Goal: Task Accomplishment & Management: Complete application form

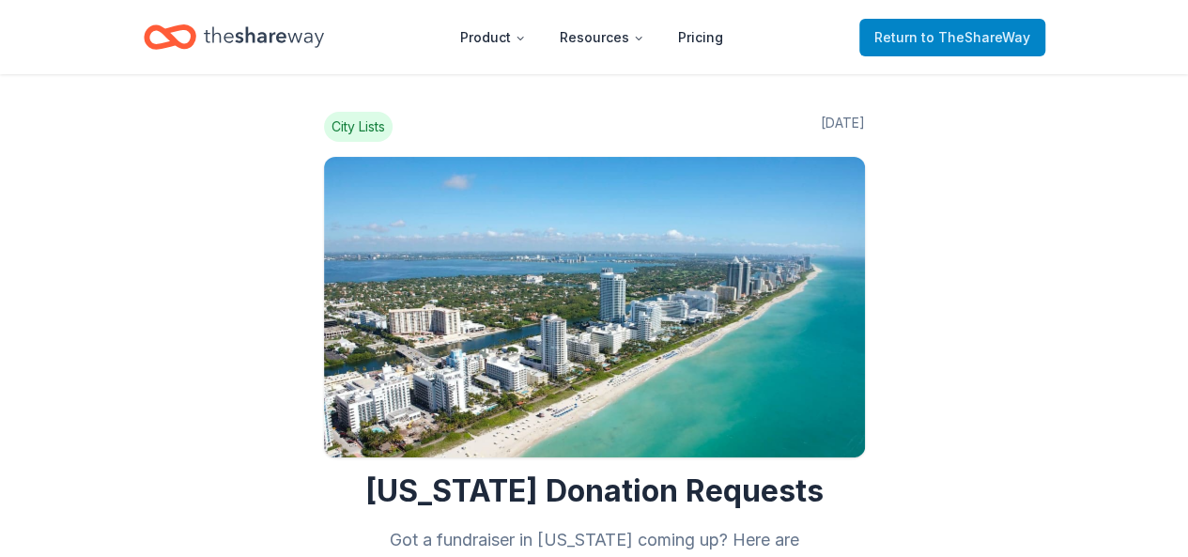
click at [944, 39] on span "to TheShareWay" at bounding box center [976, 37] width 109 height 16
click at [919, 31] on span "Return to TheShareWay" at bounding box center [953, 37] width 156 height 23
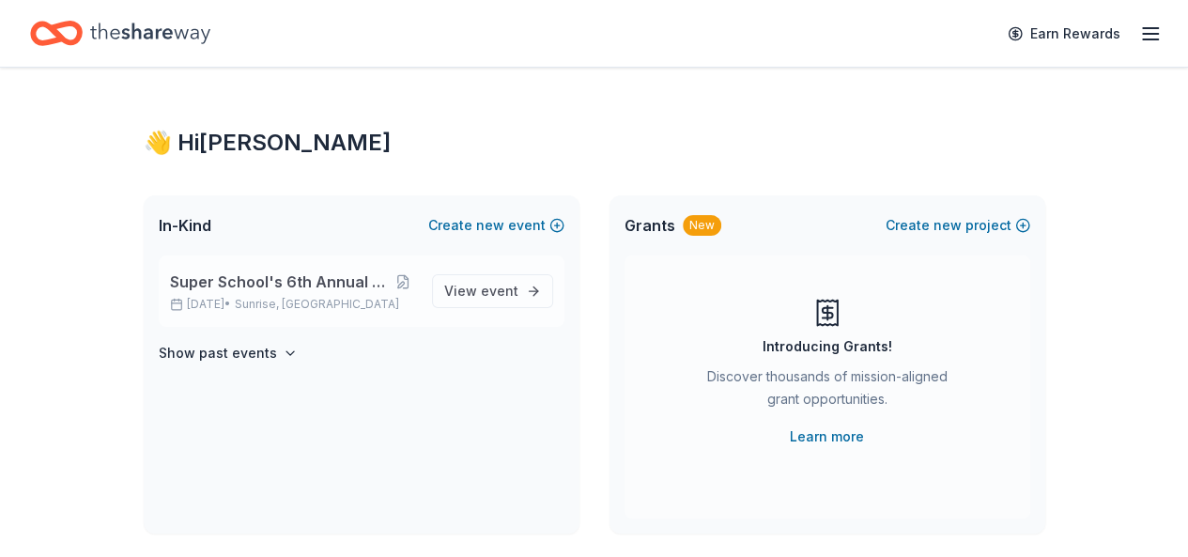
click at [274, 283] on span "Super School's 6th Annual Casino Night" at bounding box center [279, 282] width 219 height 23
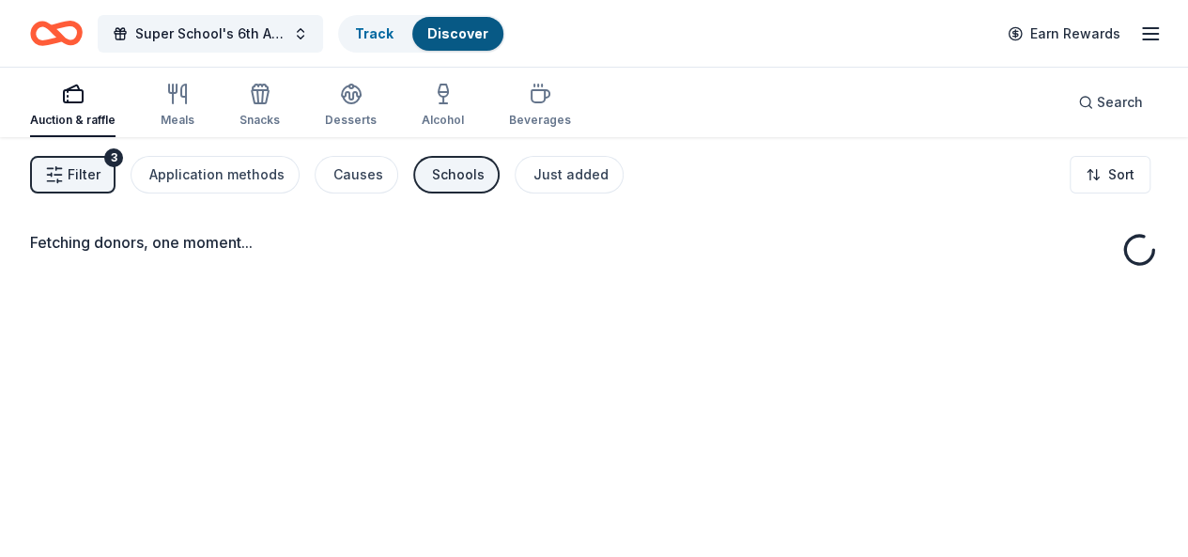
click at [312, 271] on div "Fetching donors, one moment..." at bounding box center [594, 253] width 1128 height 45
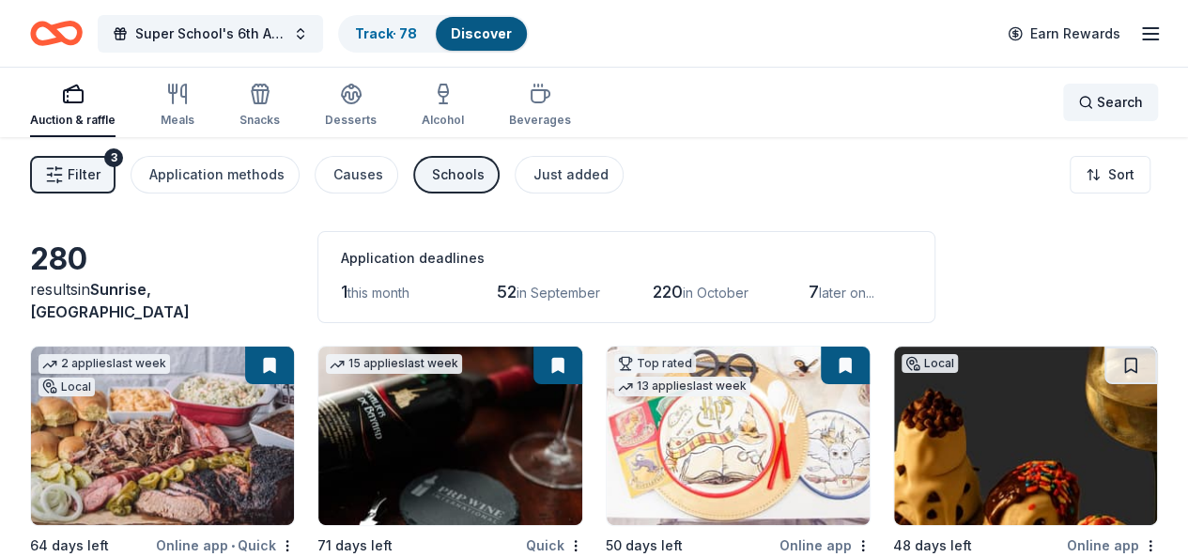
drag, startPoint x: 1085, startPoint y: 79, endPoint x: 1066, endPoint y: 97, distance: 25.9
click at [1073, 91] on div "Search" at bounding box center [1110, 103] width 95 height 70
click at [1079, 99] on div "Search" at bounding box center [1111, 102] width 65 height 23
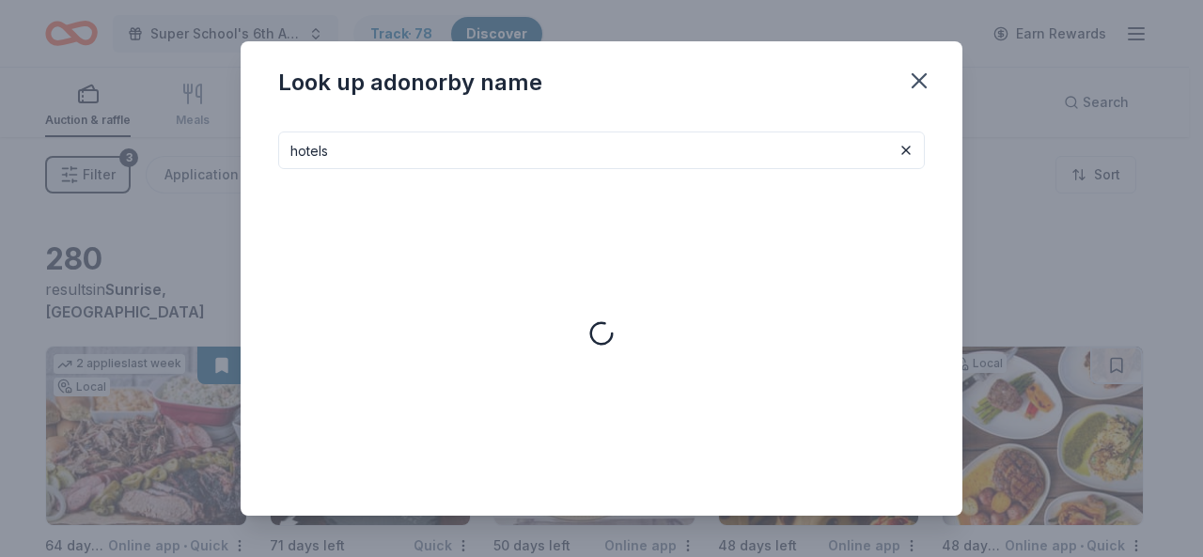
type input "hotels"
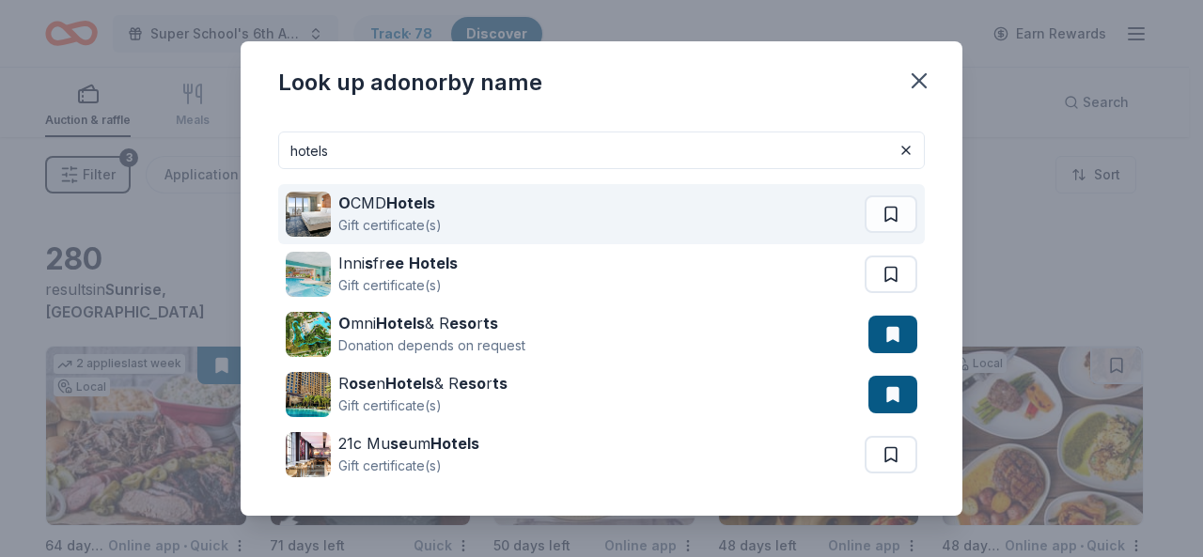
click at [348, 185] on div "O CMD Hotels Gift certificate(s)" at bounding box center [575, 214] width 579 height 60
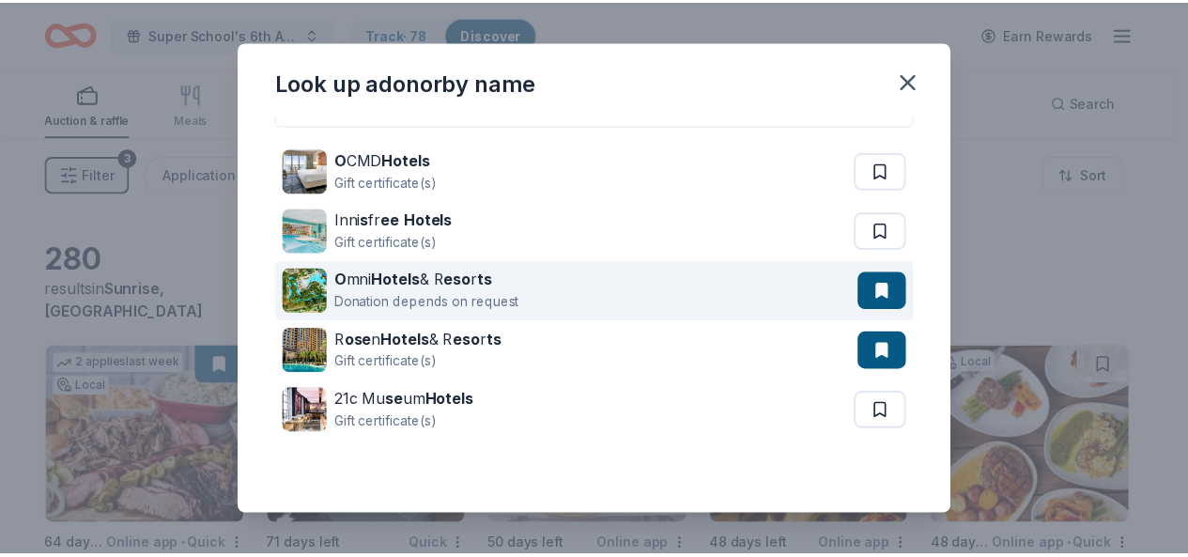
scroll to position [66, 0]
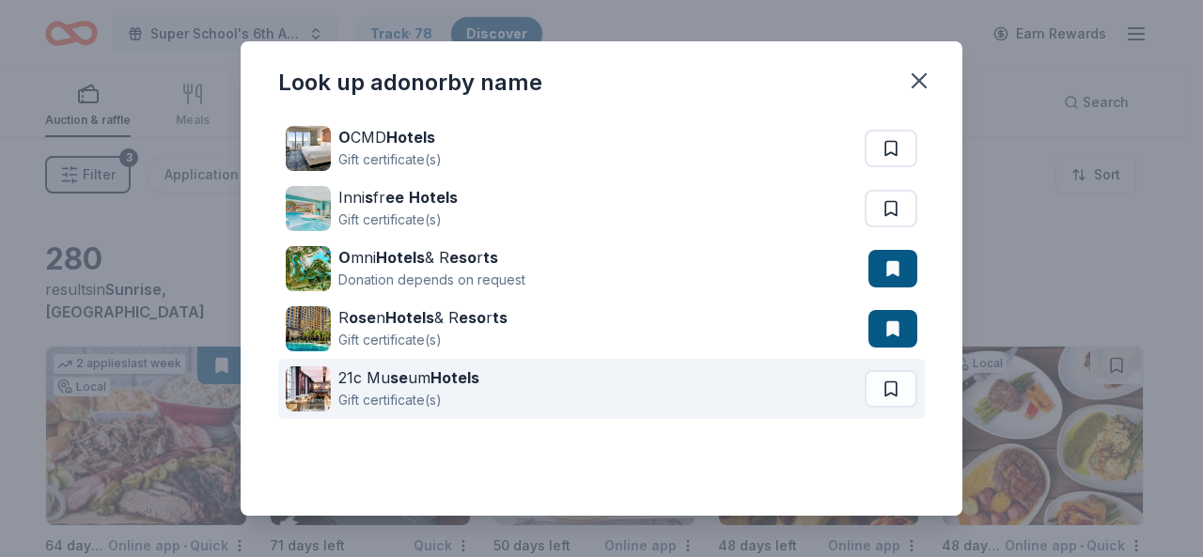
click at [449, 377] on strong "Hotels" at bounding box center [454, 377] width 49 height 19
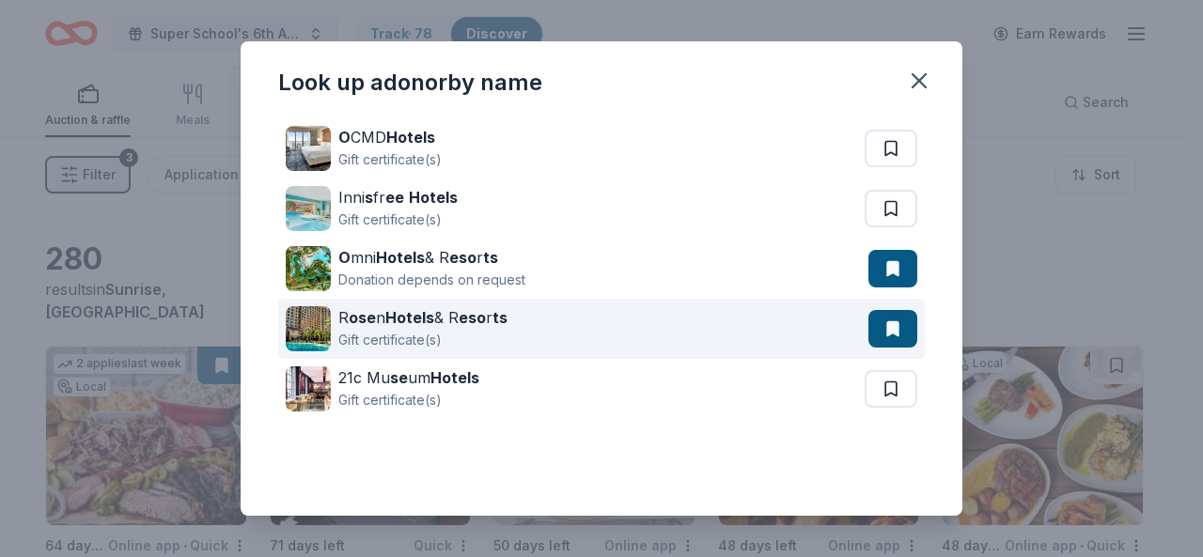
click at [401, 333] on div "Gift certificate(s)" at bounding box center [422, 340] width 169 height 23
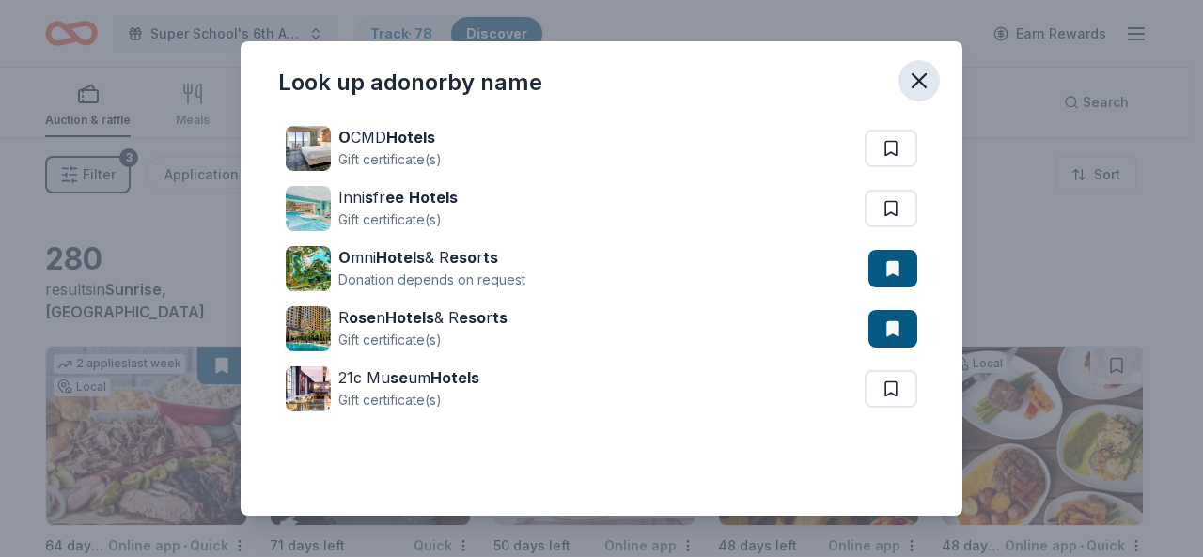
click at [923, 72] on icon "button" at bounding box center [919, 81] width 26 height 26
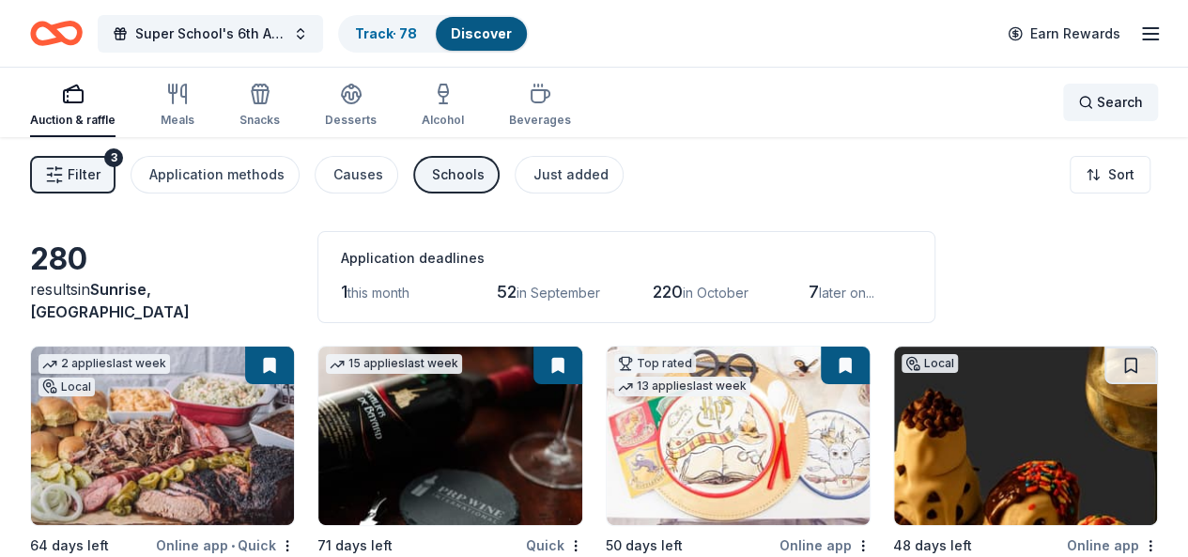
click at [1079, 101] on div "Search" at bounding box center [1111, 102] width 65 height 23
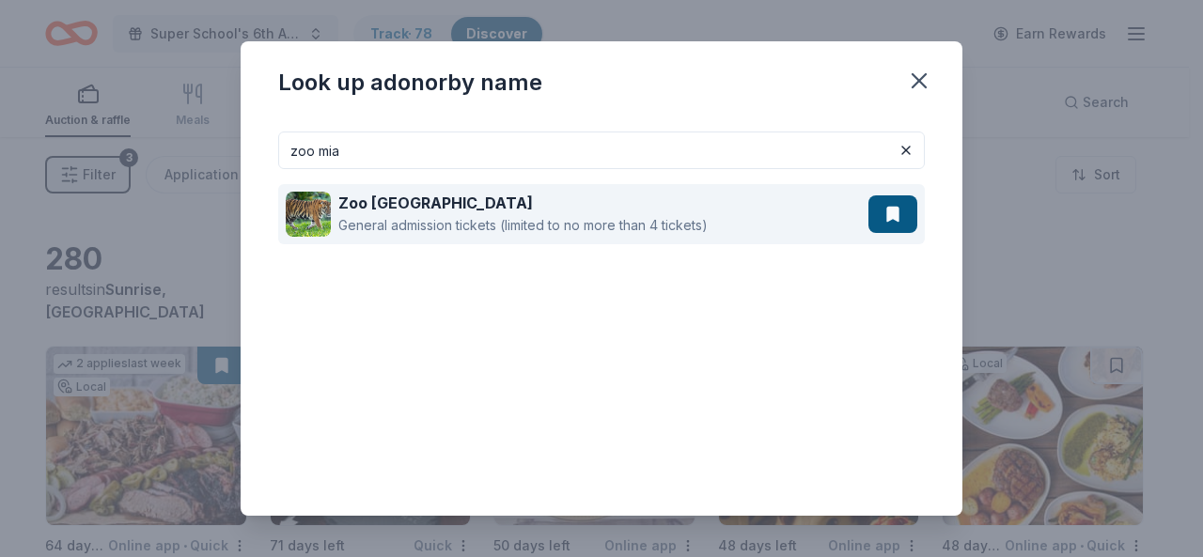
type input "zoo mia"
click at [684, 212] on div "Zoo Miami" at bounding box center [522, 203] width 369 height 23
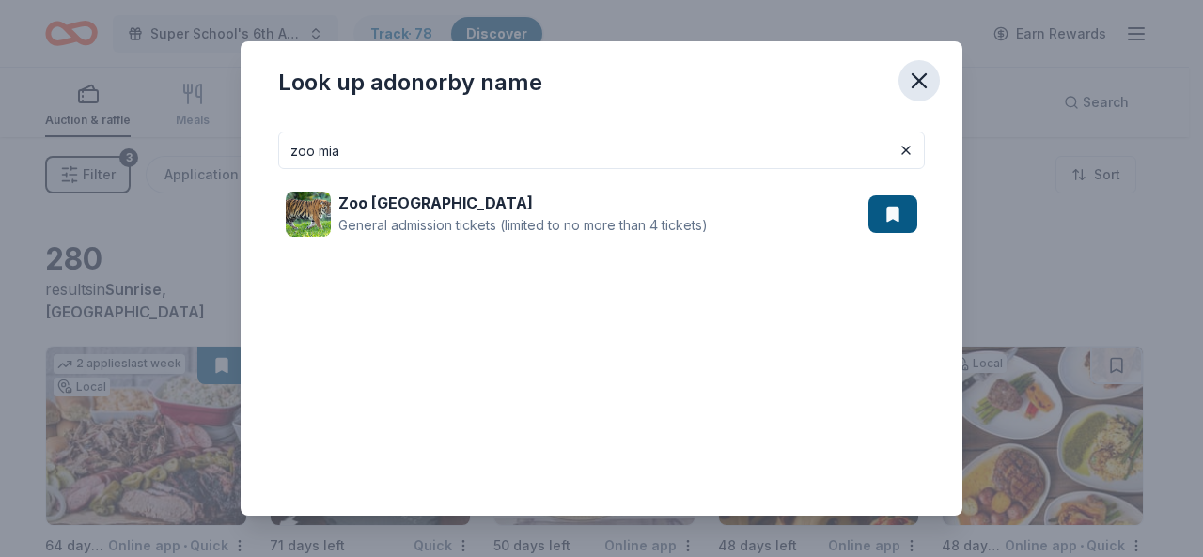
click at [935, 80] on button "button" at bounding box center [918, 80] width 41 height 41
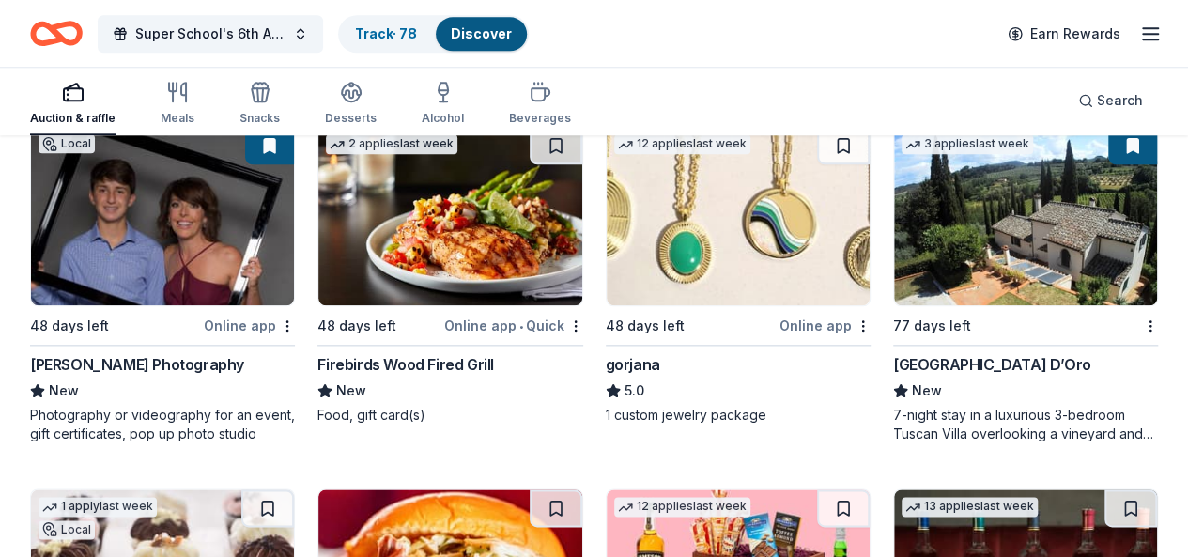
scroll to position [4410, 0]
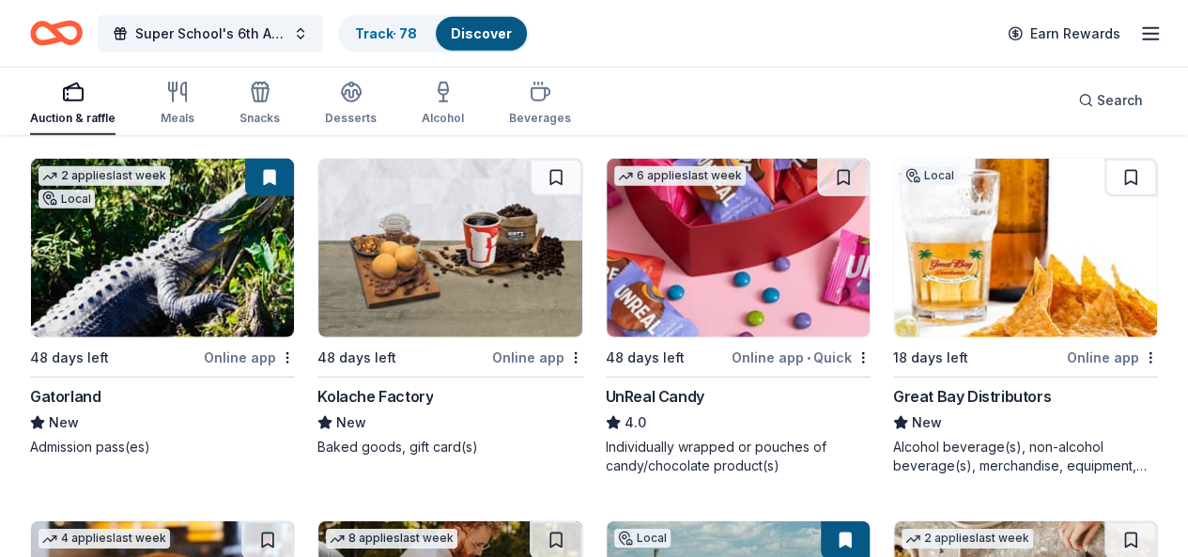
scroll to position [9793, 0]
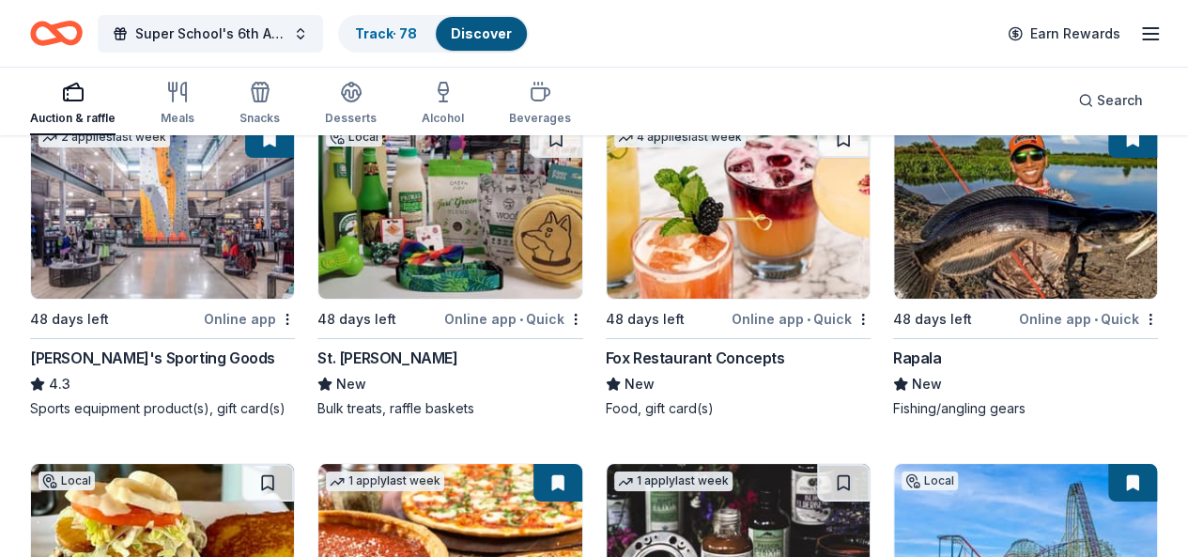
scroll to position [10639, 0]
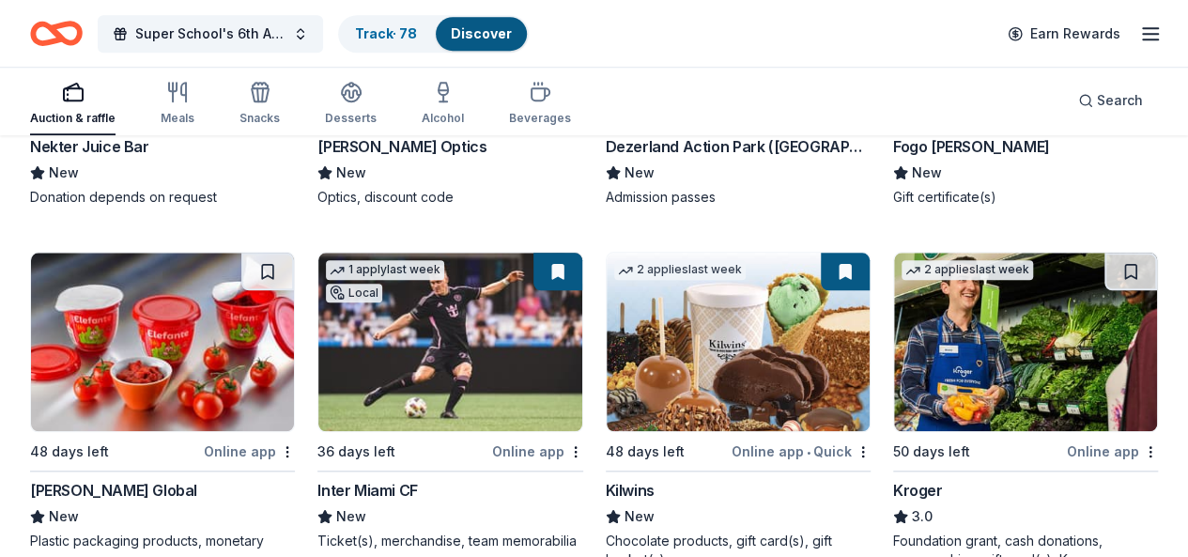
scroll to position [11581, 0]
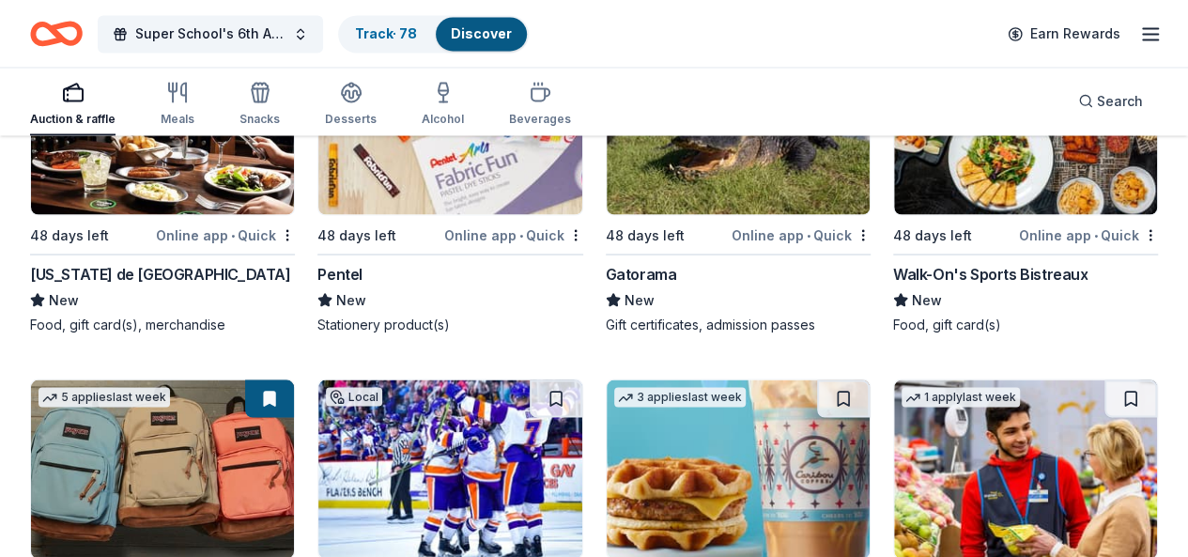
scroll to position [12305, 0]
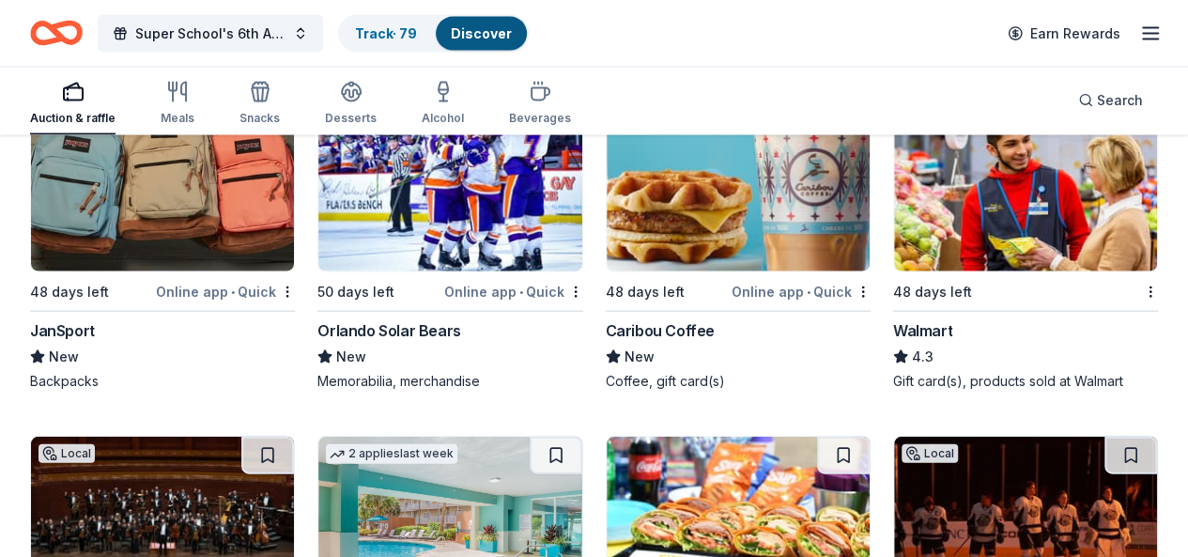
scroll to position [12775, 0]
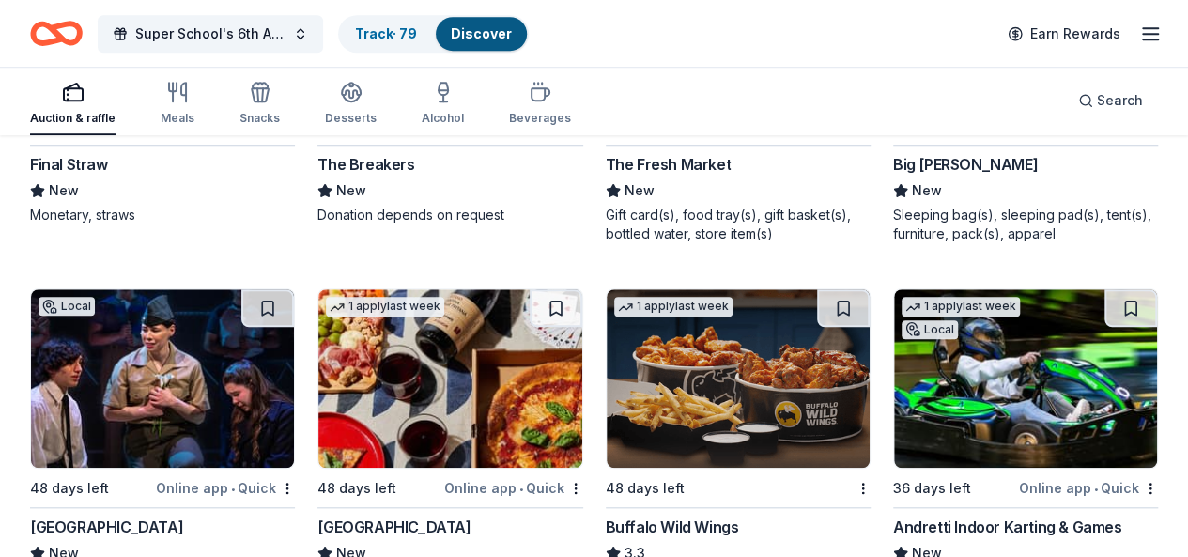
scroll to position [14753, 0]
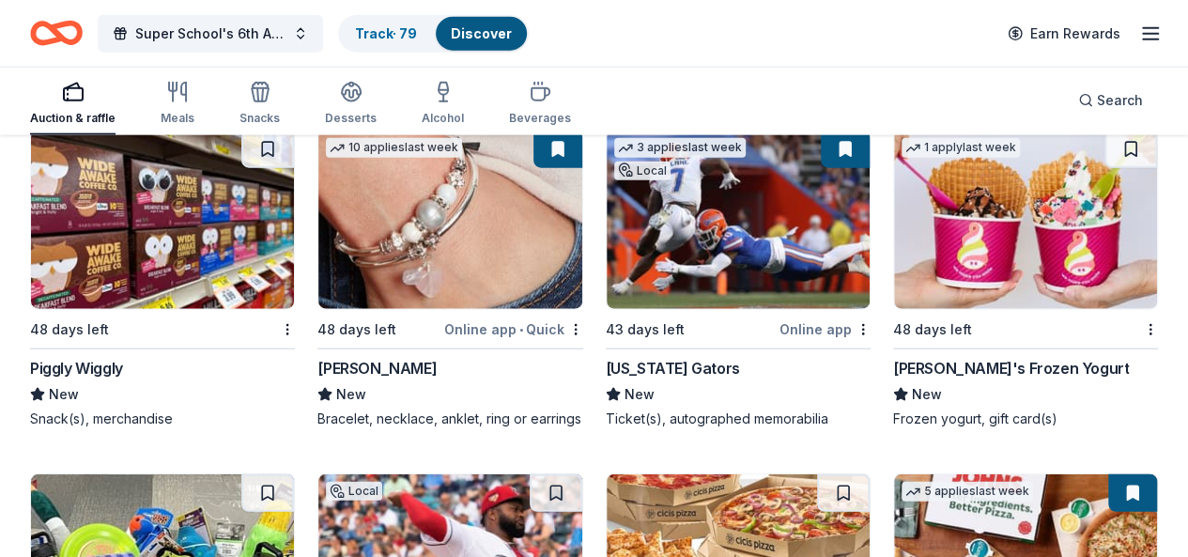
scroll to position [16296, 0]
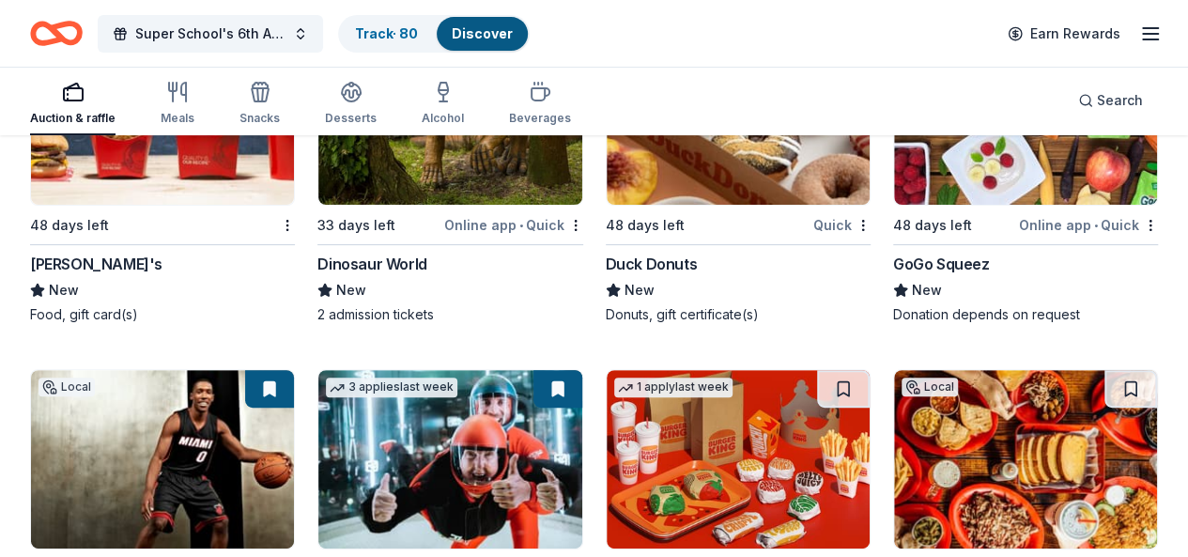
scroll to position [17934, 0]
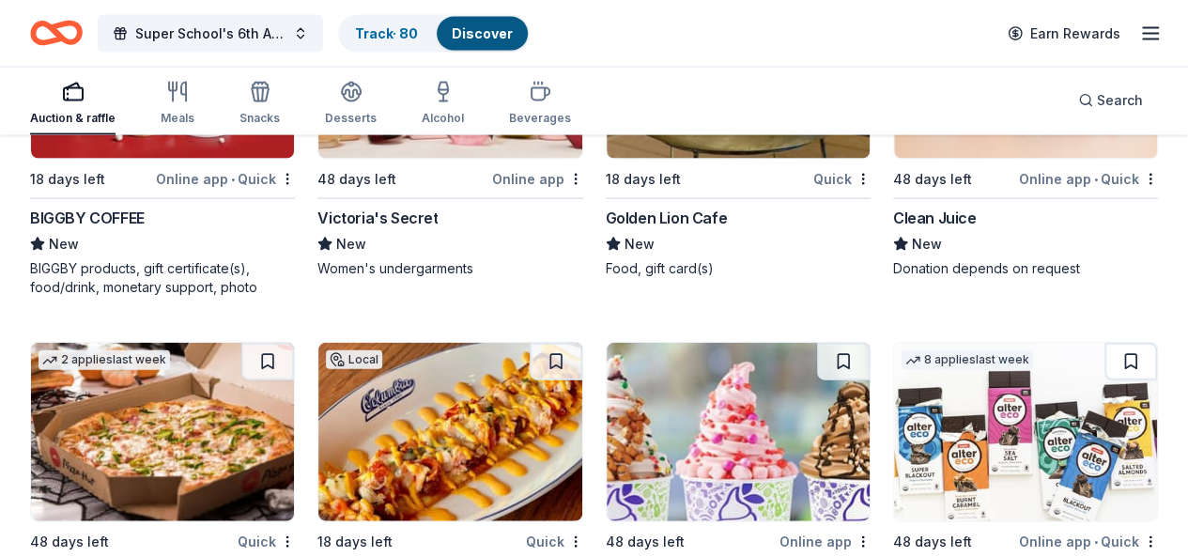
scroll to position [19844, 0]
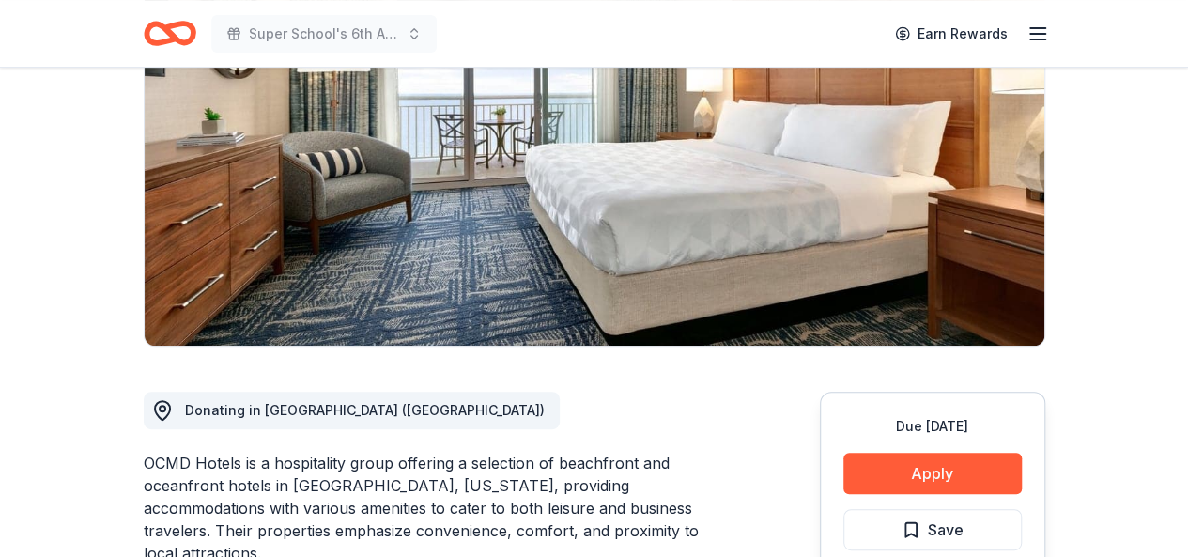
scroll to position [376, 0]
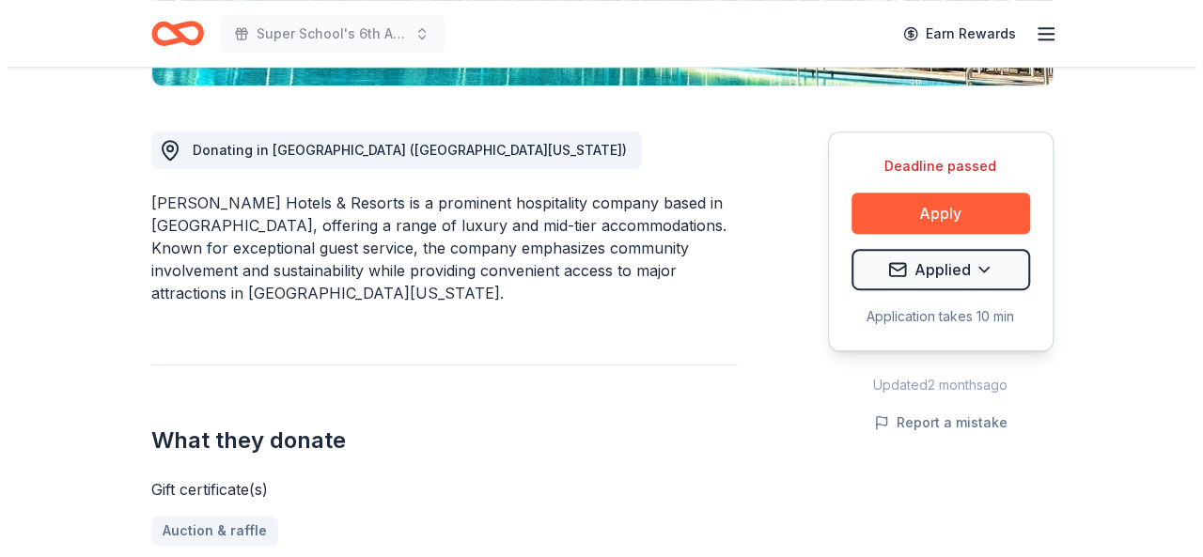
scroll to position [470, 0]
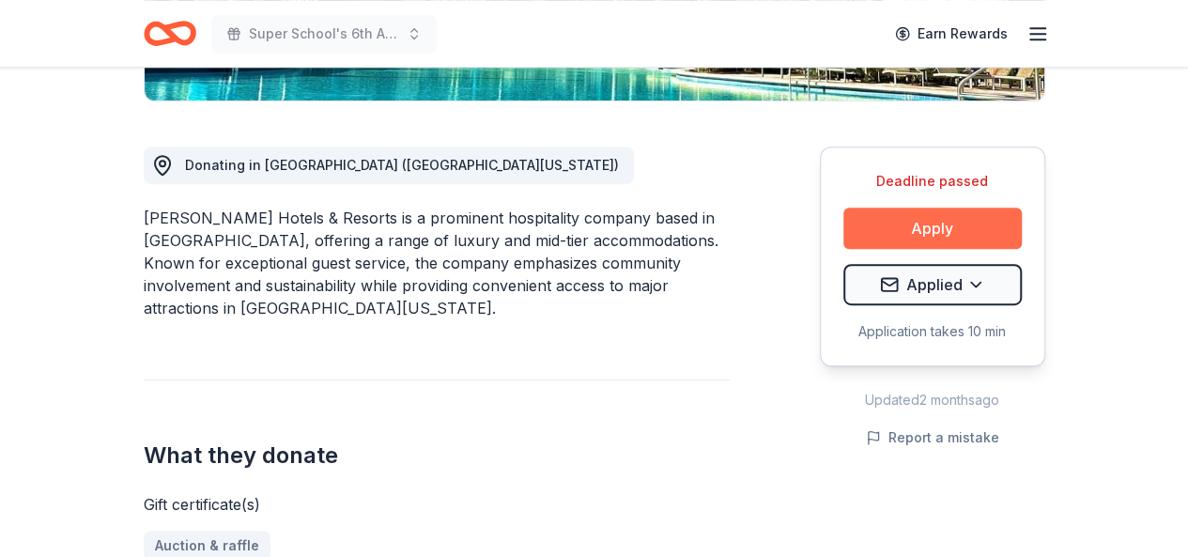
click at [911, 240] on button "Apply" at bounding box center [933, 228] width 178 height 41
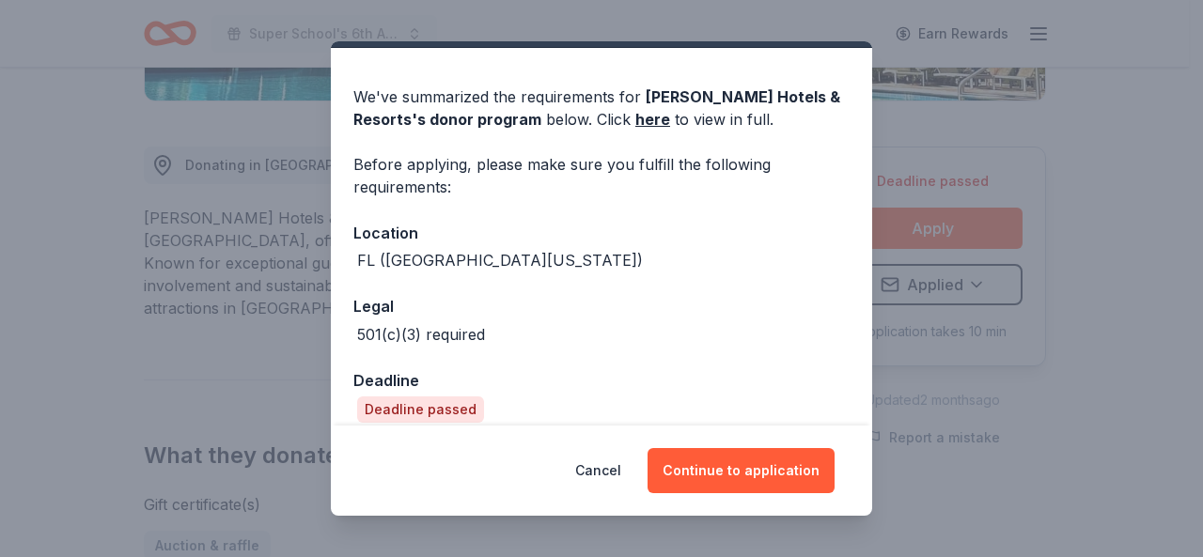
scroll to position [66, 0]
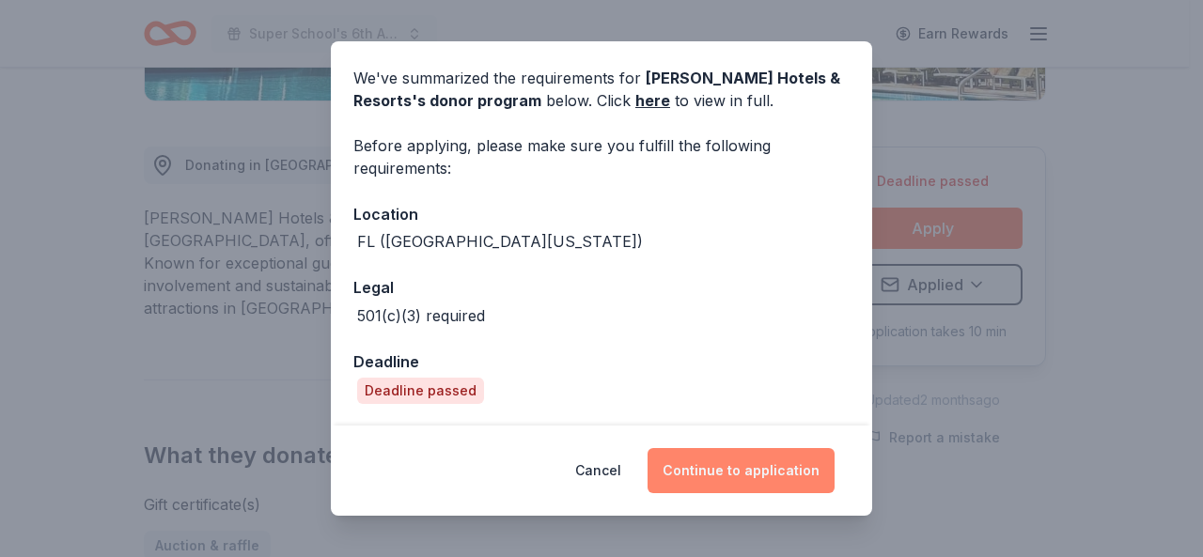
click at [747, 480] on button "Continue to application" at bounding box center [740, 470] width 187 height 45
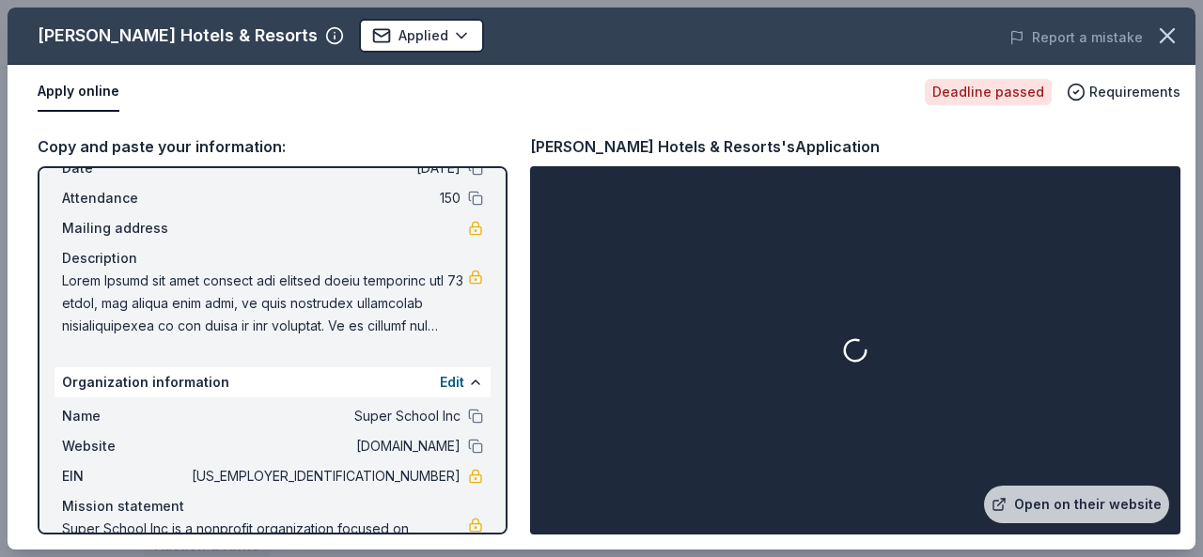
scroll to position [0, 0]
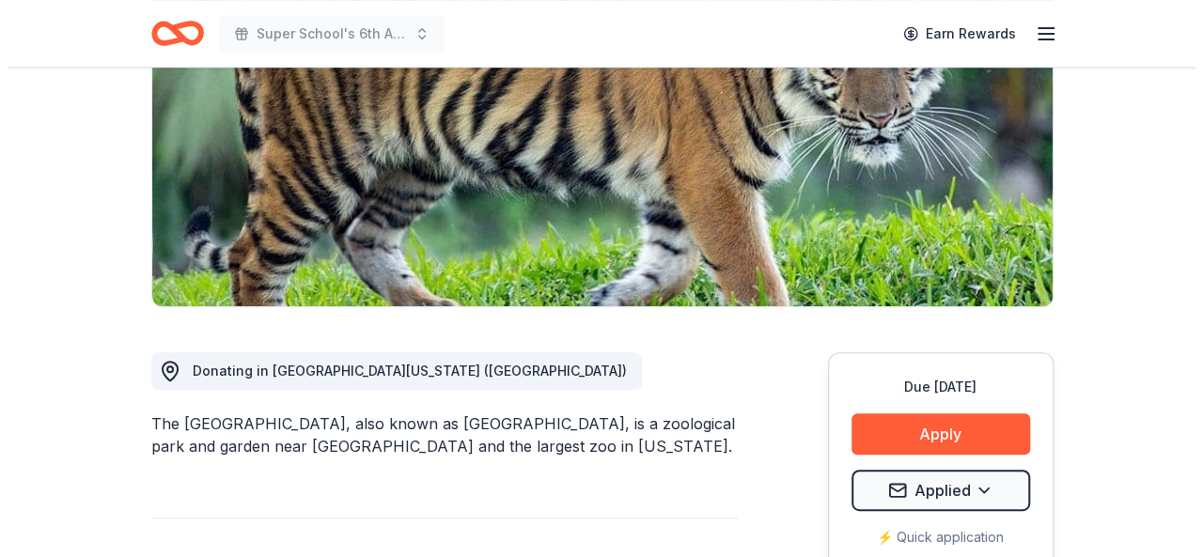
scroll to position [470, 0]
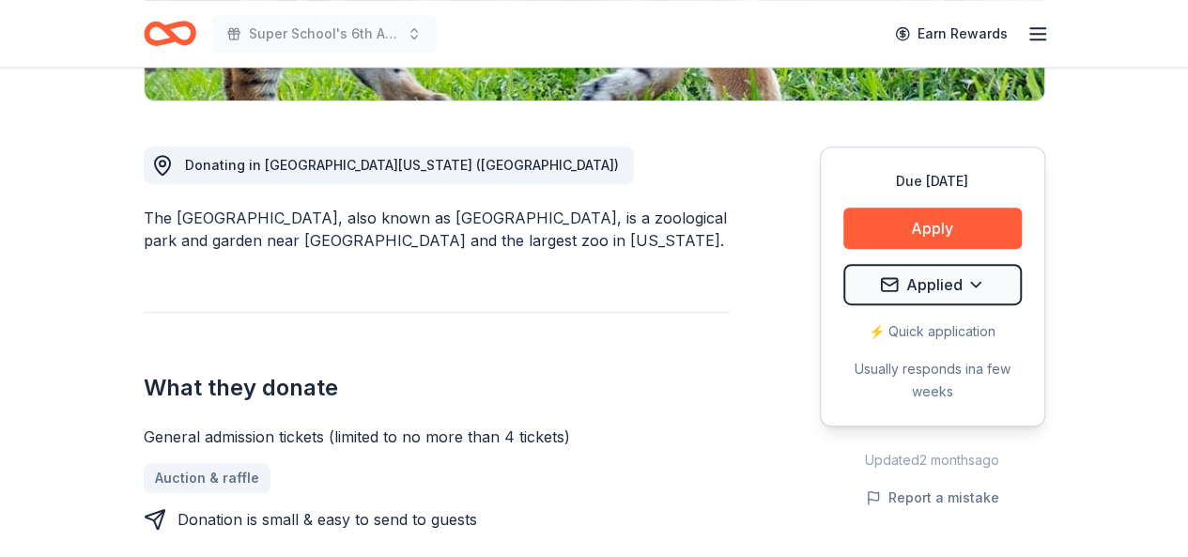
drag, startPoint x: 902, startPoint y: 246, endPoint x: 894, endPoint y: 255, distance: 11.3
click at [901, 249] on div "Due in 50 days Apply Applied ⚡️ Quick application Usually responds in a few wee…" at bounding box center [932, 287] width 225 height 280
click at [849, 255] on div "Due in 50 days Apply Applied ⚡️ Quick application Usually responds in a few wee…" at bounding box center [932, 287] width 225 height 280
click at [867, 202] on div "Due in 50 days Apply Applied ⚡️ Quick application Usually responds in a few wee…" at bounding box center [932, 287] width 225 height 280
click at [885, 215] on button "Apply" at bounding box center [933, 228] width 178 height 41
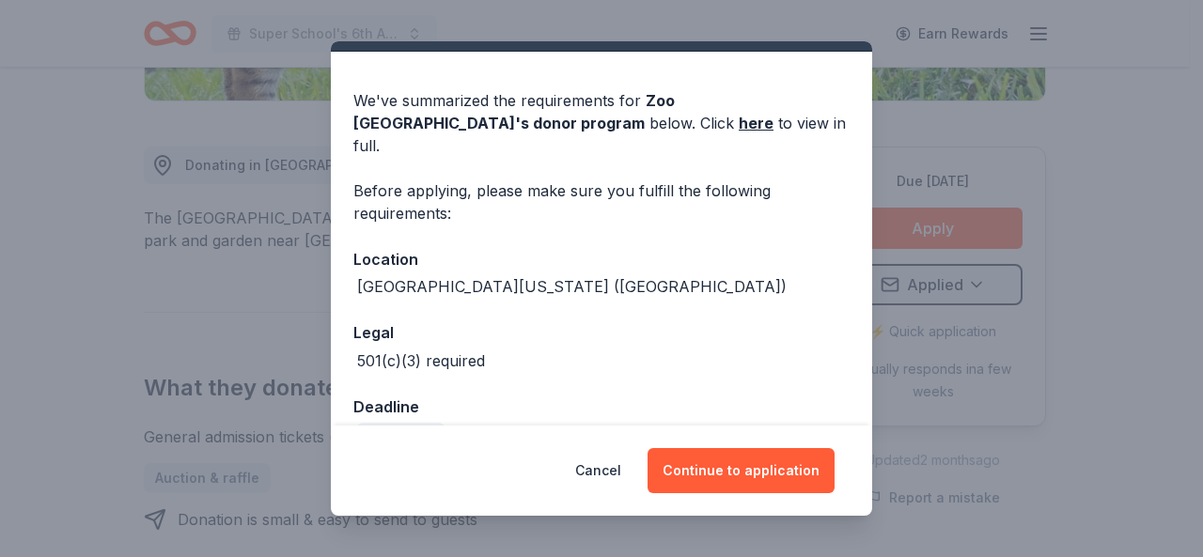
scroll to position [66, 0]
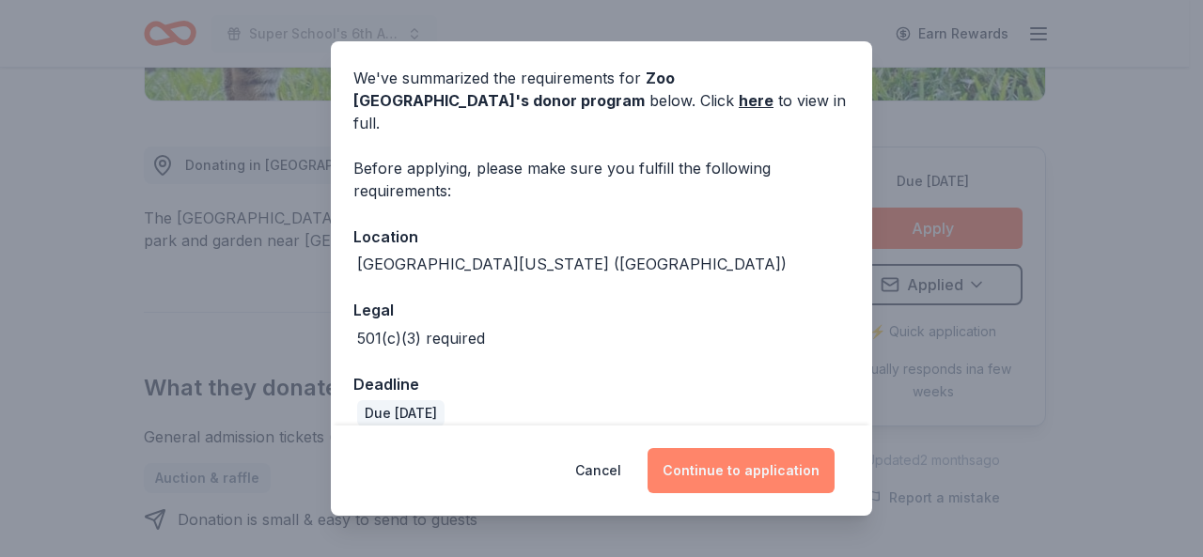
click at [725, 459] on button "Continue to application" at bounding box center [740, 470] width 187 height 45
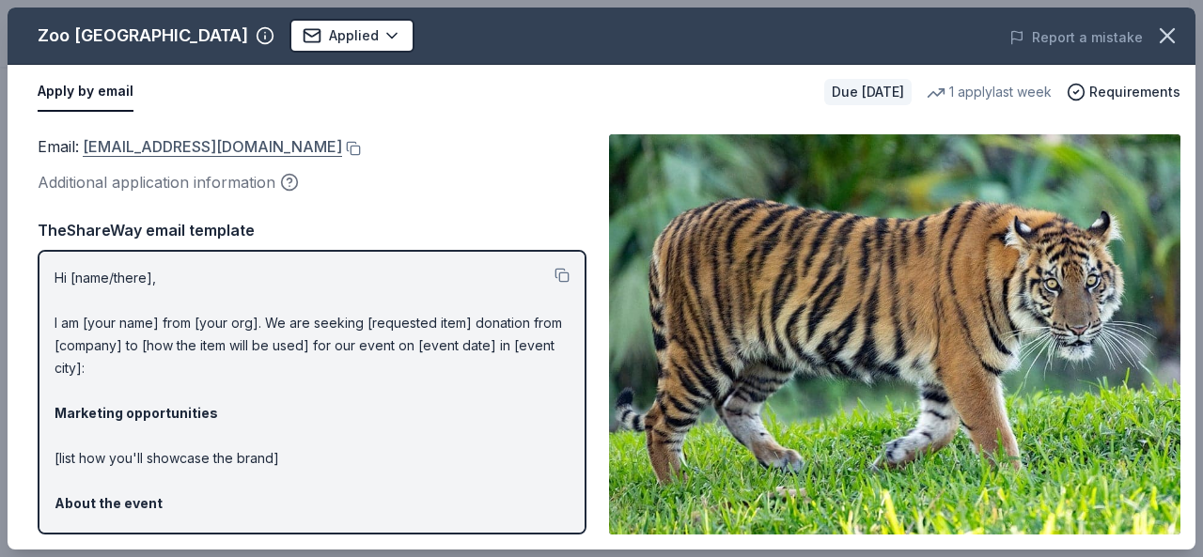
click at [239, 144] on link "zoodonationrequests@miamidade.gov" at bounding box center [212, 146] width 259 height 24
click at [361, 146] on button at bounding box center [351, 148] width 19 height 15
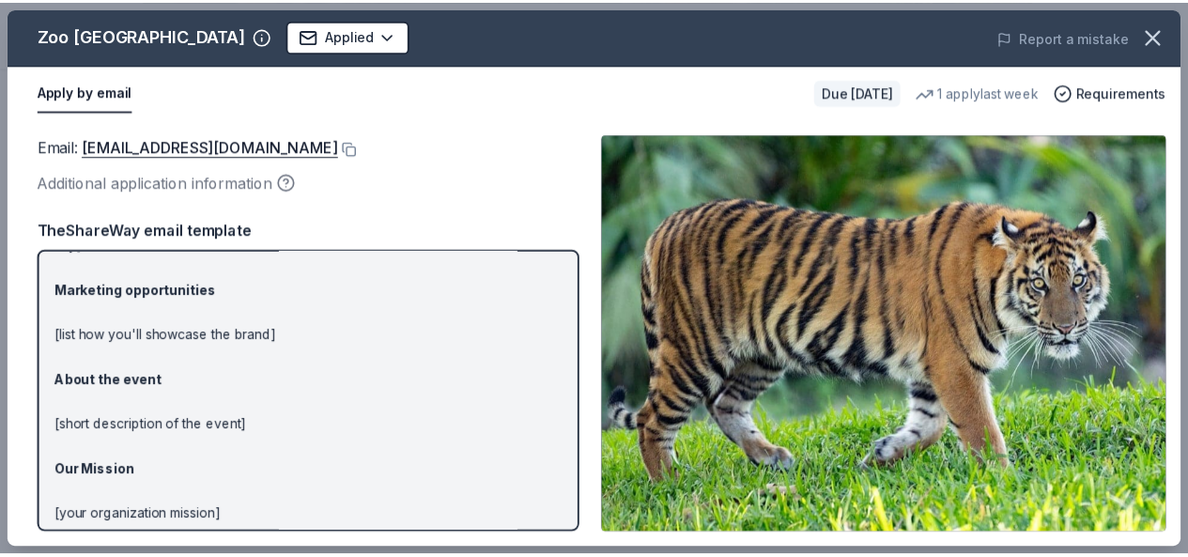
scroll to position [0, 0]
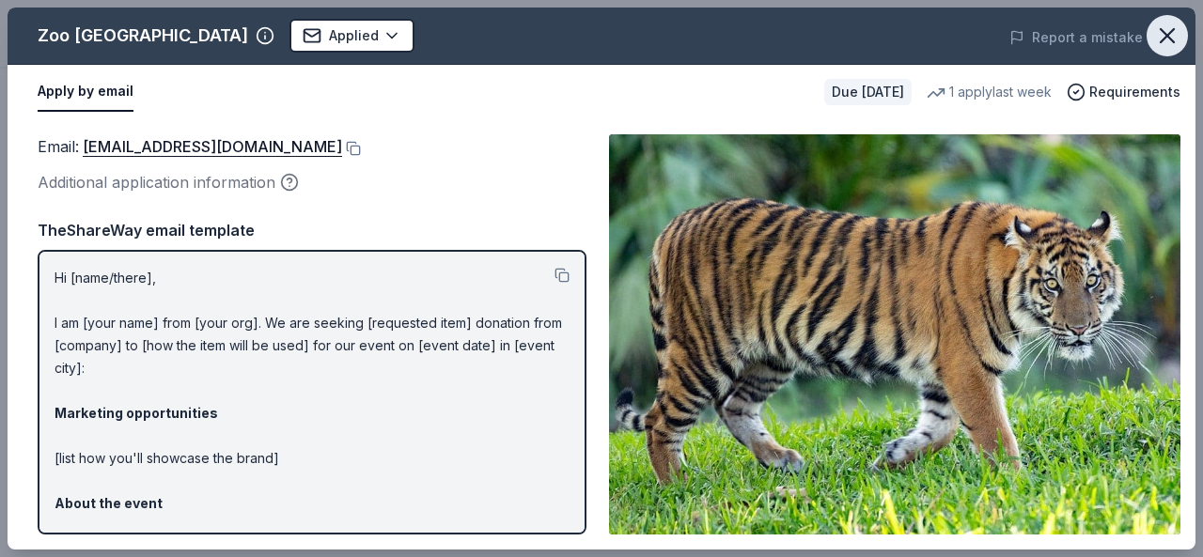
click at [1166, 33] on icon "button" at bounding box center [1167, 36] width 26 height 26
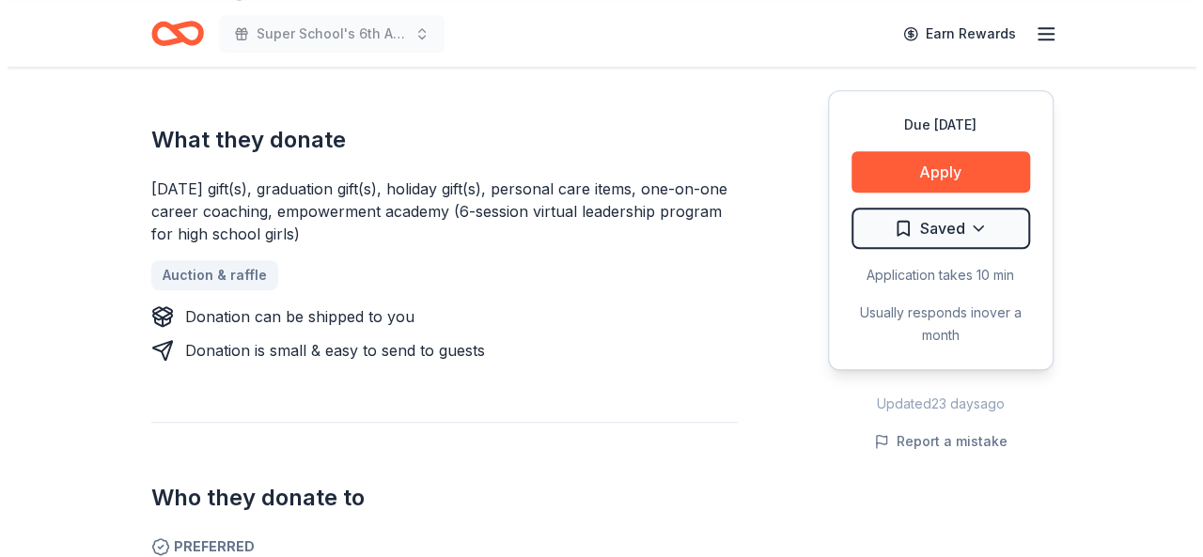
scroll to position [752, 0]
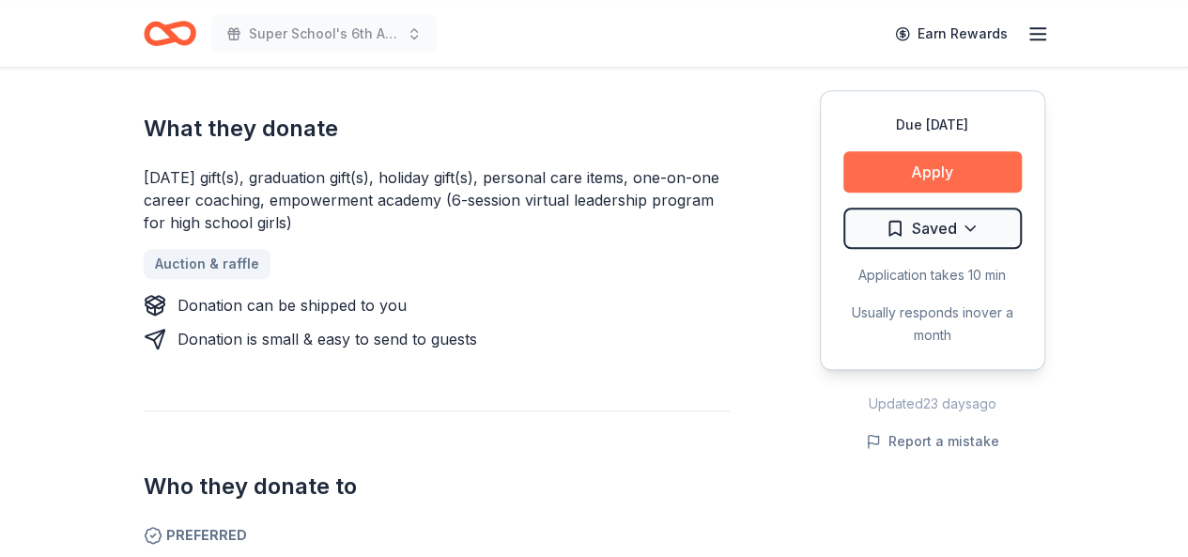
click at [926, 166] on button "Apply" at bounding box center [933, 171] width 178 height 41
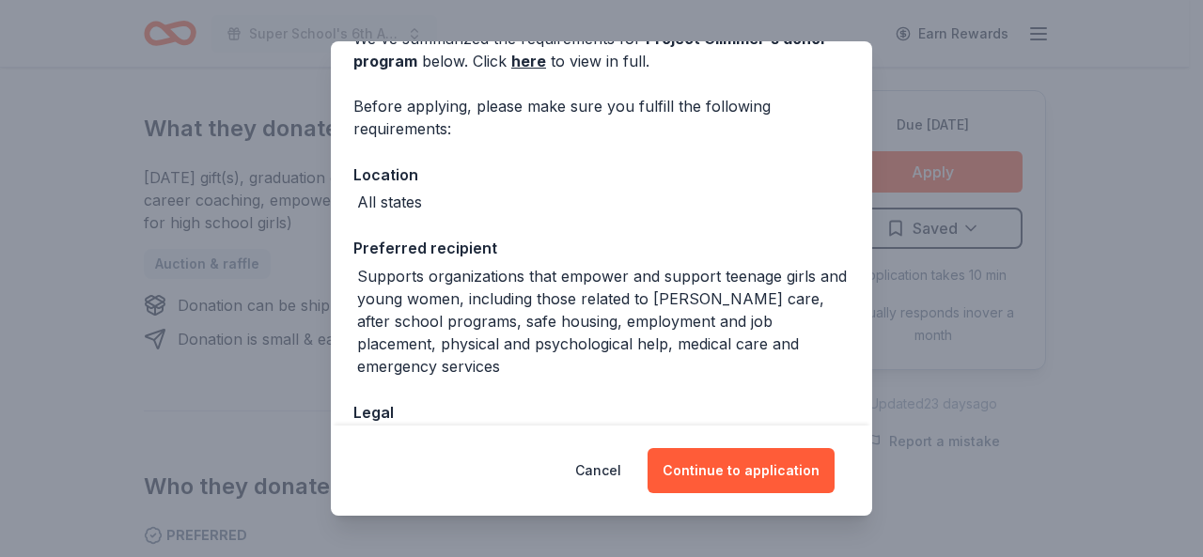
scroll to position [229, 0]
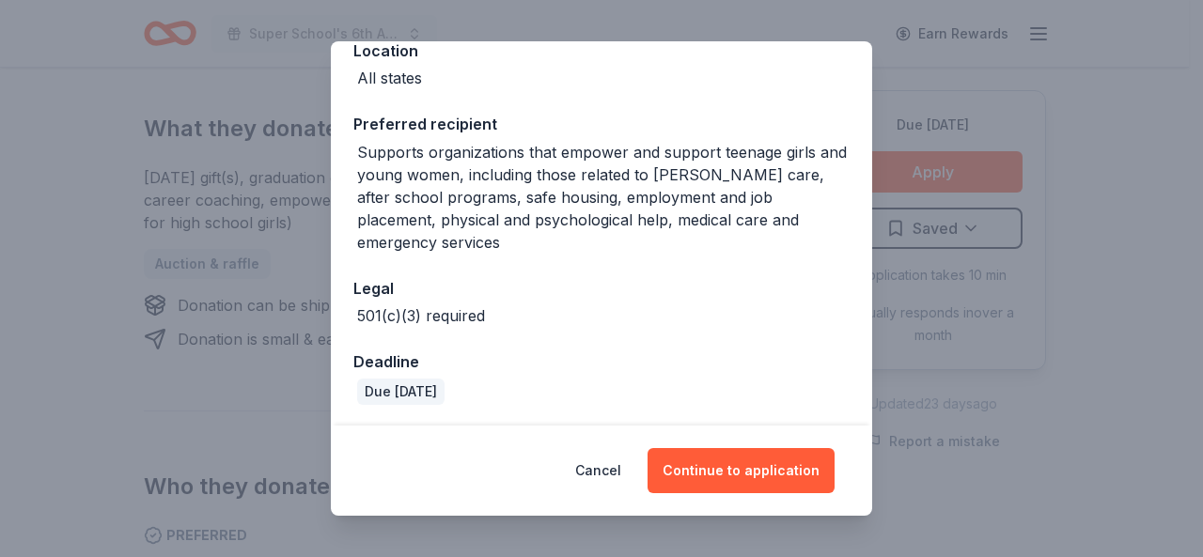
click at [740, 447] on div "Cancel Continue to application" at bounding box center [601, 471] width 541 height 90
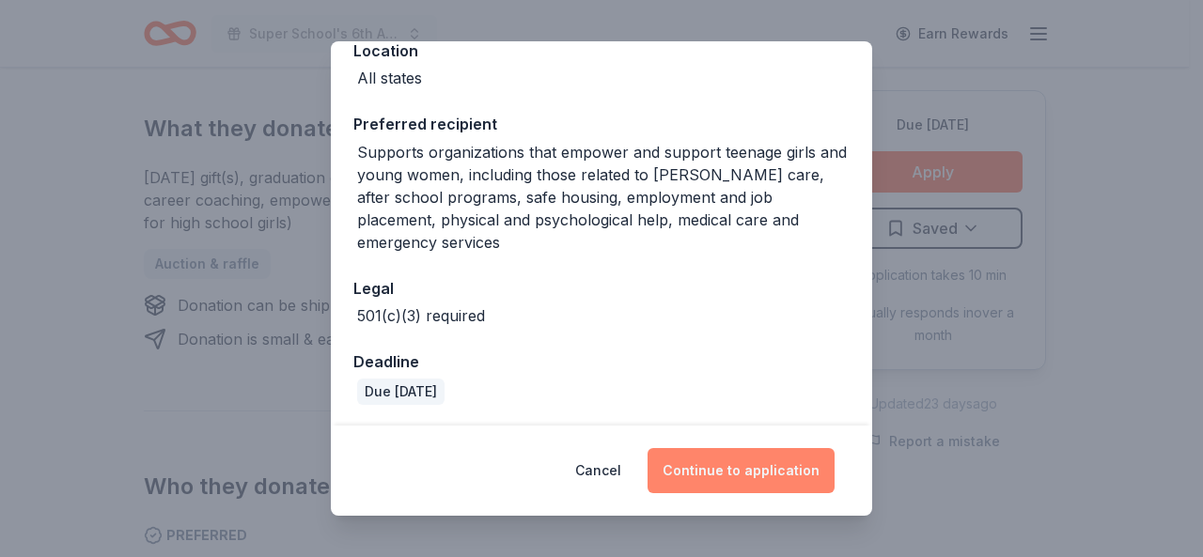
click at [720, 479] on button "Continue to application" at bounding box center [740, 470] width 187 height 45
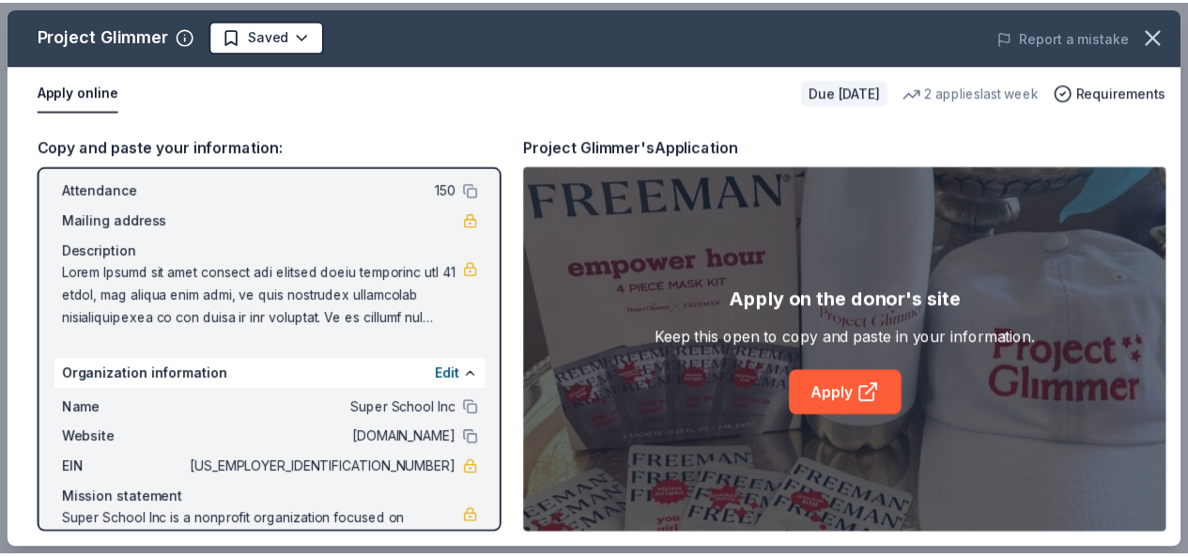
scroll to position [169, 0]
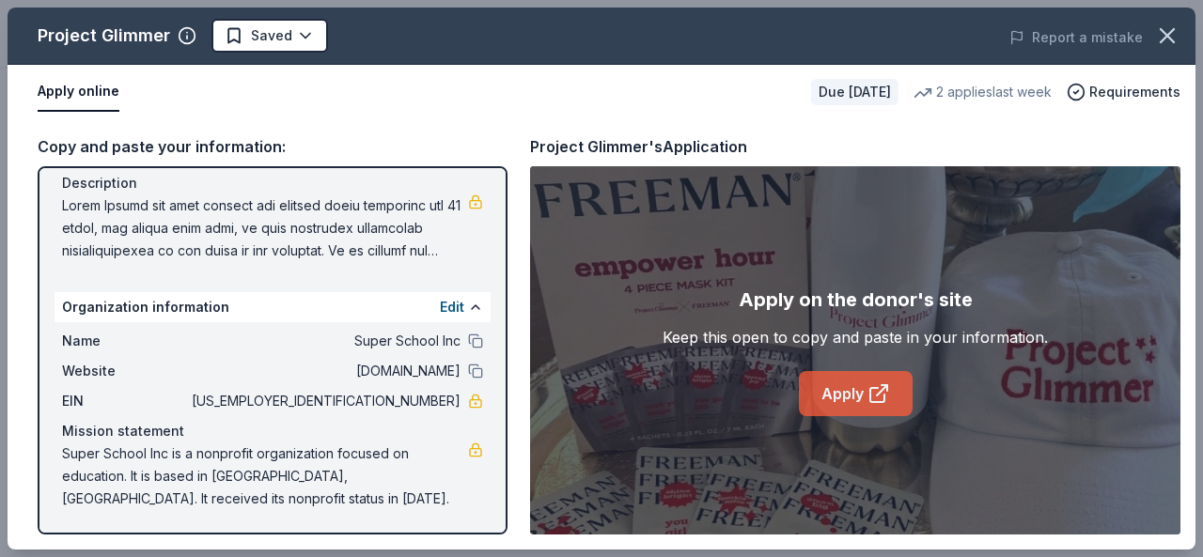
click at [844, 389] on link "Apply" at bounding box center [856, 393] width 114 height 45
click at [1173, 29] on icon "button" at bounding box center [1166, 35] width 13 height 13
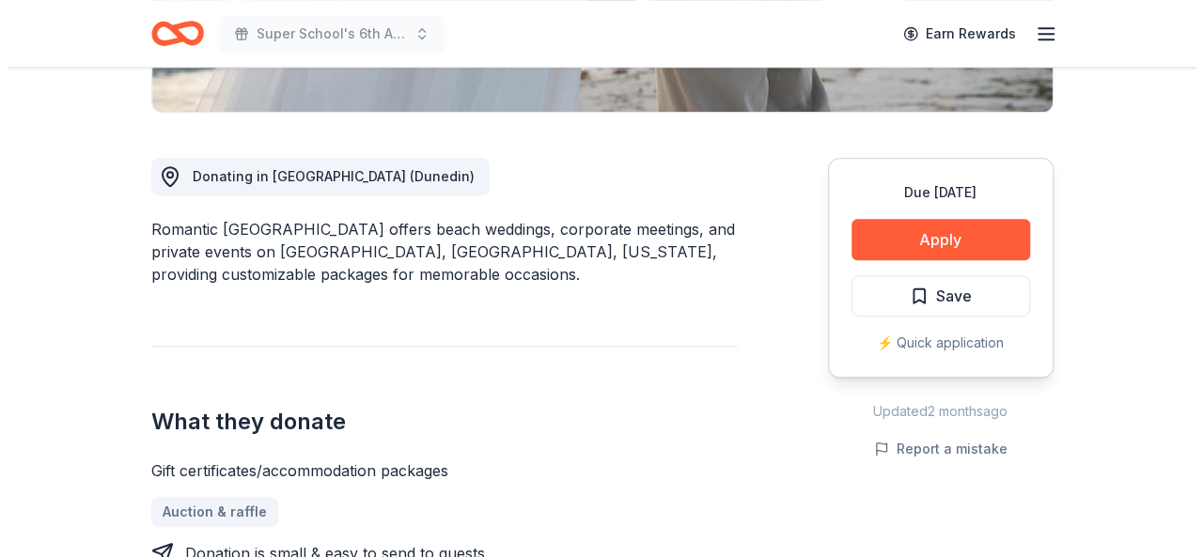
scroll to position [470, 0]
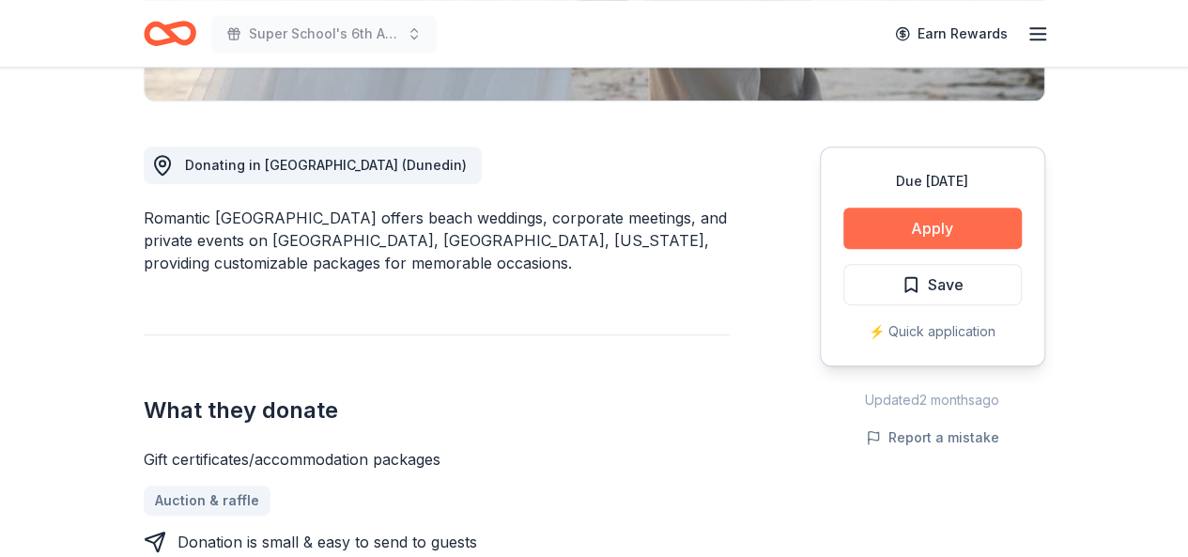
click at [914, 226] on button "Apply" at bounding box center [933, 228] width 178 height 41
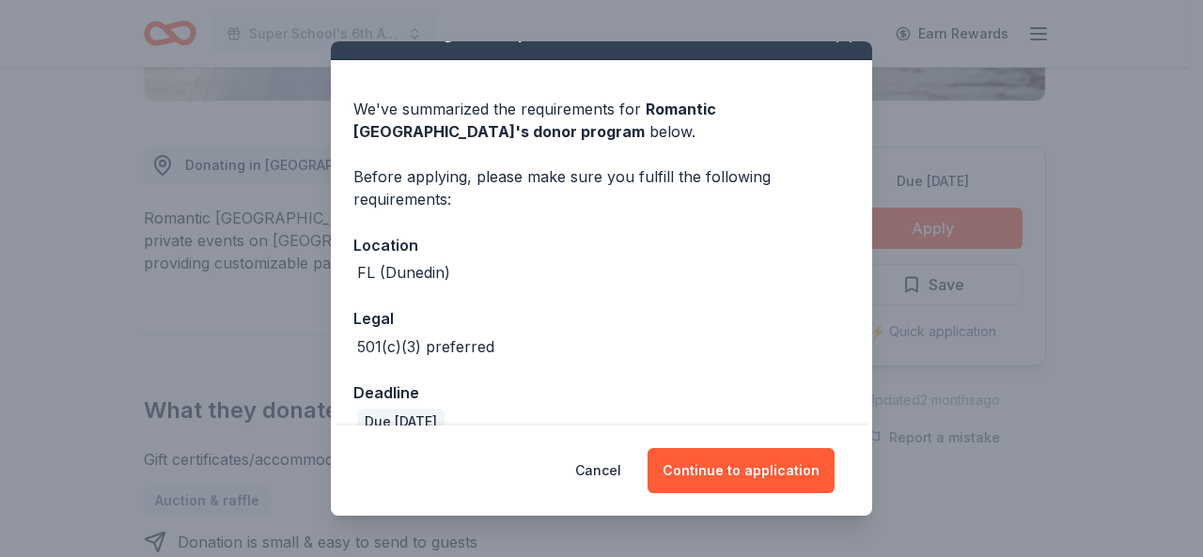
scroll to position [66, 0]
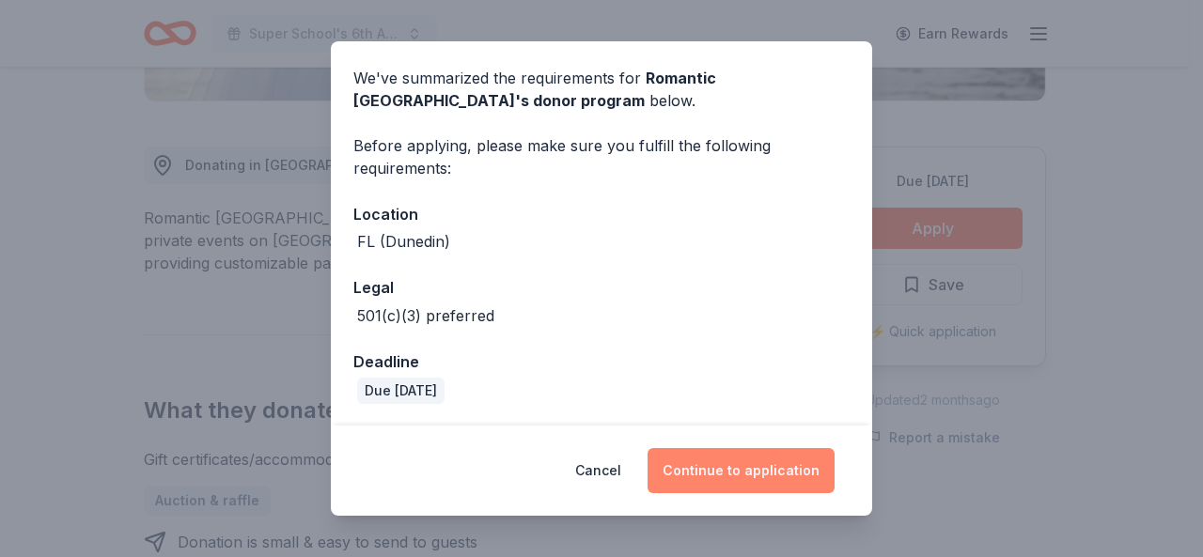
click at [737, 473] on button "Continue to application" at bounding box center [740, 470] width 187 height 45
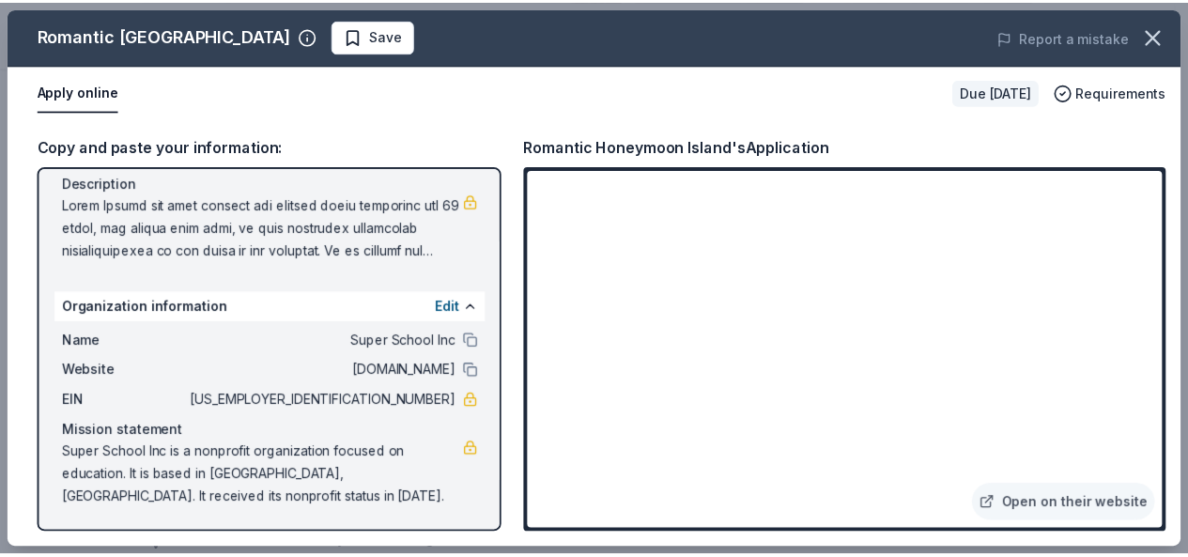
scroll to position [0, 0]
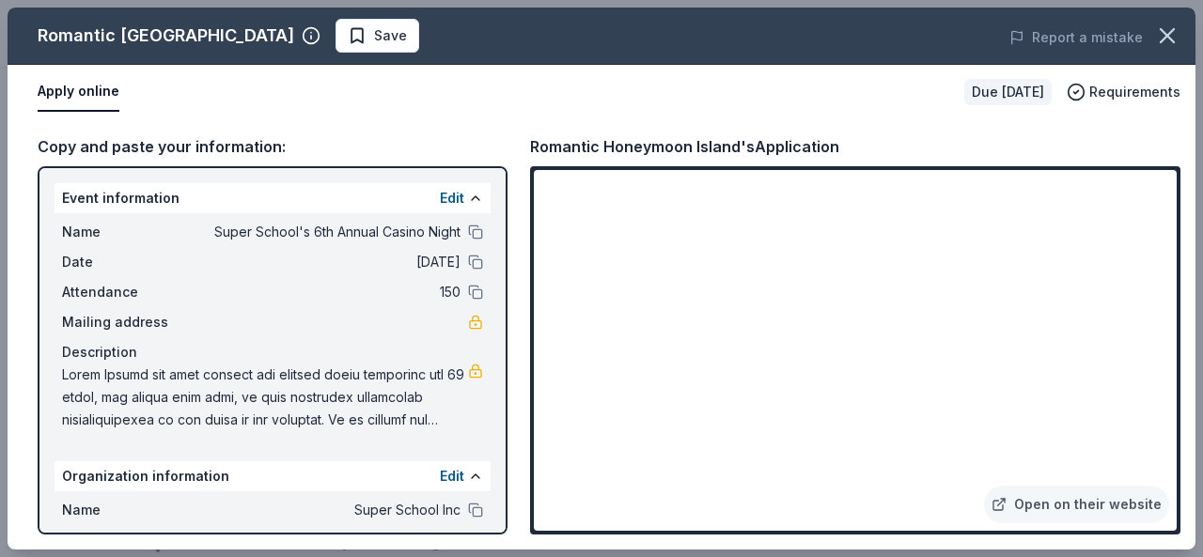
click at [784, 135] on div "Romantic Honeymoon Island's Application" at bounding box center [684, 146] width 309 height 24
drag, startPoint x: 530, startPoint y: 140, endPoint x: 725, endPoint y: 159, distance: 196.3
click at [720, 159] on div "Romantic Honeymoon Island's Application Open on their website" at bounding box center [855, 334] width 650 height 400
drag, startPoint x: 846, startPoint y: 151, endPoint x: 462, endPoint y: 163, distance: 384.4
click at [462, 163] on div "Copy and paste your information: Event information Edit Name Super School's 6th…" at bounding box center [601, 334] width 1187 height 430
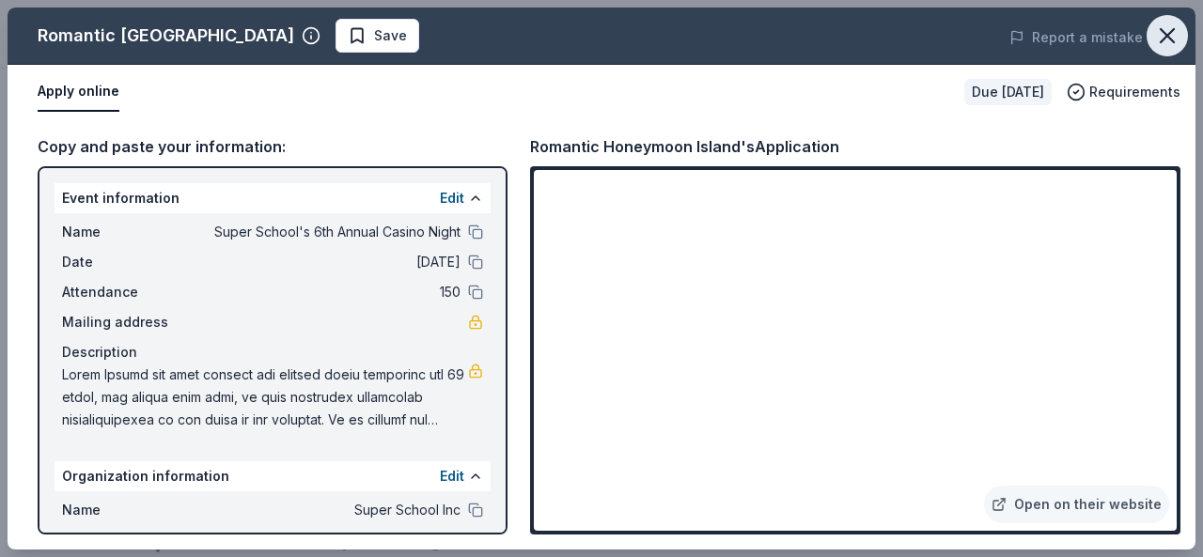
click at [1146, 33] on button "button" at bounding box center [1166, 35] width 41 height 41
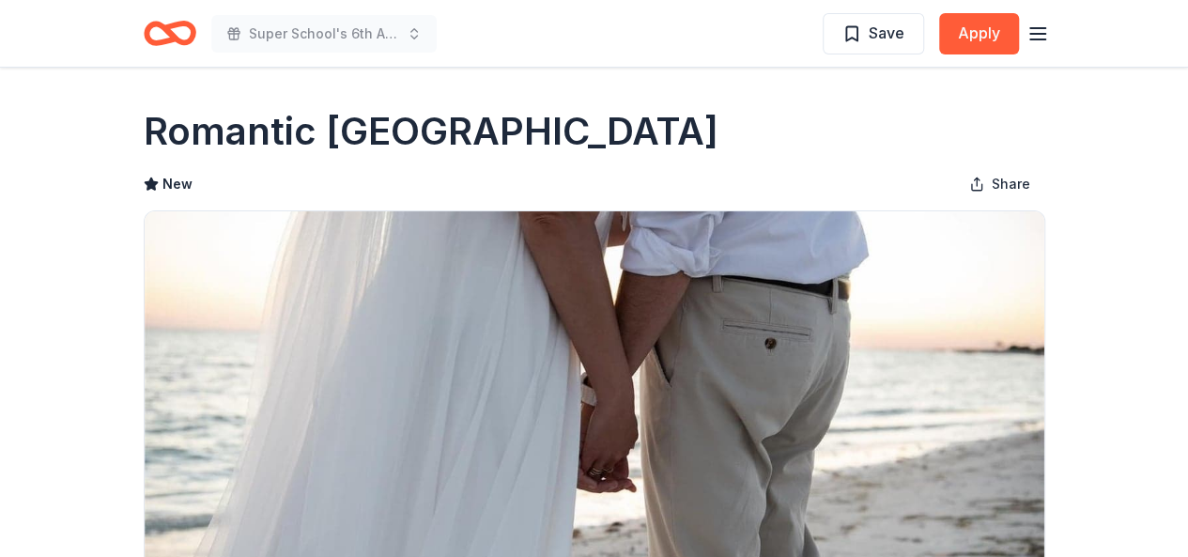
click at [184, 49] on icon "Home" at bounding box center [170, 33] width 53 height 44
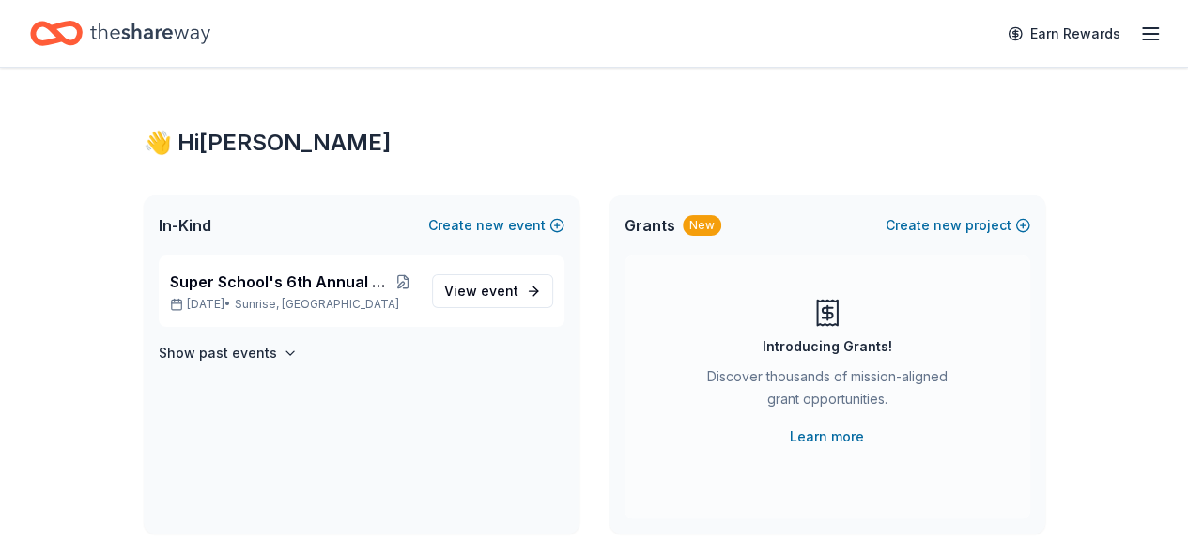
click at [297, 31] on div "Earn Rewards" at bounding box center [594, 33] width 1128 height 44
click at [239, 305] on p "Nov 08, 2025 • Sunrise, FL" at bounding box center [293, 304] width 247 height 15
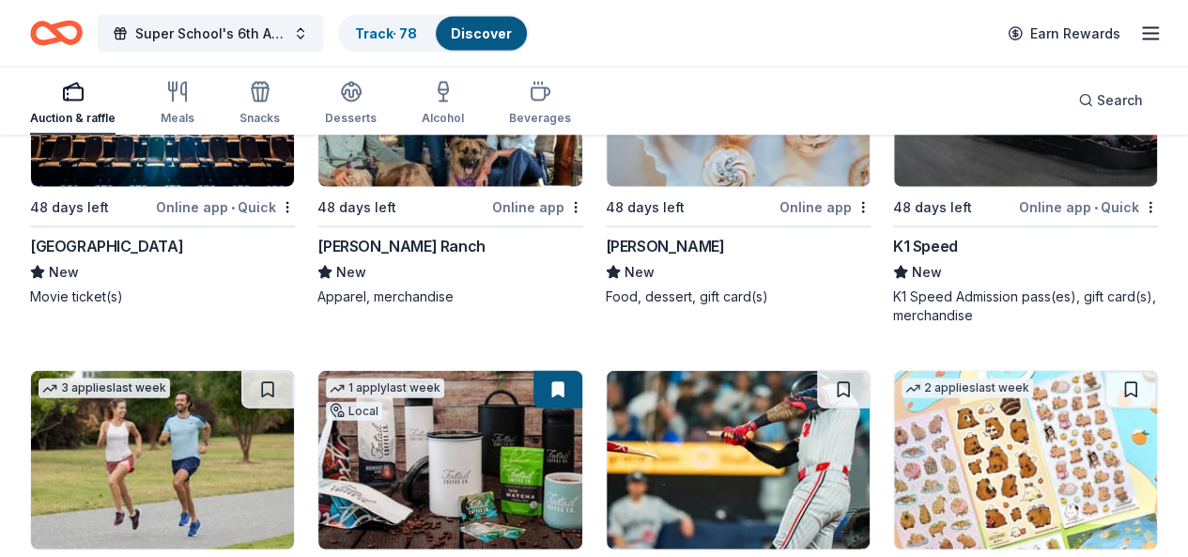
scroll to position [9257, 0]
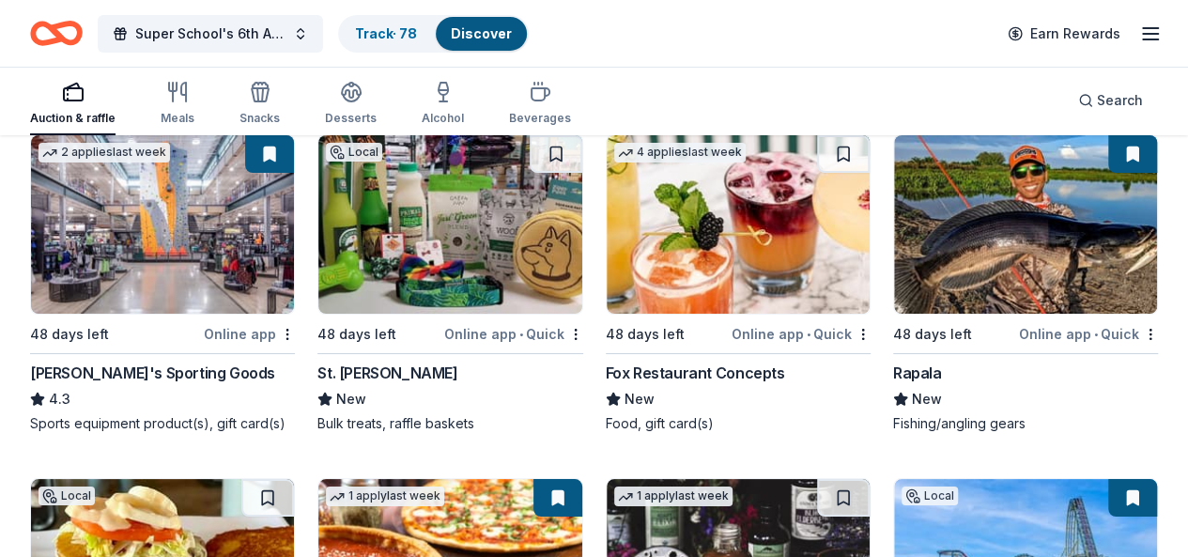
scroll to position [10424, 0]
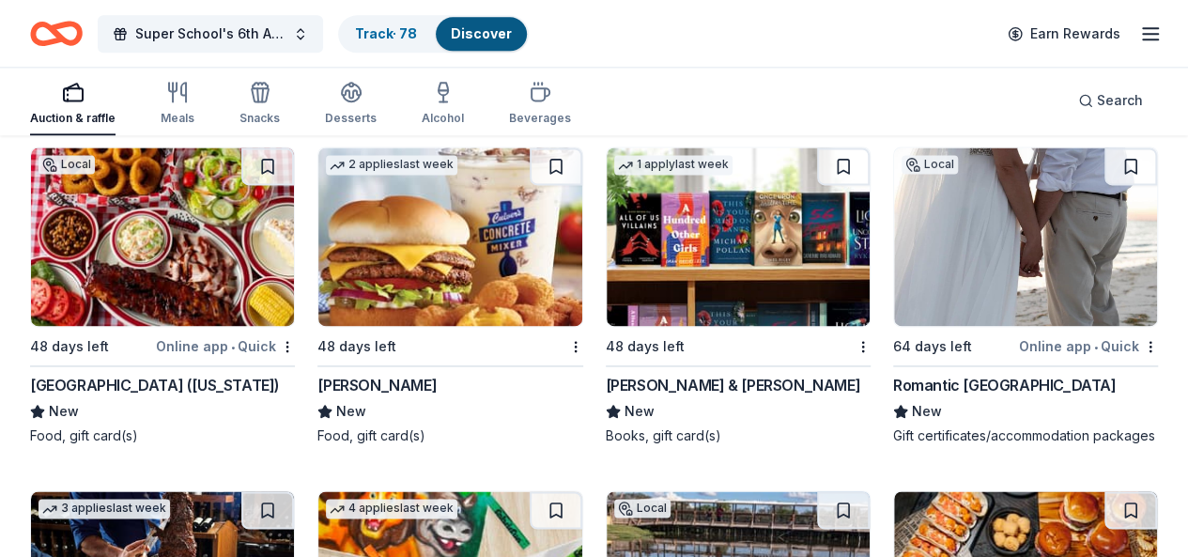
scroll to position [12051, 0]
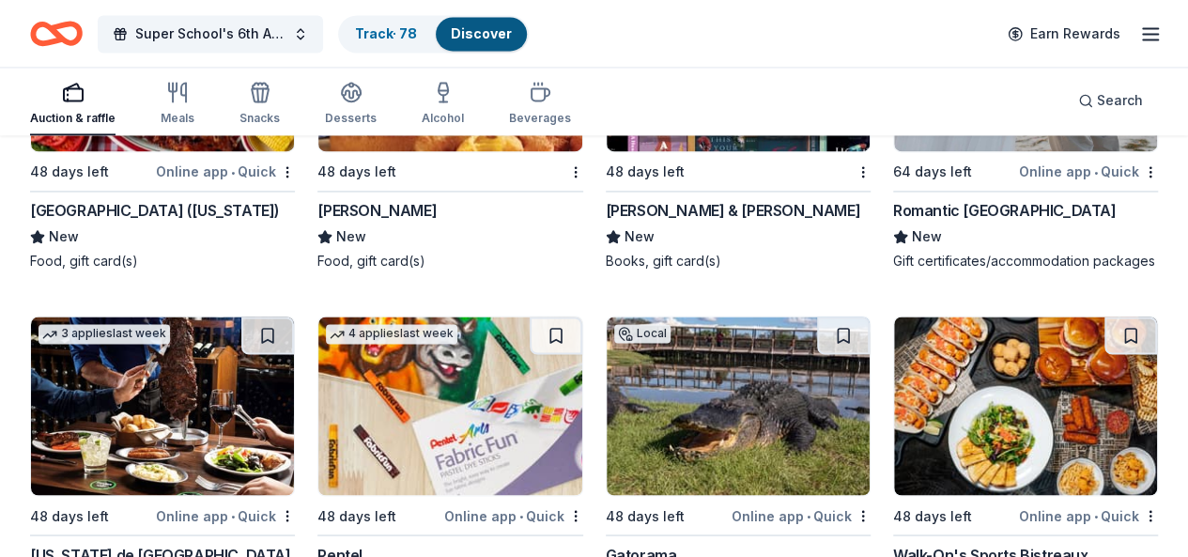
scroll to position [12145, 0]
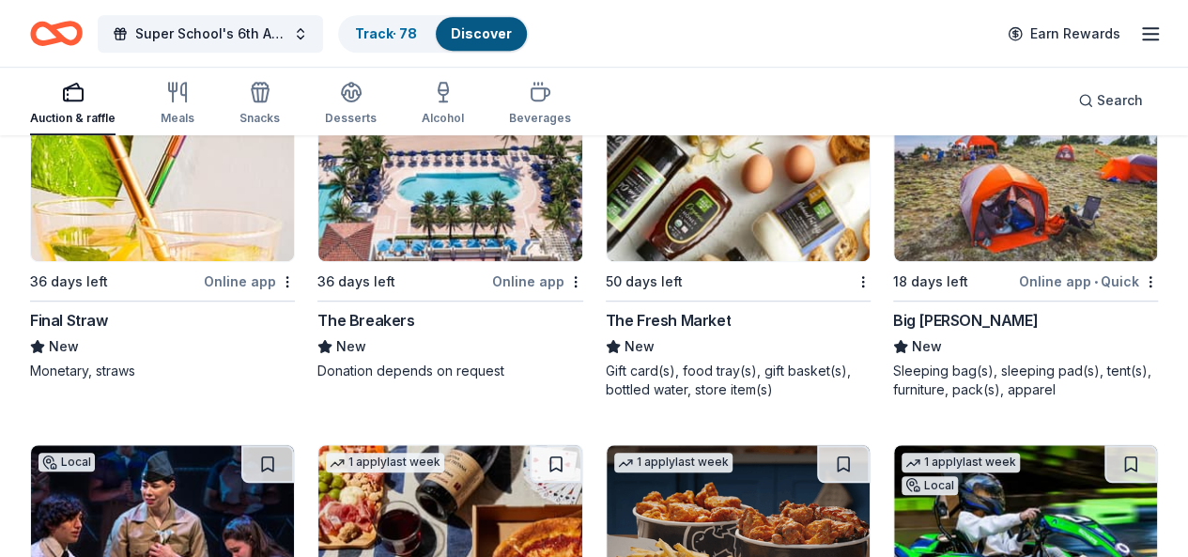
scroll to position [14938, 0]
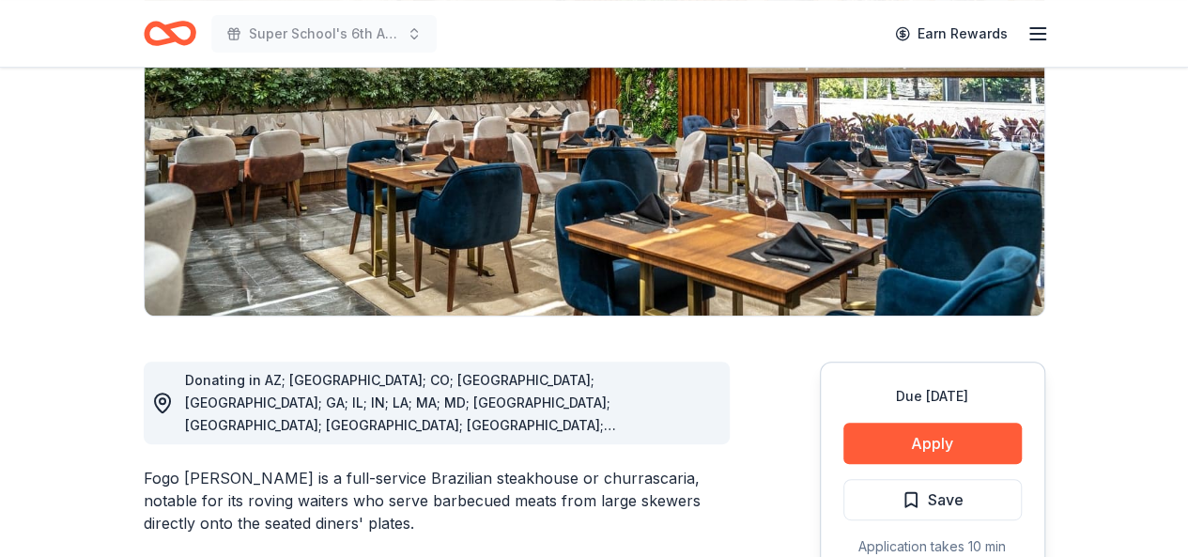
scroll to position [282, 0]
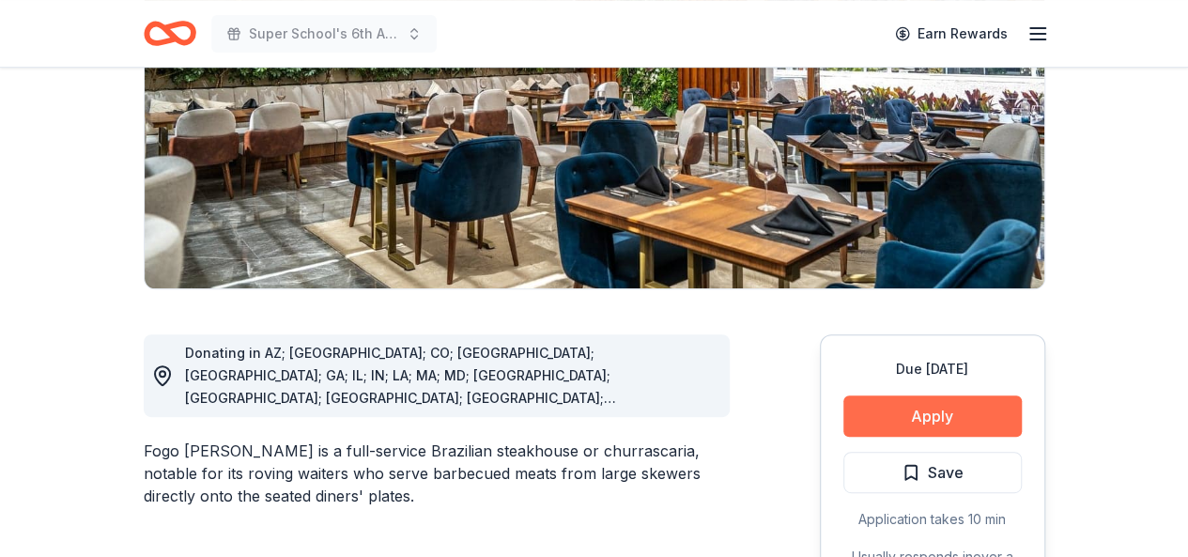
click at [911, 424] on button "Apply" at bounding box center [933, 416] width 178 height 41
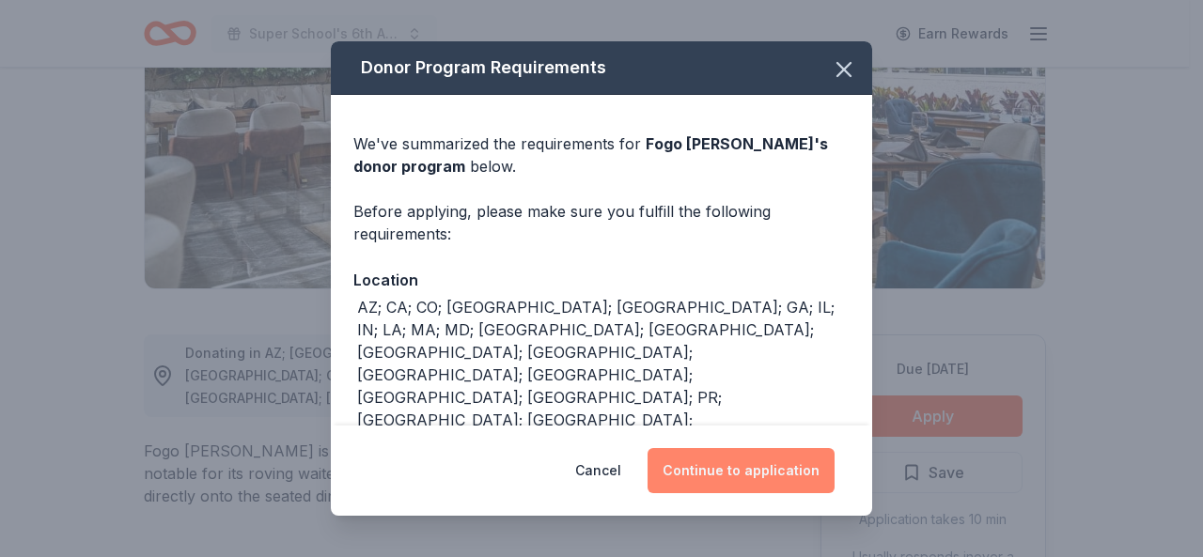
click at [739, 459] on button "Continue to application" at bounding box center [740, 470] width 187 height 45
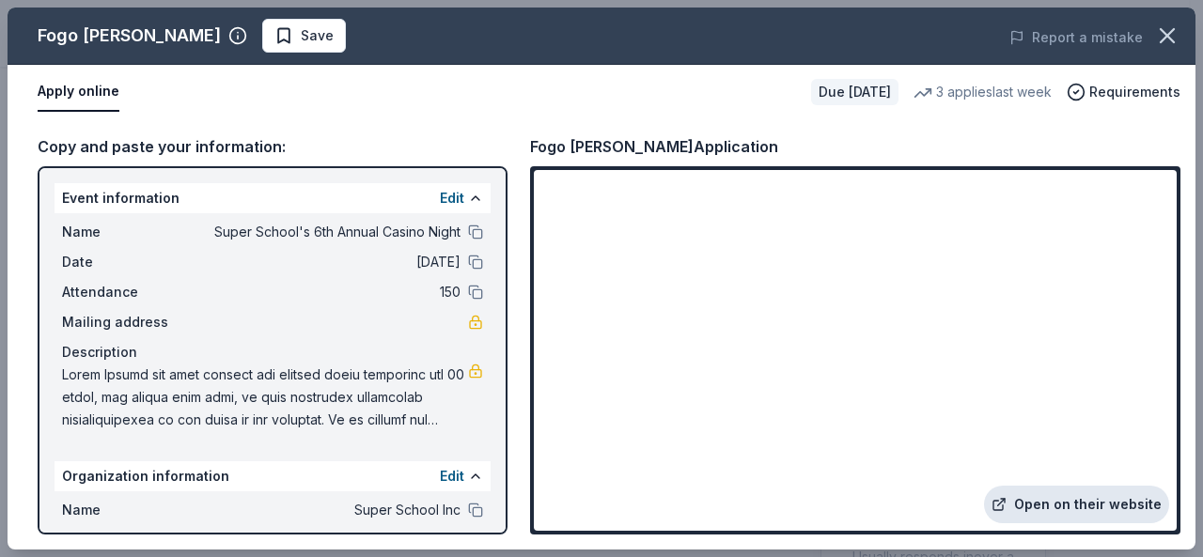
click at [1063, 505] on link "Open on their website" at bounding box center [1076, 505] width 185 height 38
click at [1172, 22] on button "button" at bounding box center [1166, 35] width 41 height 41
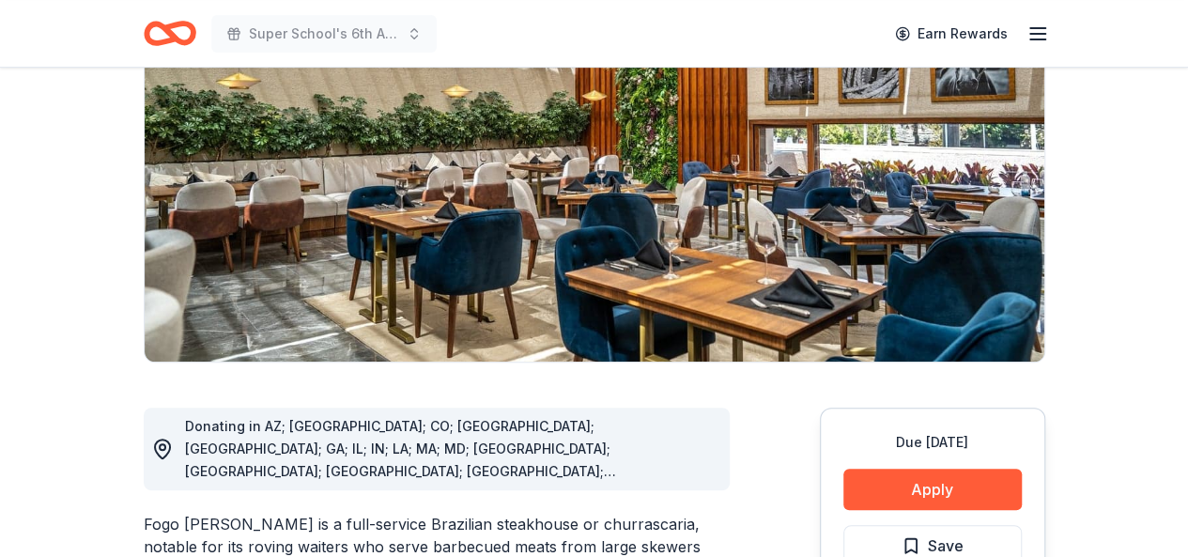
scroll to position [0, 0]
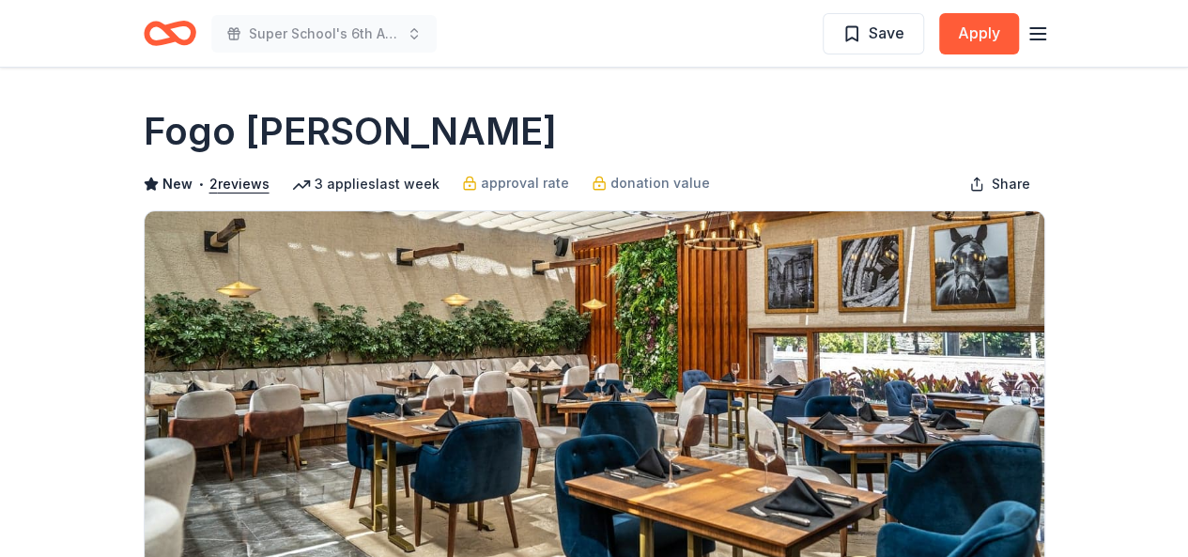
click at [204, 126] on h1 "Fogo [PERSON_NAME]" at bounding box center [350, 131] width 413 height 53
click at [192, 136] on h1 "Fogo [PERSON_NAME]" at bounding box center [350, 131] width 413 height 53
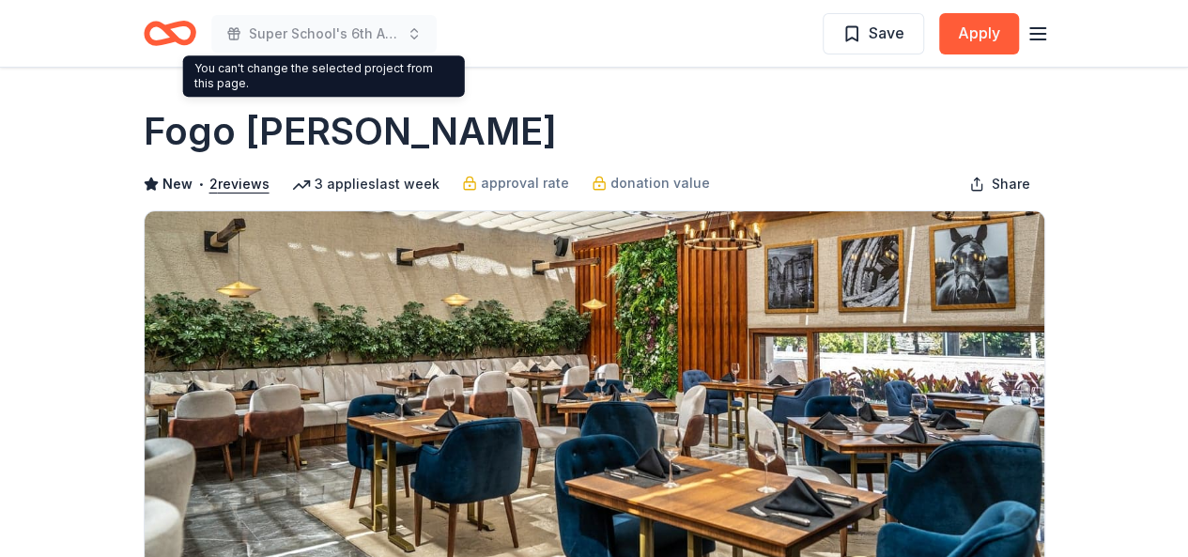
click at [192, 27] on icon "Home" at bounding box center [177, 32] width 29 height 19
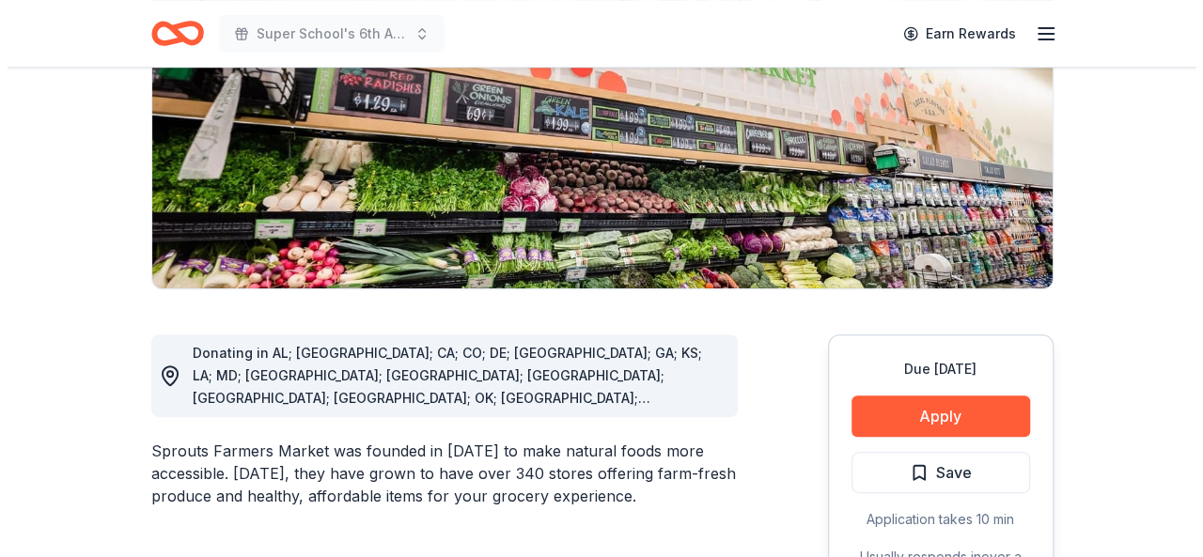
scroll to position [376, 0]
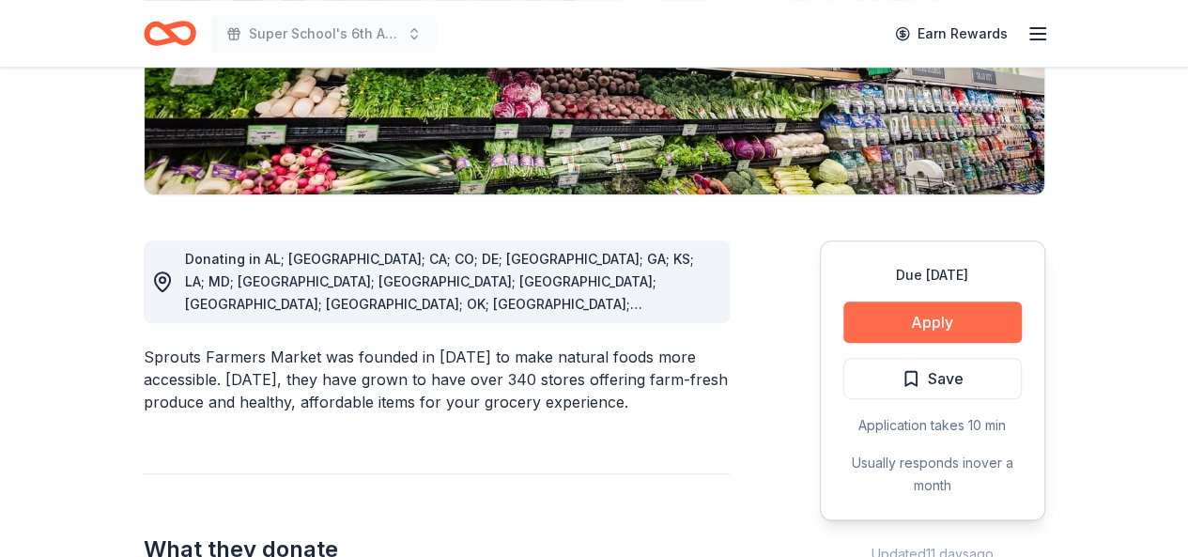
click at [968, 320] on button "Apply" at bounding box center [933, 322] width 178 height 41
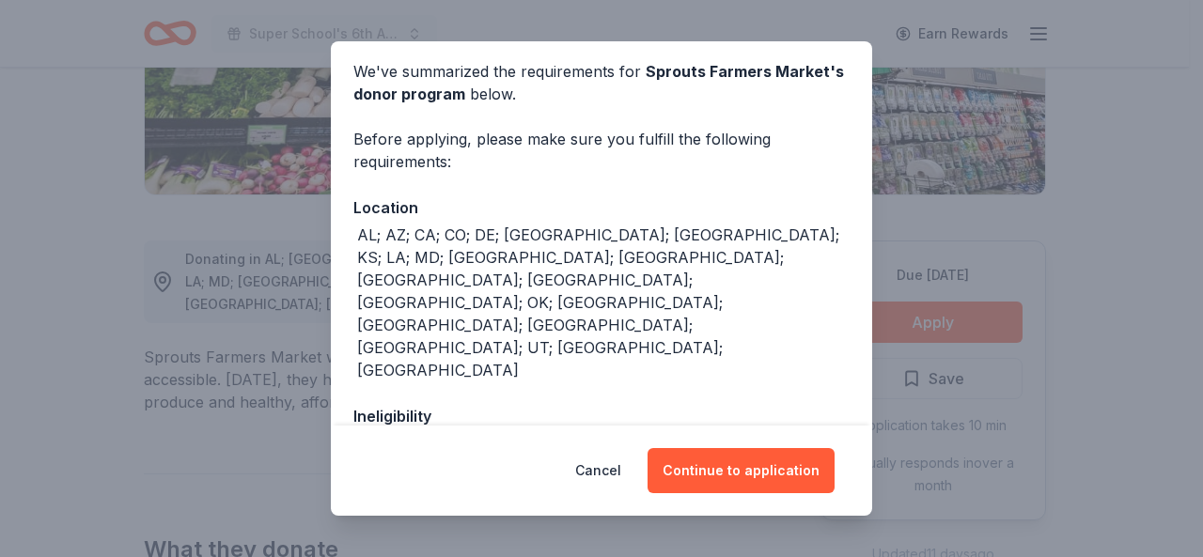
scroll to position [162, 0]
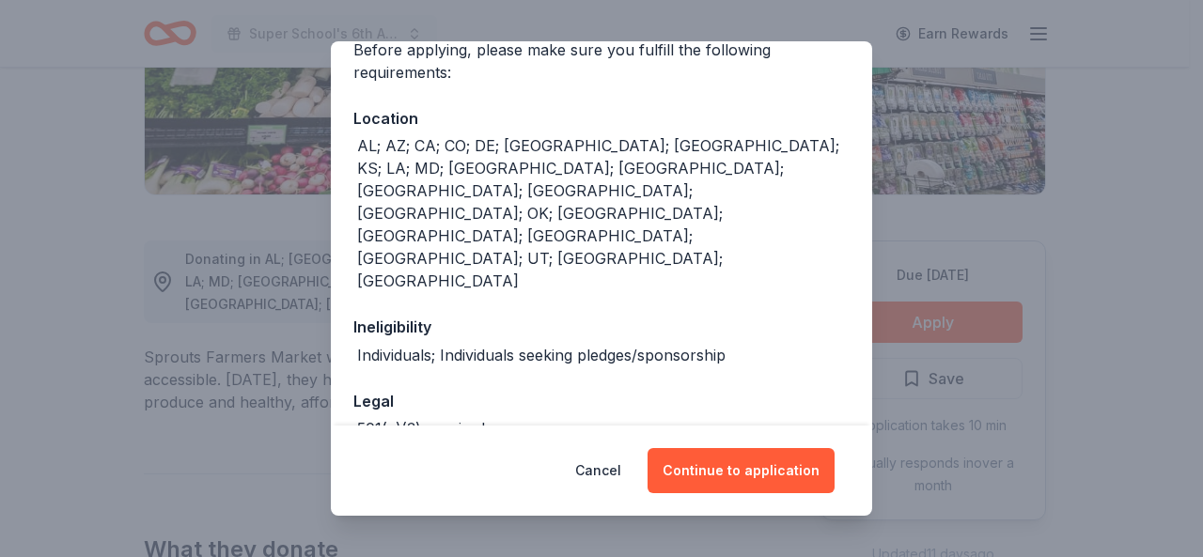
drag, startPoint x: 700, startPoint y: 467, endPoint x: 695, endPoint y: 446, distance: 21.2
click at [699, 467] on button "Continue to application" at bounding box center [740, 470] width 187 height 45
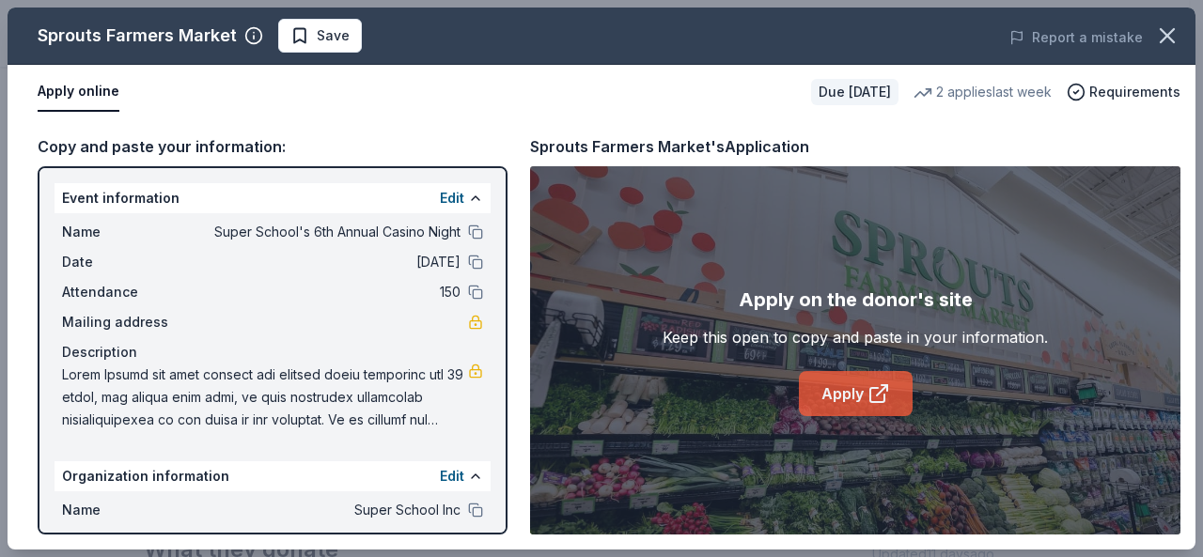
click at [827, 379] on link "Apply" at bounding box center [856, 393] width 114 height 45
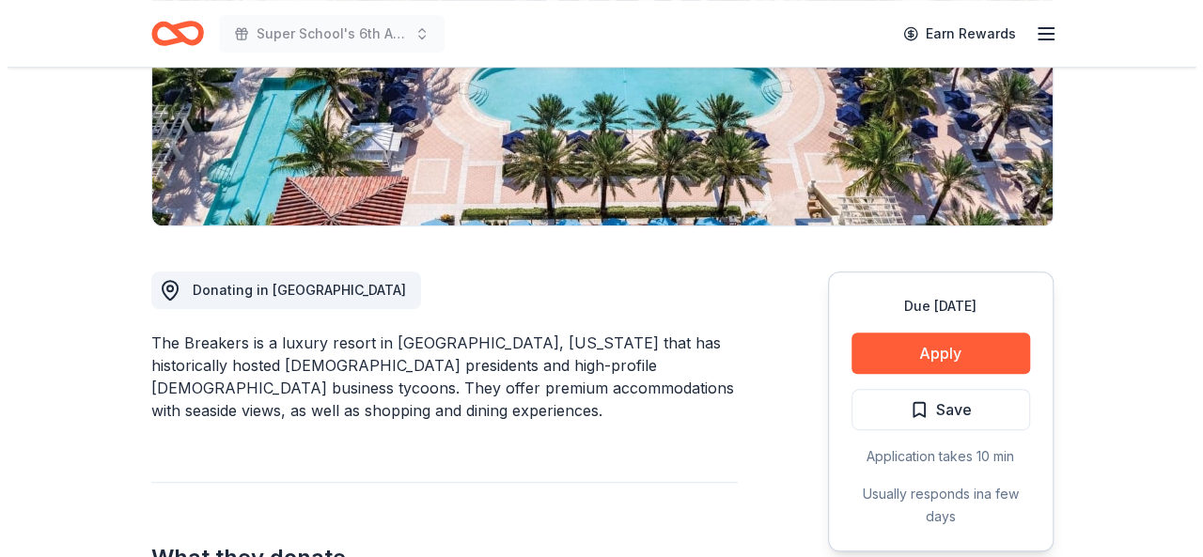
scroll to position [376, 0]
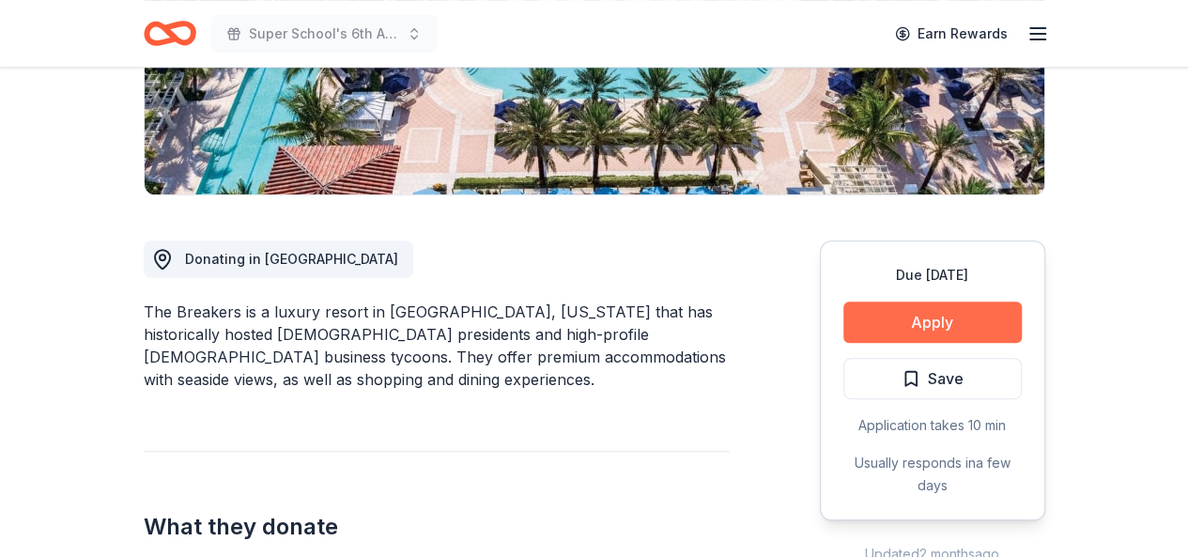
click at [898, 309] on button "Apply" at bounding box center [933, 322] width 178 height 41
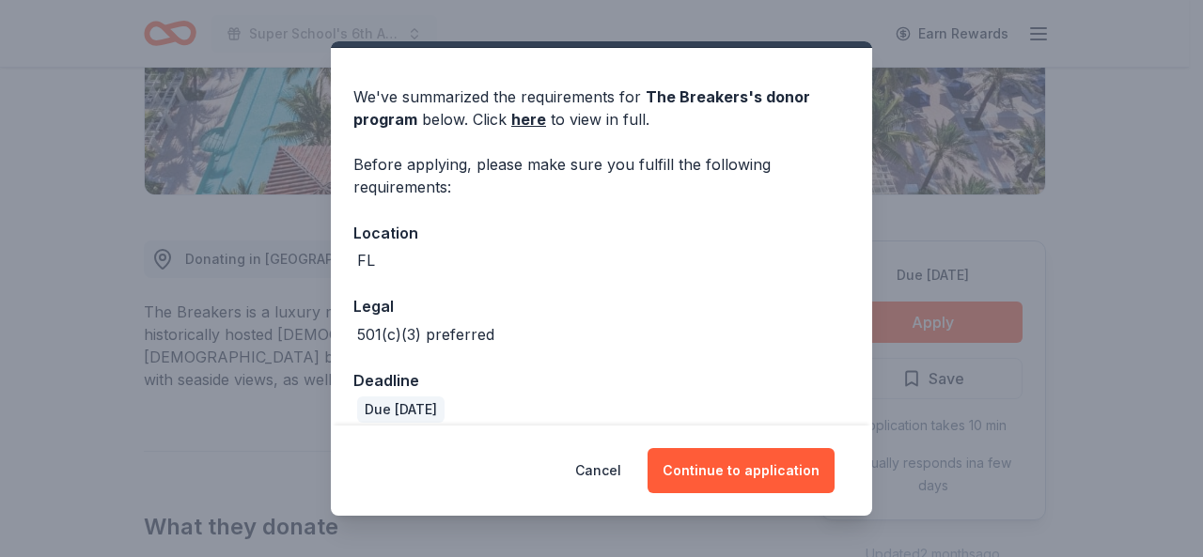
scroll to position [66, 0]
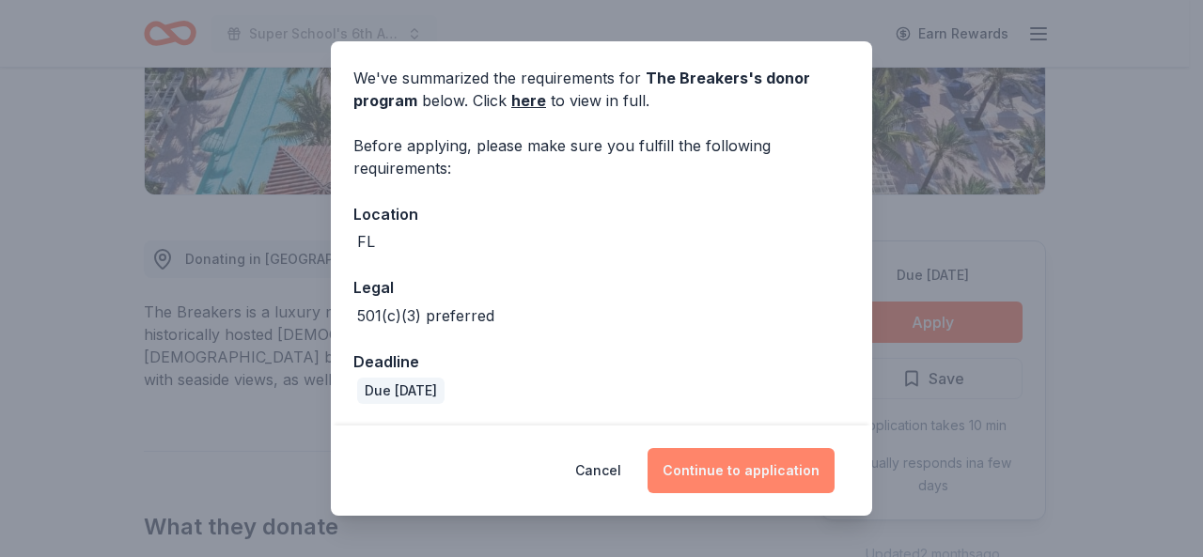
drag, startPoint x: 782, startPoint y: 491, endPoint x: 771, endPoint y: 489, distance: 10.5
click at [772, 490] on button "Continue to application" at bounding box center [740, 470] width 187 height 45
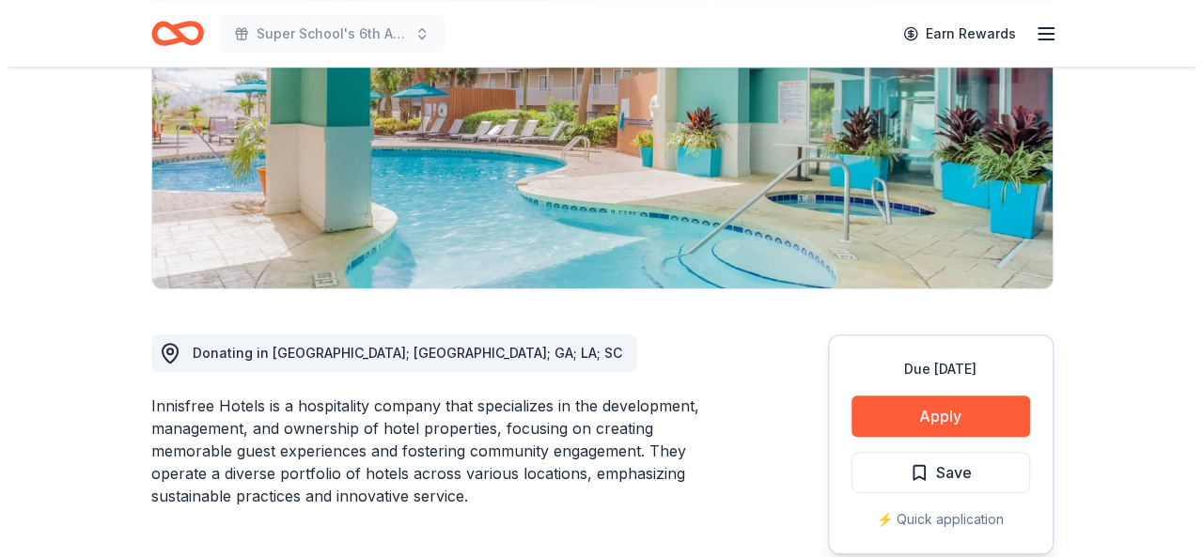
scroll to position [470, 0]
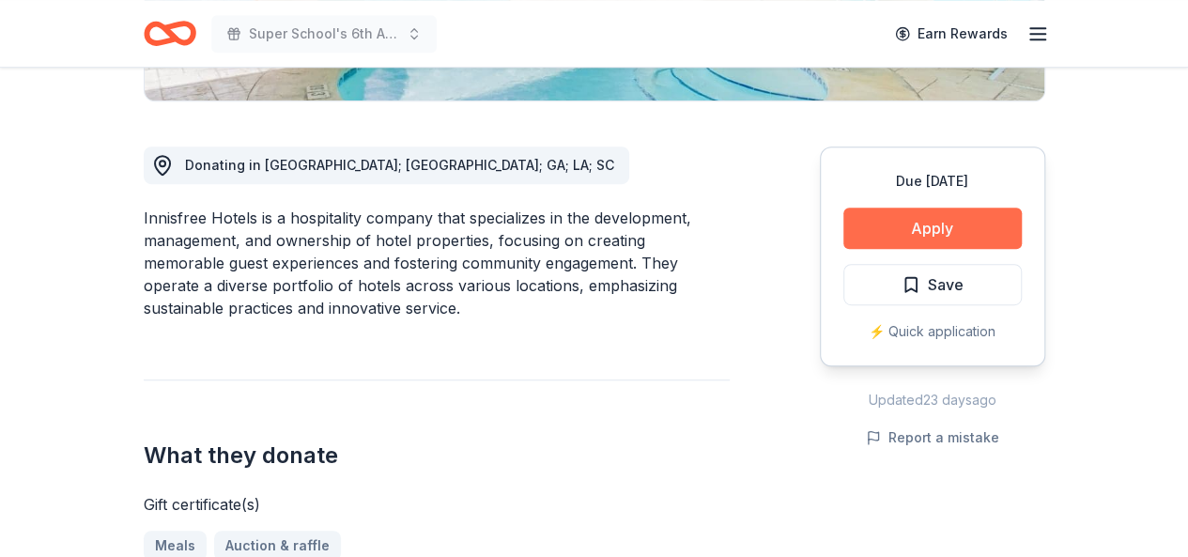
click at [906, 232] on button "Apply" at bounding box center [933, 228] width 178 height 41
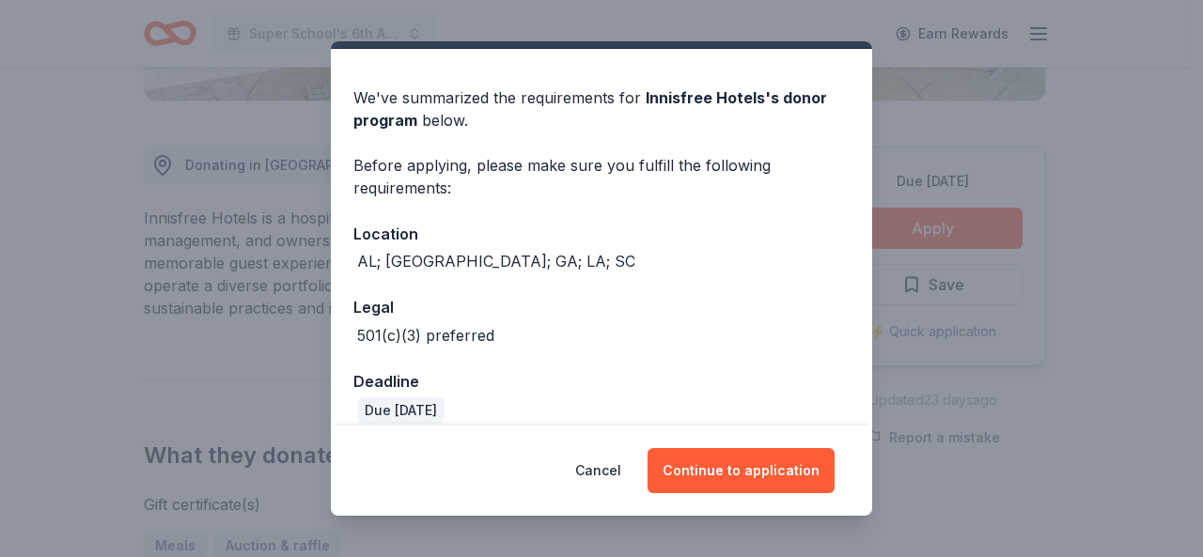
scroll to position [66, 0]
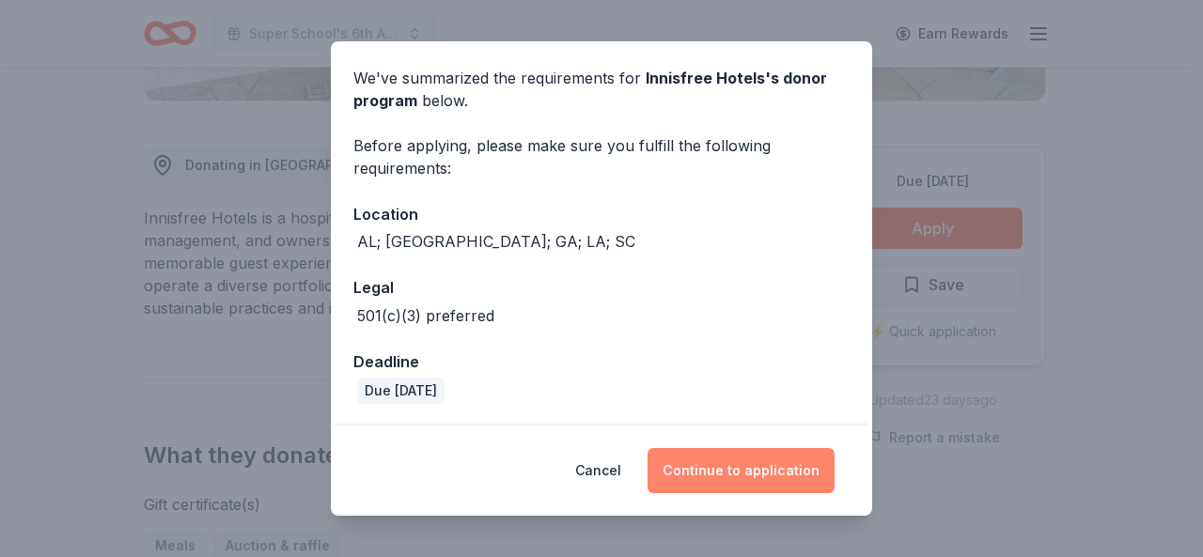
drag, startPoint x: 728, startPoint y: 453, endPoint x: 716, endPoint y: 454, distance: 12.2
click at [722, 454] on button "Continue to application" at bounding box center [740, 470] width 187 height 45
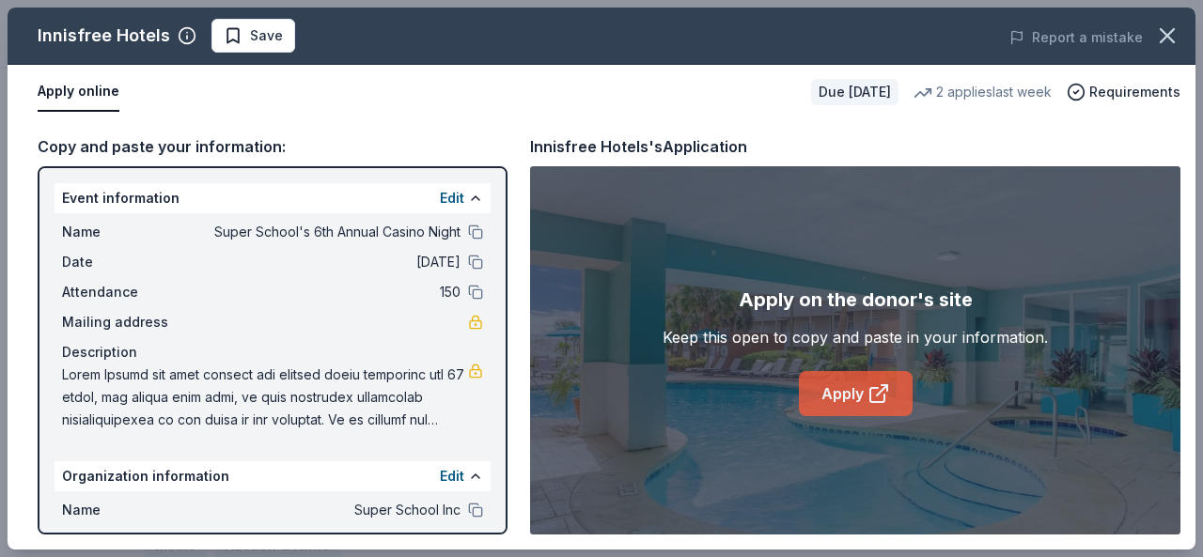
click at [899, 381] on link "Apply" at bounding box center [856, 393] width 114 height 45
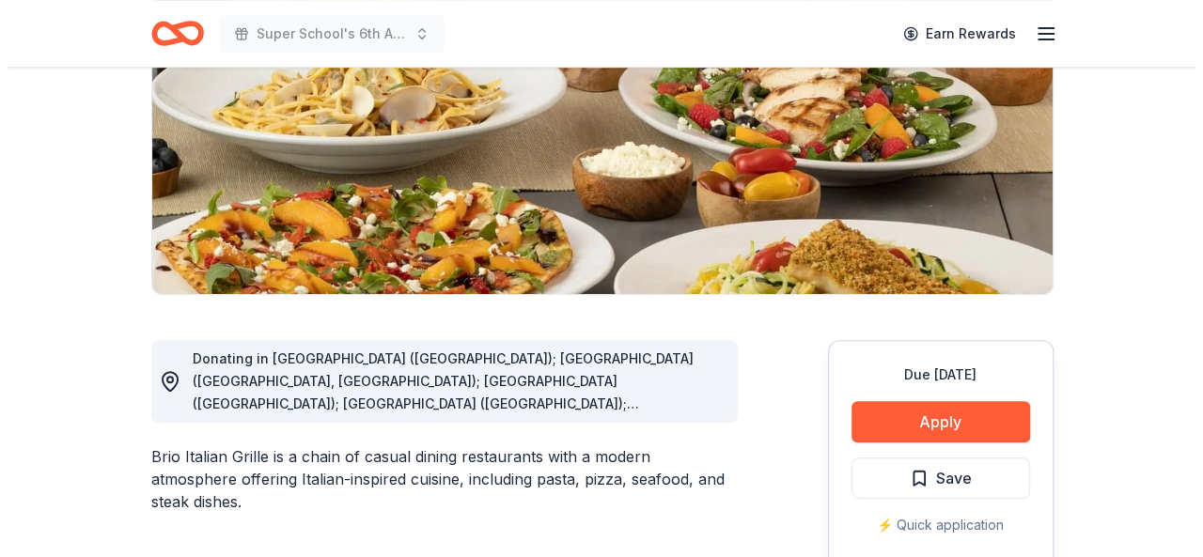
scroll to position [376, 0]
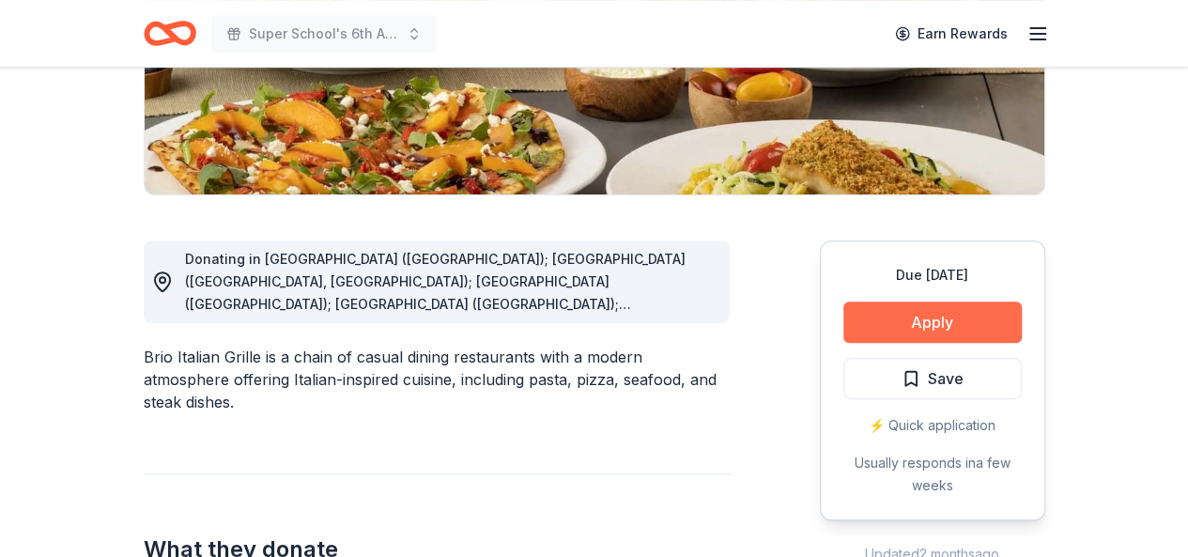
click at [949, 311] on button "Apply" at bounding box center [933, 322] width 178 height 41
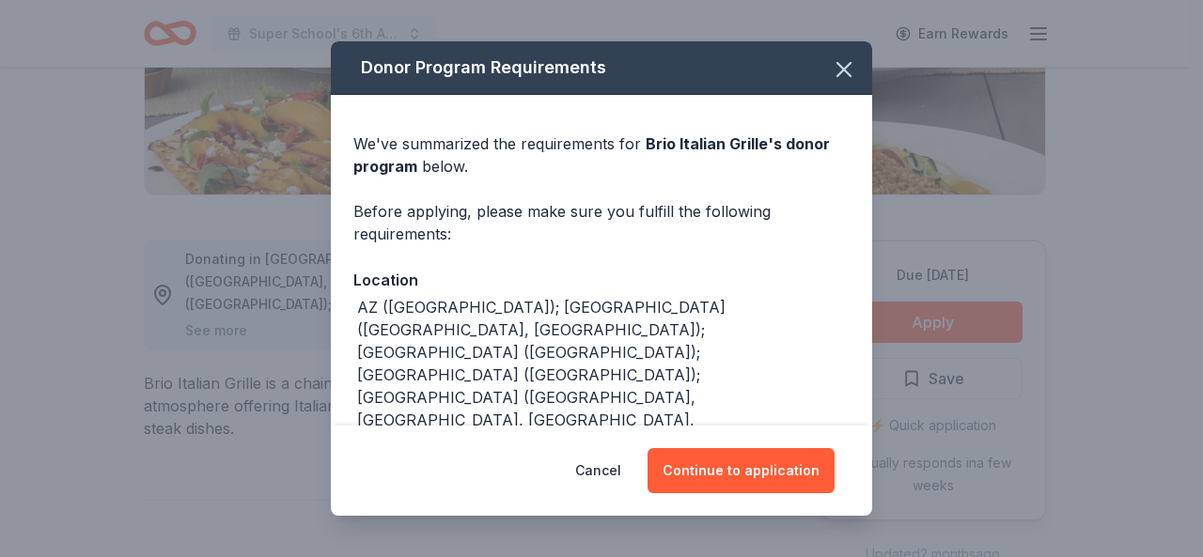
click at [755, 439] on div "Cancel Continue to application" at bounding box center [601, 471] width 541 height 90
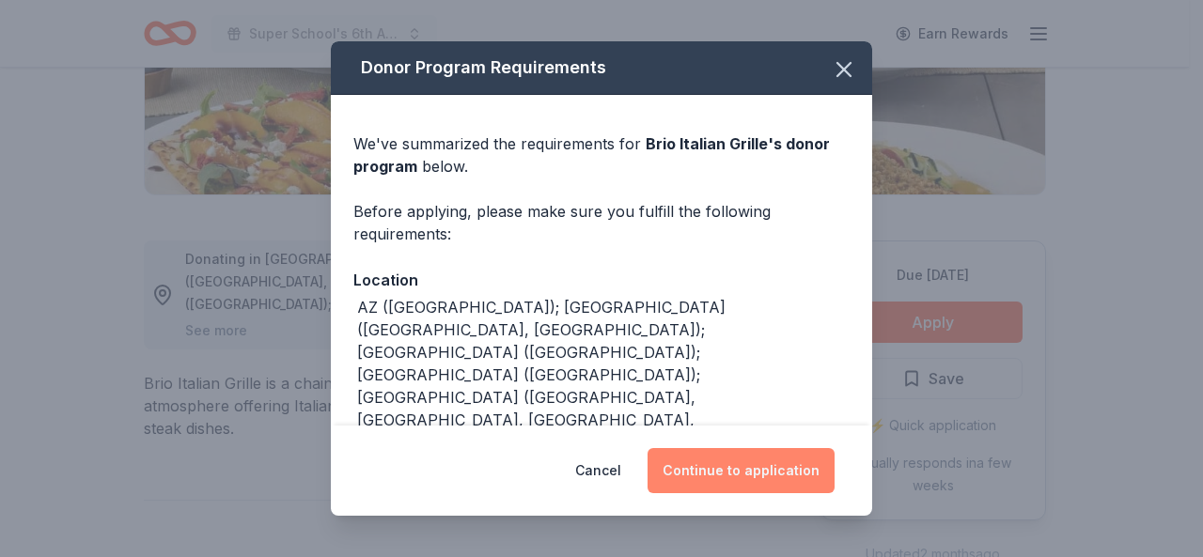
click at [743, 454] on button "Continue to application" at bounding box center [740, 470] width 187 height 45
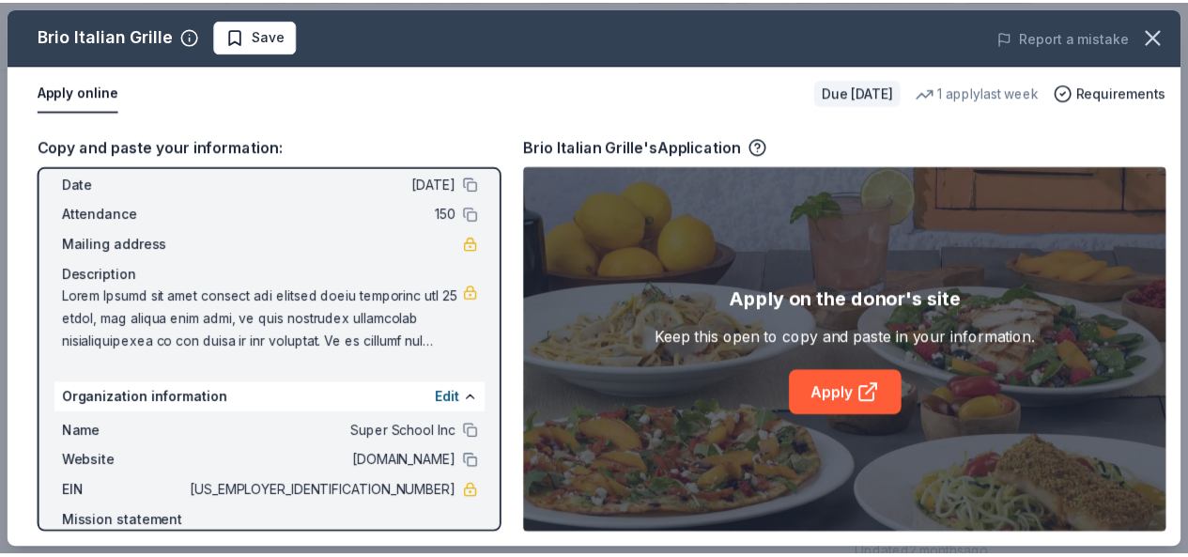
scroll to position [169, 0]
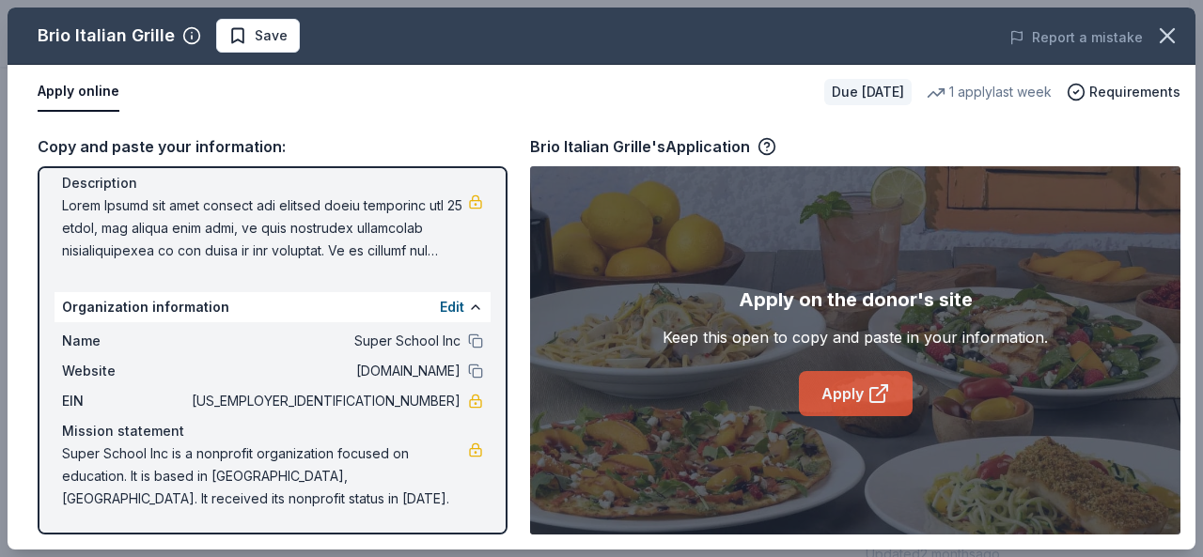
click at [872, 389] on icon at bounding box center [878, 393] width 23 height 23
click at [1178, 40] on icon "button" at bounding box center [1167, 36] width 26 height 26
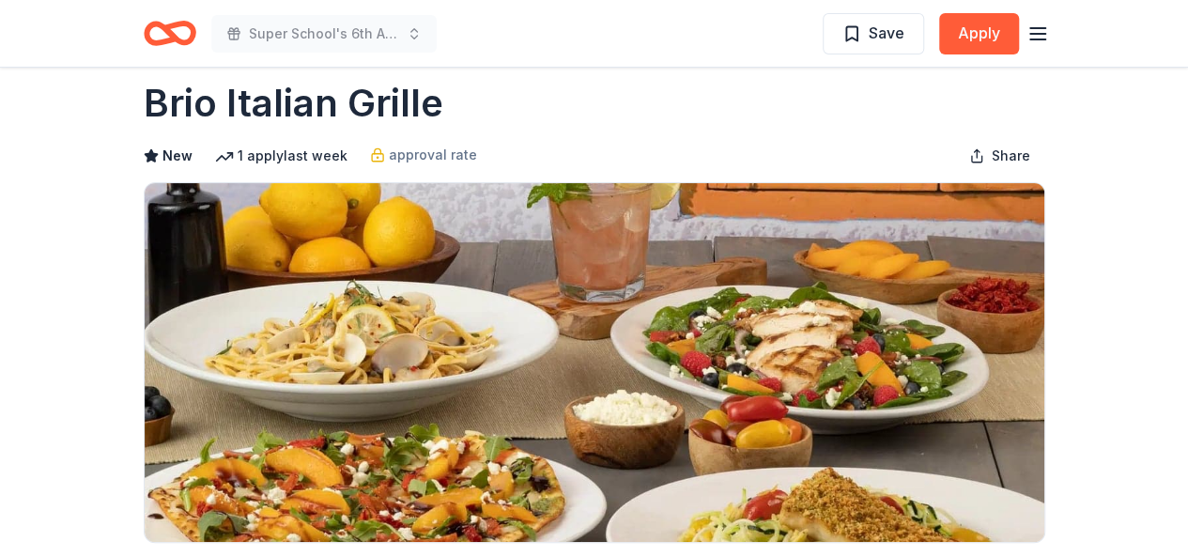
scroll to position [0, 0]
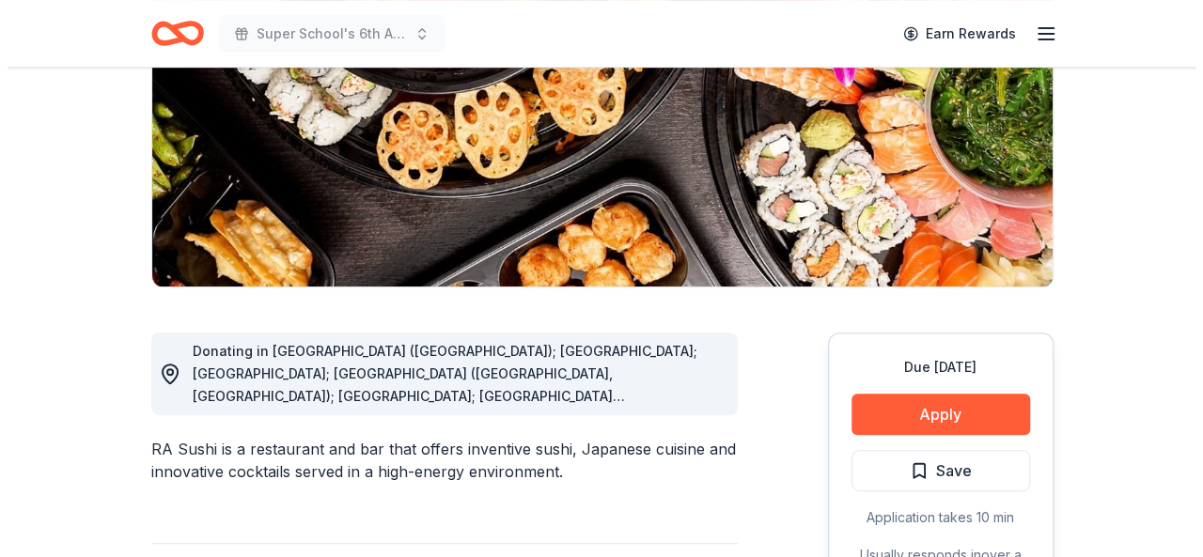
scroll to position [376, 0]
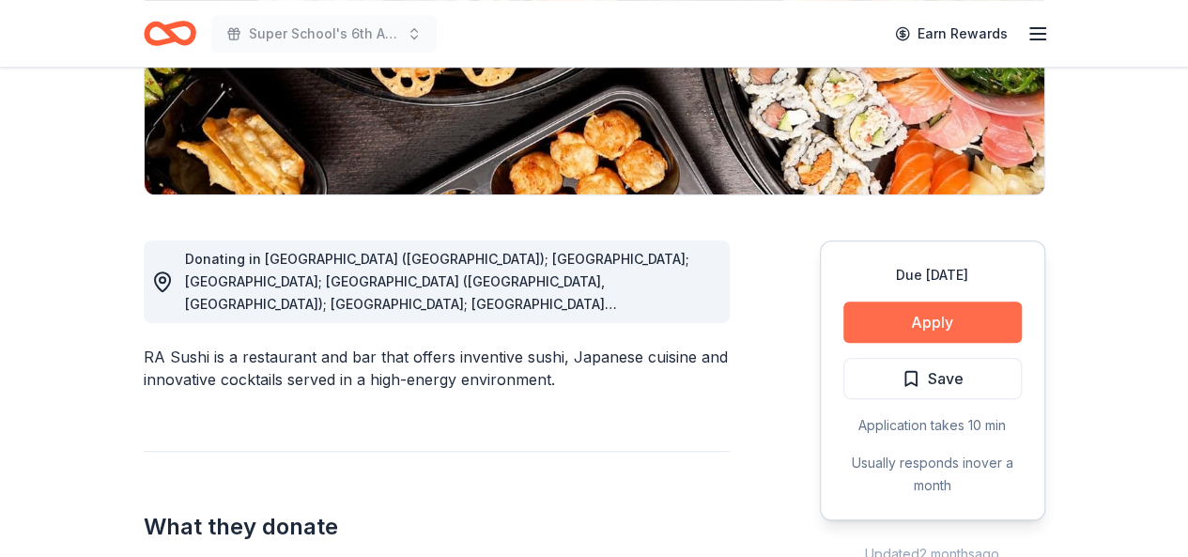
click at [936, 317] on button "Apply" at bounding box center [933, 322] width 178 height 41
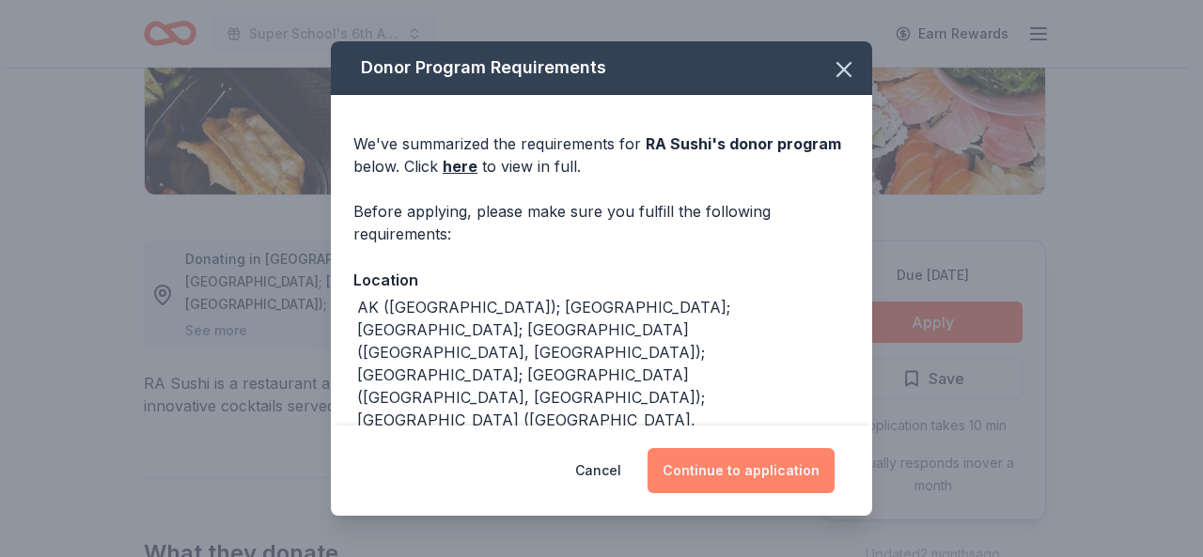
click at [735, 476] on button "Continue to application" at bounding box center [740, 470] width 187 height 45
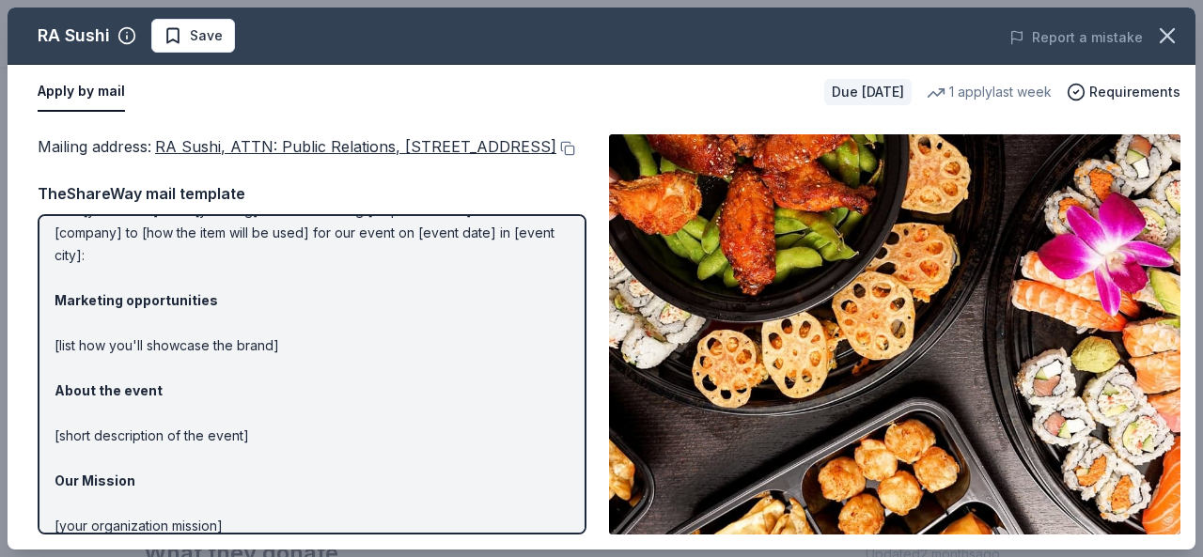
scroll to position [0, 0]
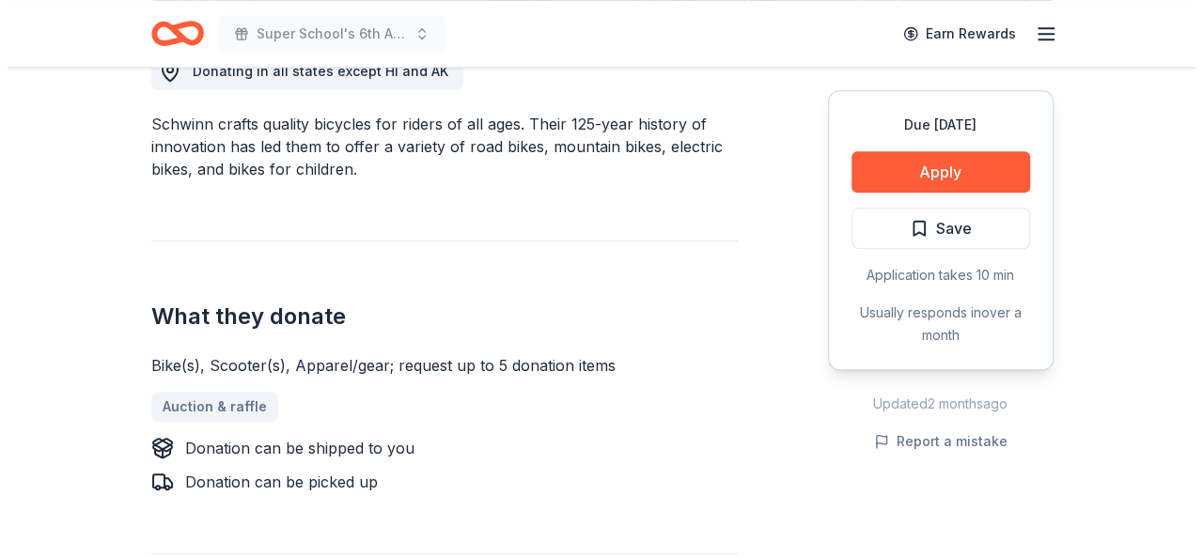
scroll to position [376, 0]
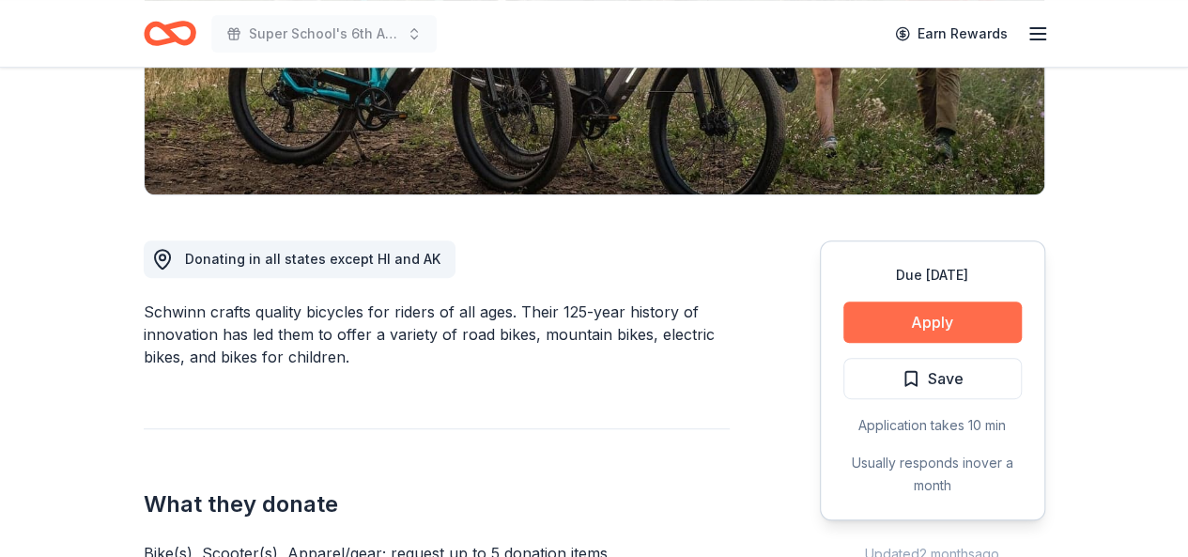
click at [975, 329] on button "Apply" at bounding box center [933, 322] width 178 height 41
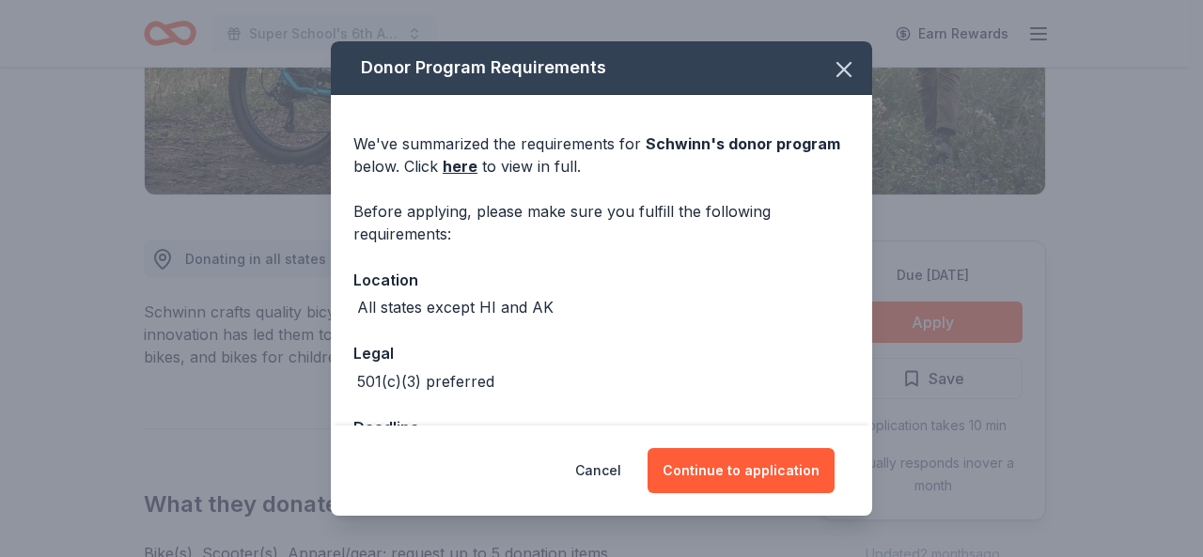
scroll to position [66, 0]
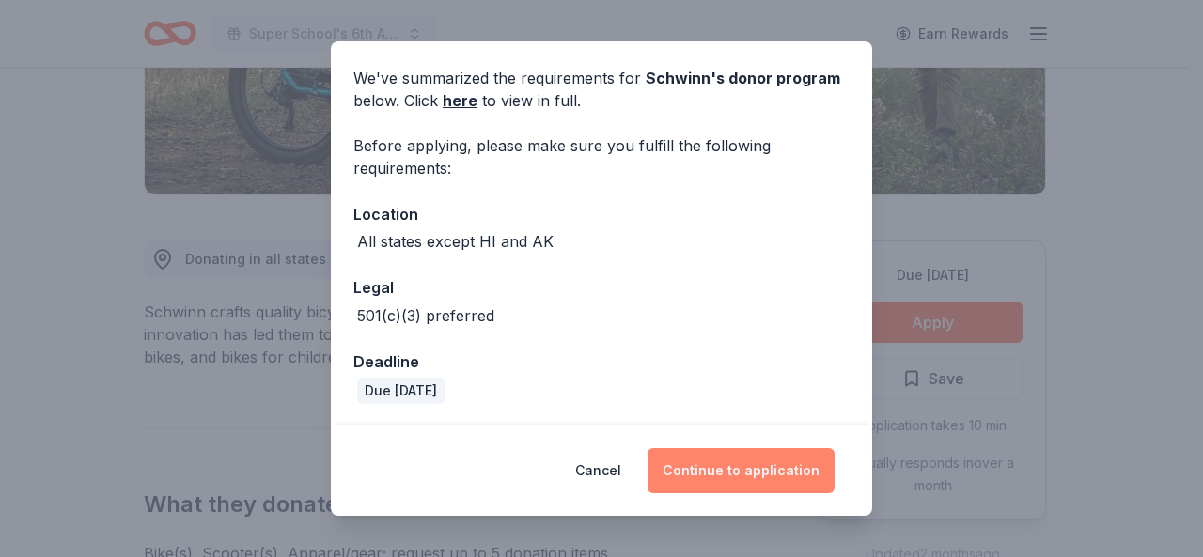
click at [733, 459] on button "Continue to application" at bounding box center [740, 470] width 187 height 45
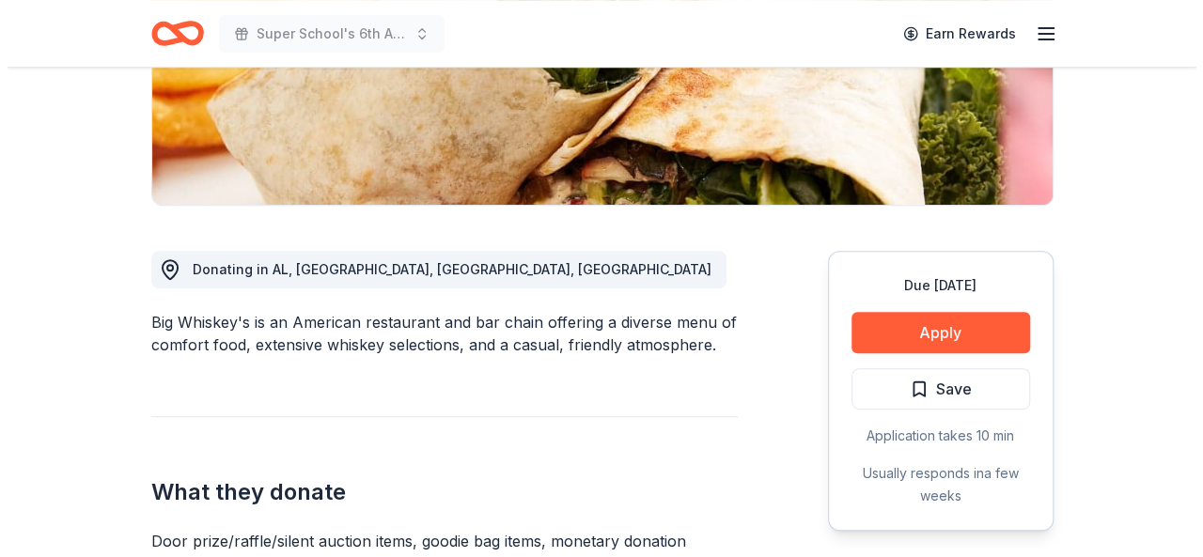
scroll to position [553, 0]
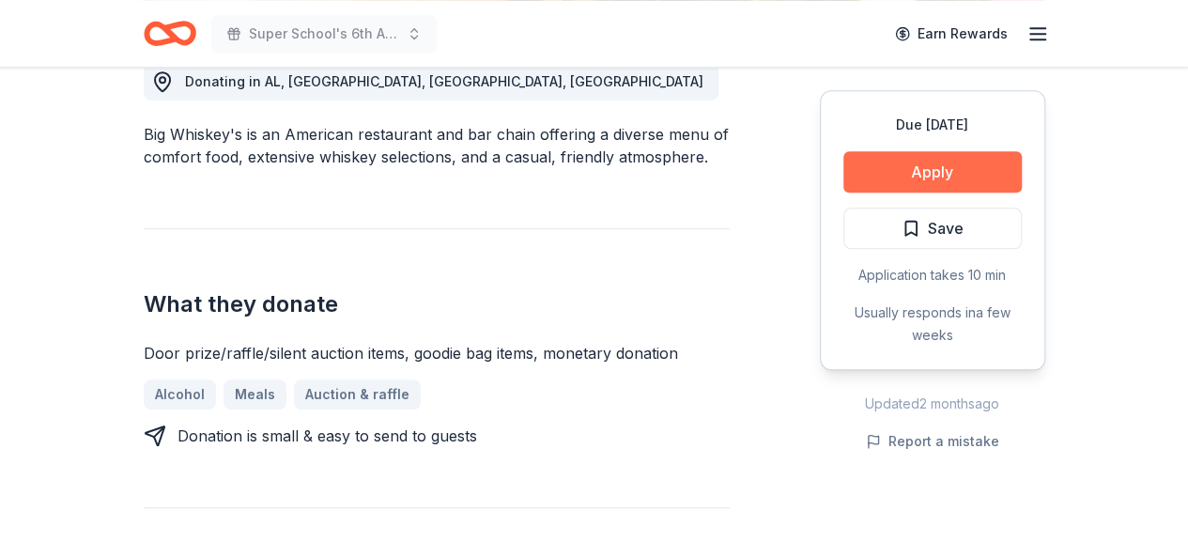
click at [894, 183] on button "Apply" at bounding box center [933, 171] width 178 height 41
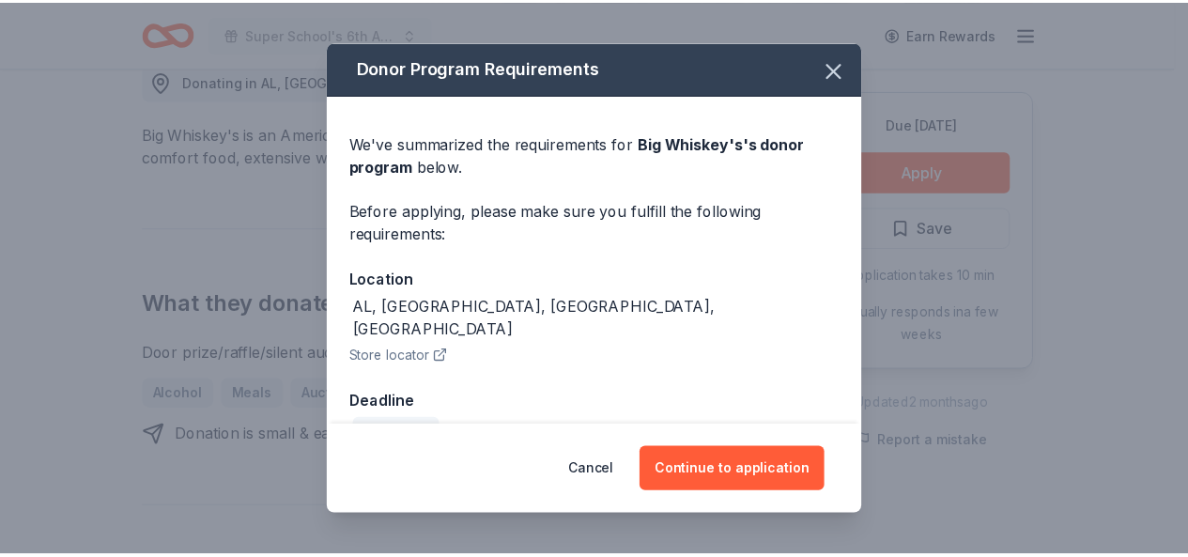
scroll to position [19, 0]
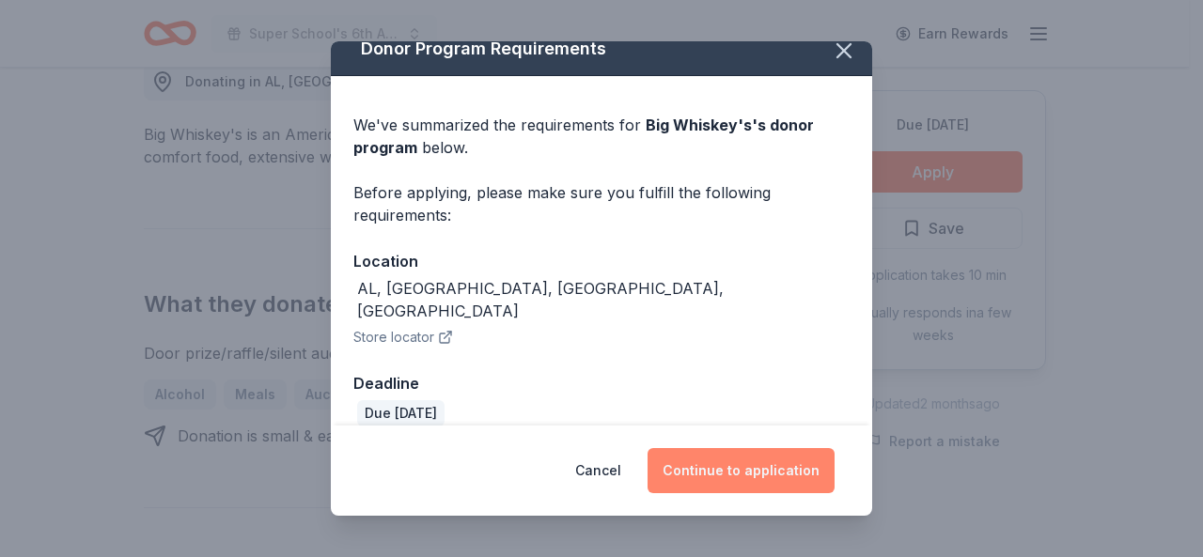
click at [748, 467] on button "Continue to application" at bounding box center [740, 470] width 187 height 45
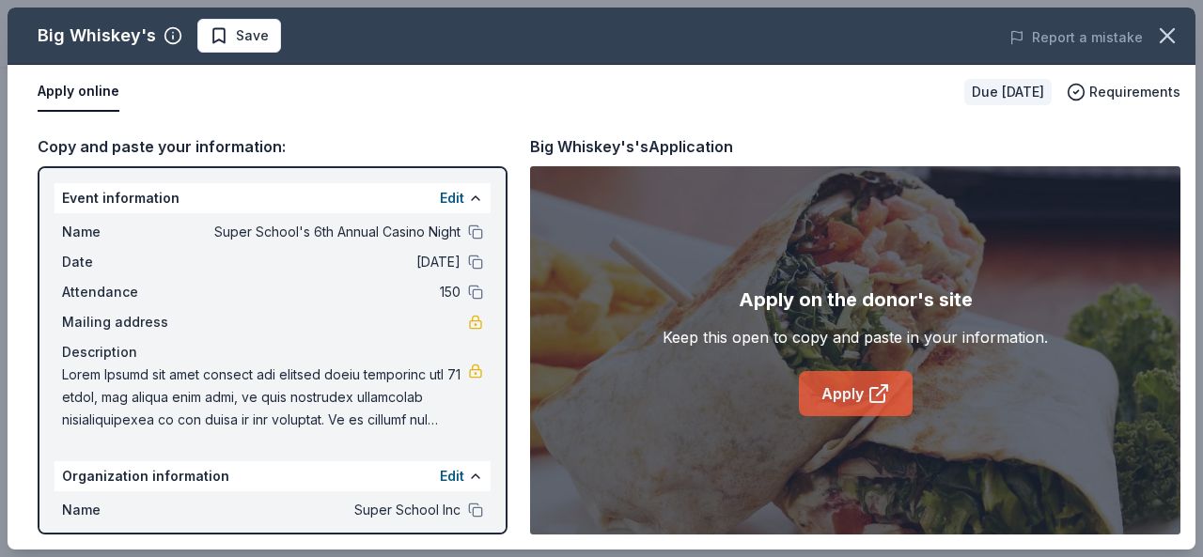
click at [851, 392] on link "Apply" at bounding box center [856, 393] width 114 height 45
click at [256, 33] on span "Save" at bounding box center [252, 35] width 33 height 23
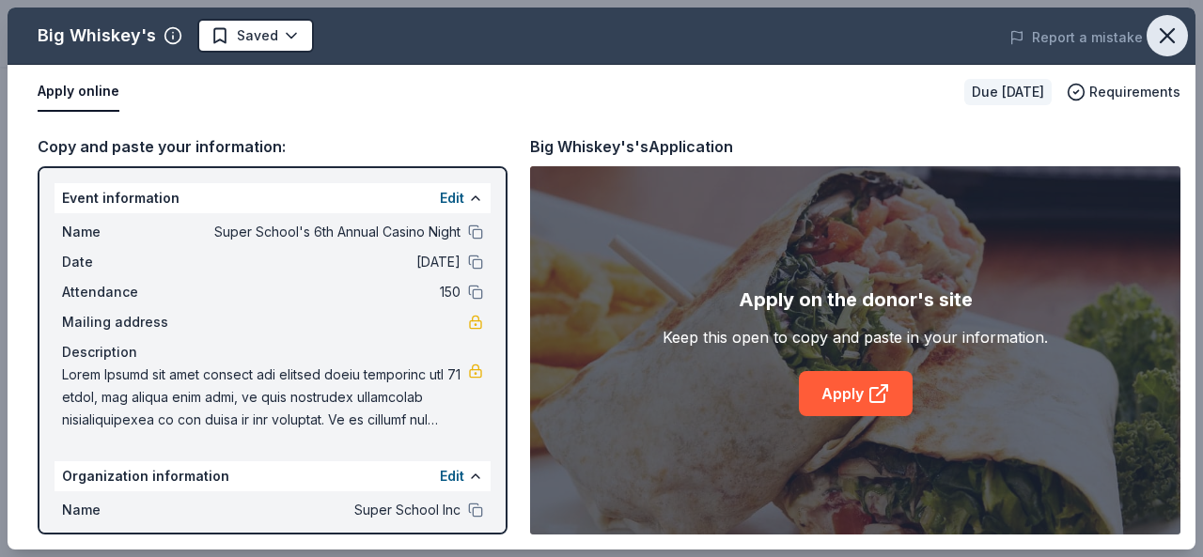
click at [1154, 34] on icon "button" at bounding box center [1167, 36] width 26 height 26
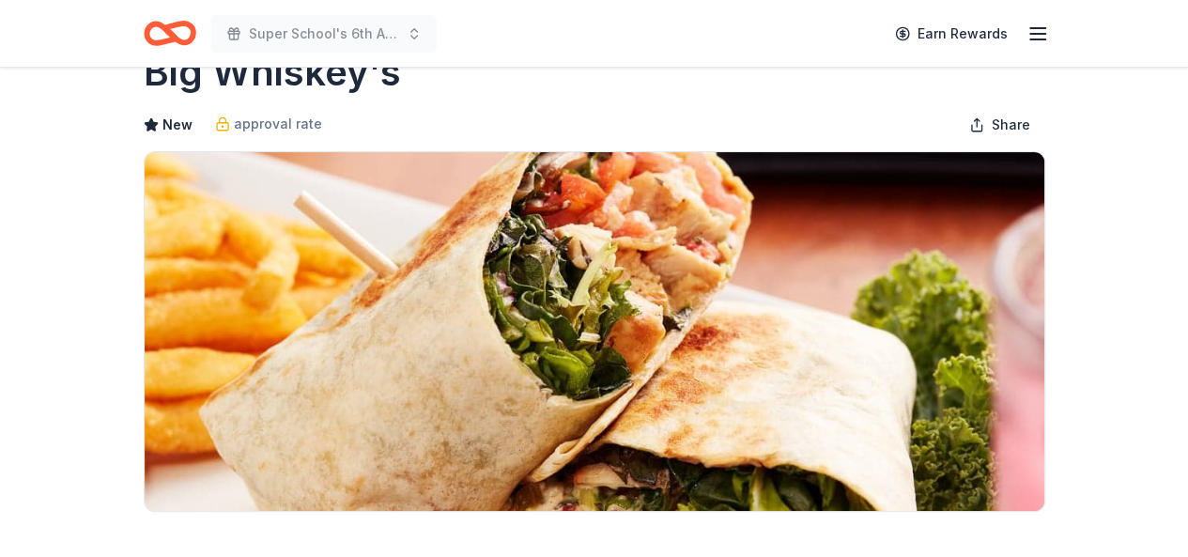
scroll to position [0, 0]
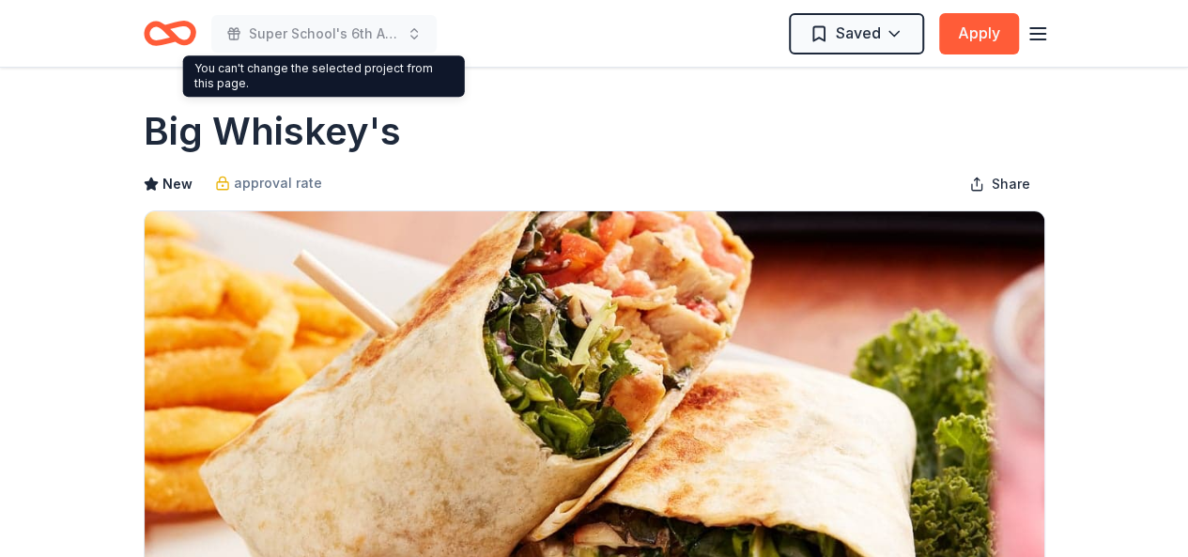
click at [283, 12] on div "Super School's 6th Annual Casino Night" at bounding box center [290, 33] width 293 height 44
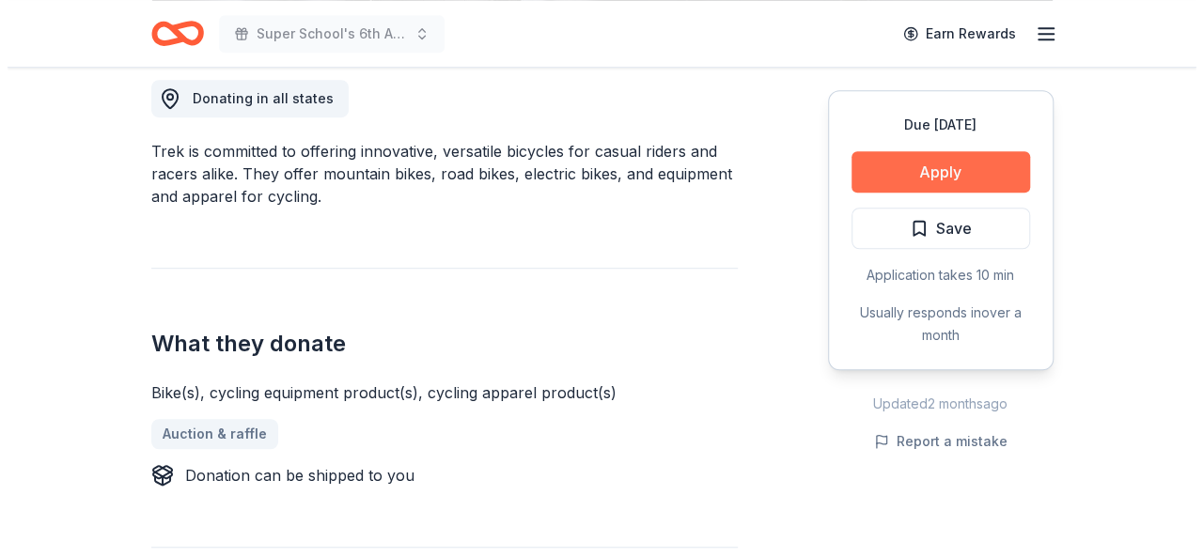
scroll to position [470, 0]
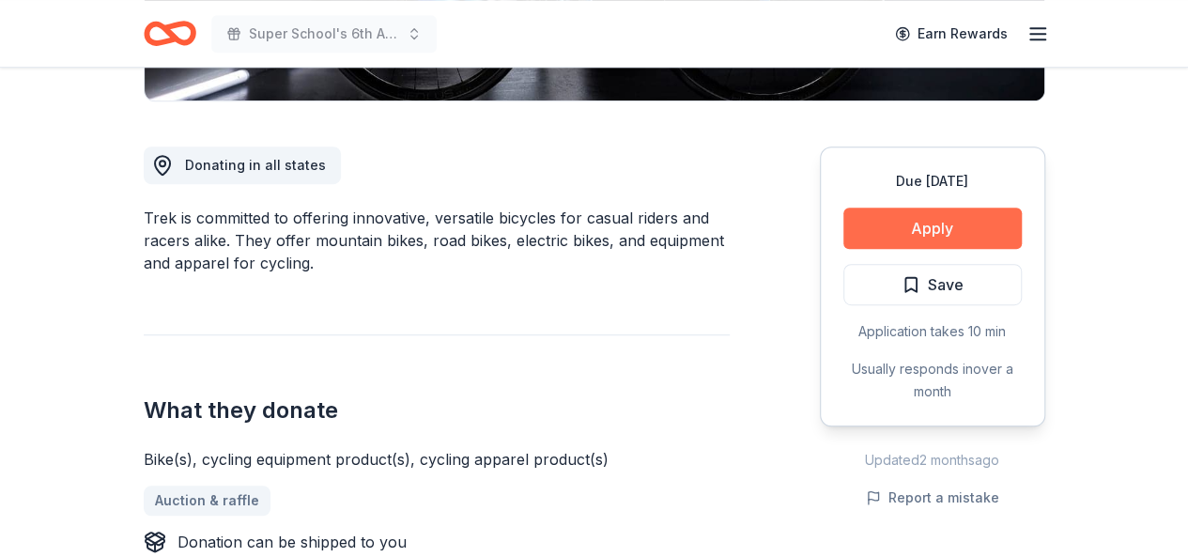
click at [912, 236] on button "Apply" at bounding box center [933, 228] width 178 height 41
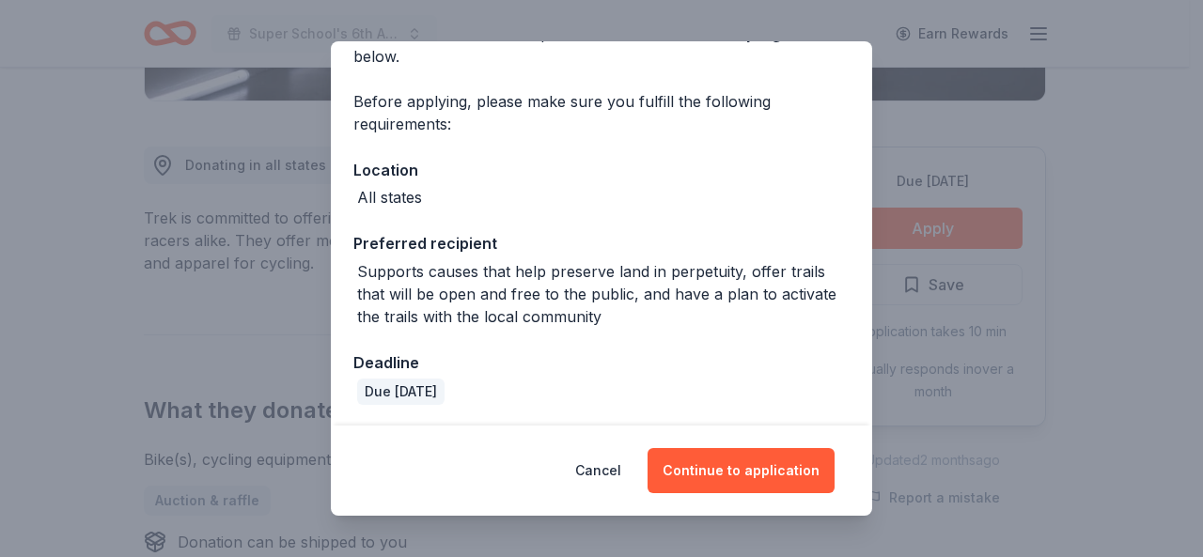
scroll to position [111, 0]
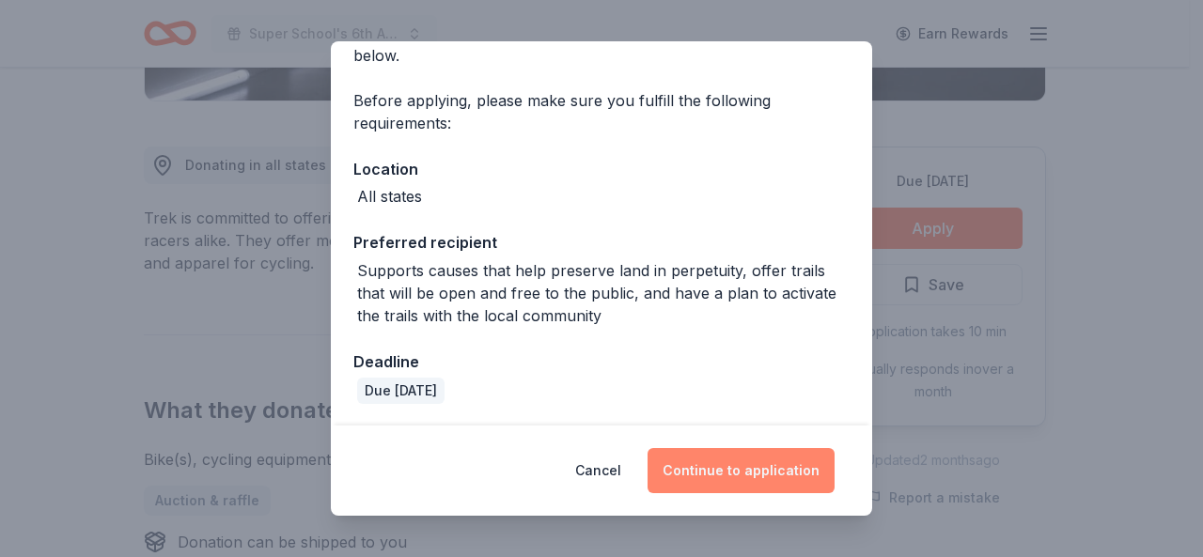
click at [767, 470] on button "Continue to application" at bounding box center [740, 470] width 187 height 45
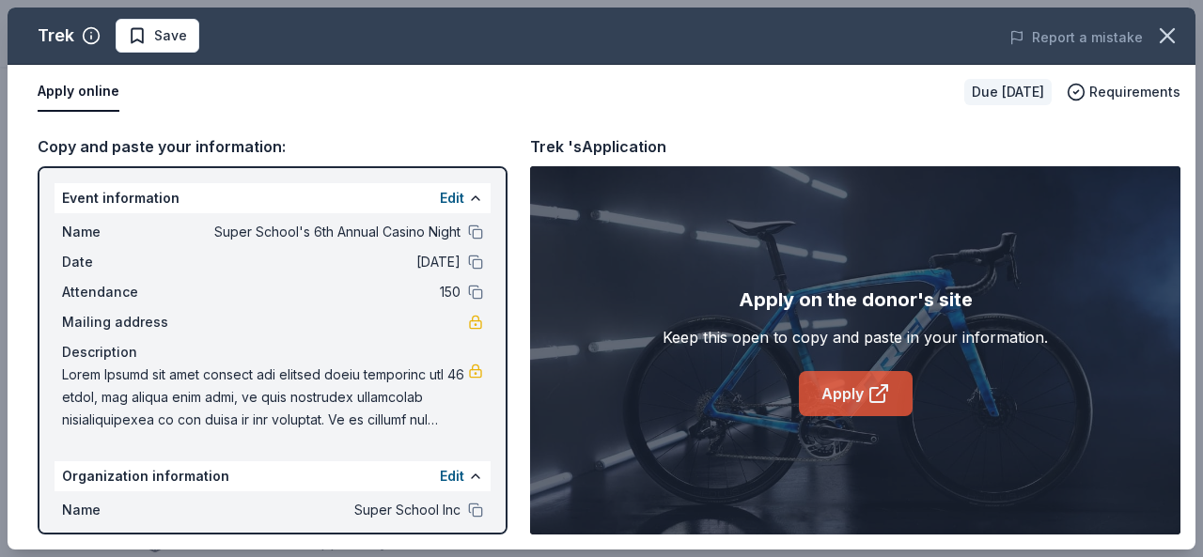
click at [832, 374] on link "Apply" at bounding box center [856, 393] width 114 height 45
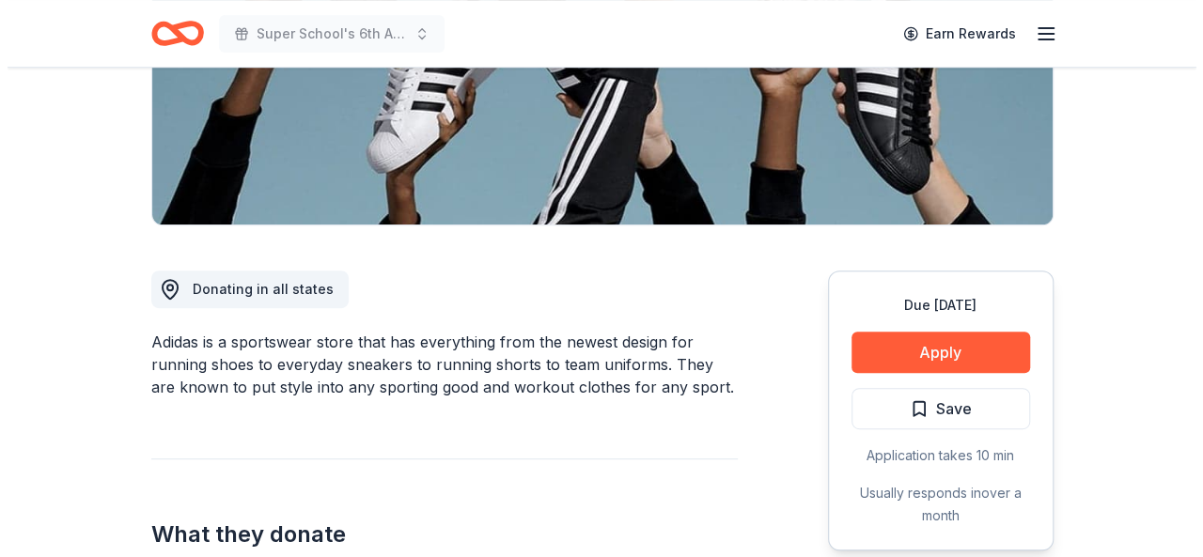
scroll to position [376, 0]
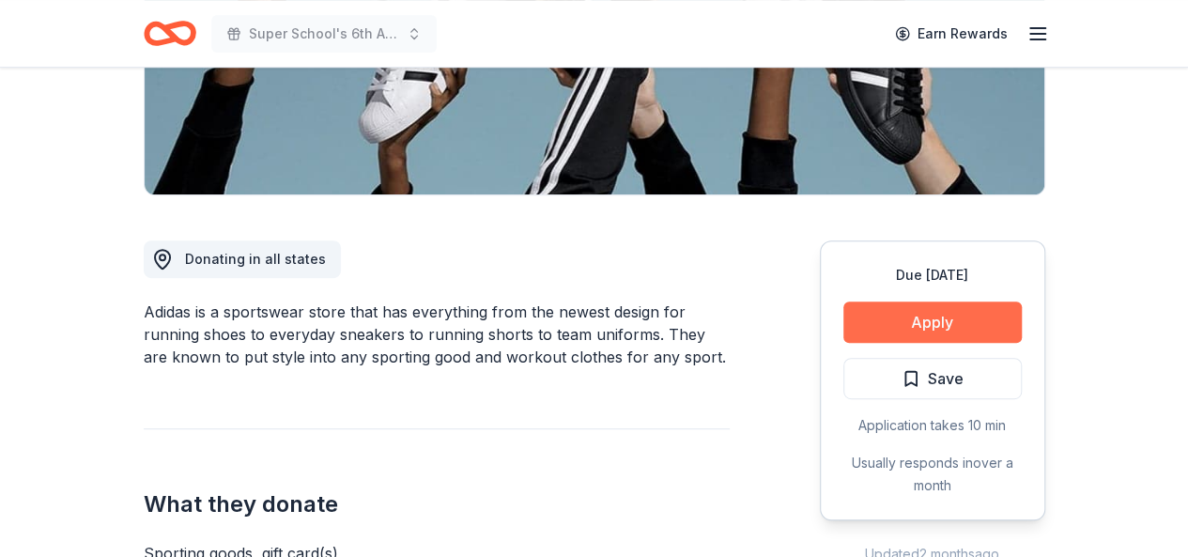
click at [912, 309] on button "Apply" at bounding box center [933, 322] width 178 height 41
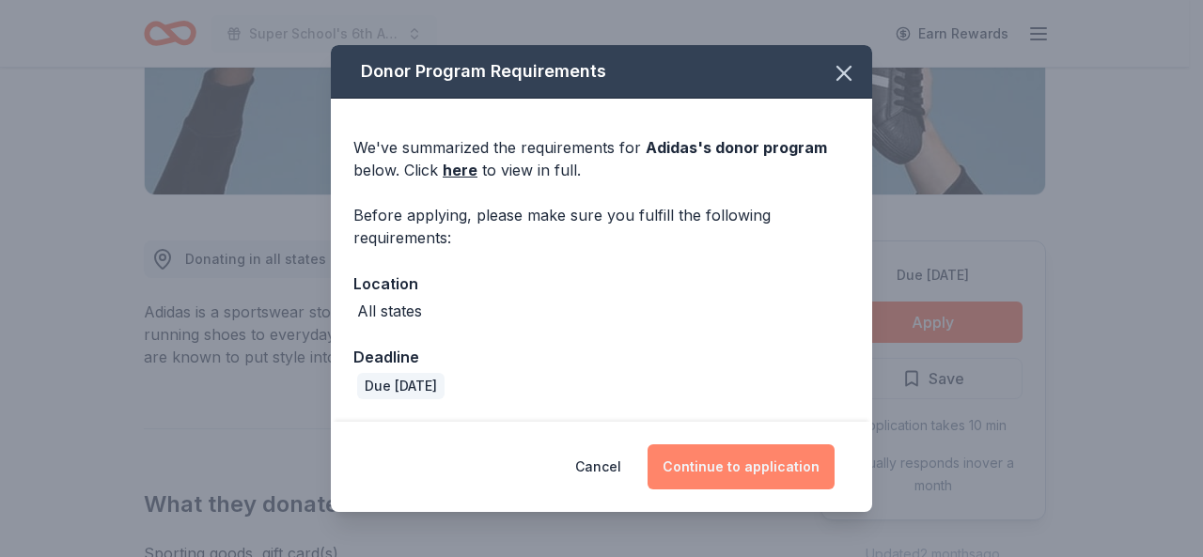
click at [732, 480] on button "Continue to application" at bounding box center [740, 466] width 187 height 45
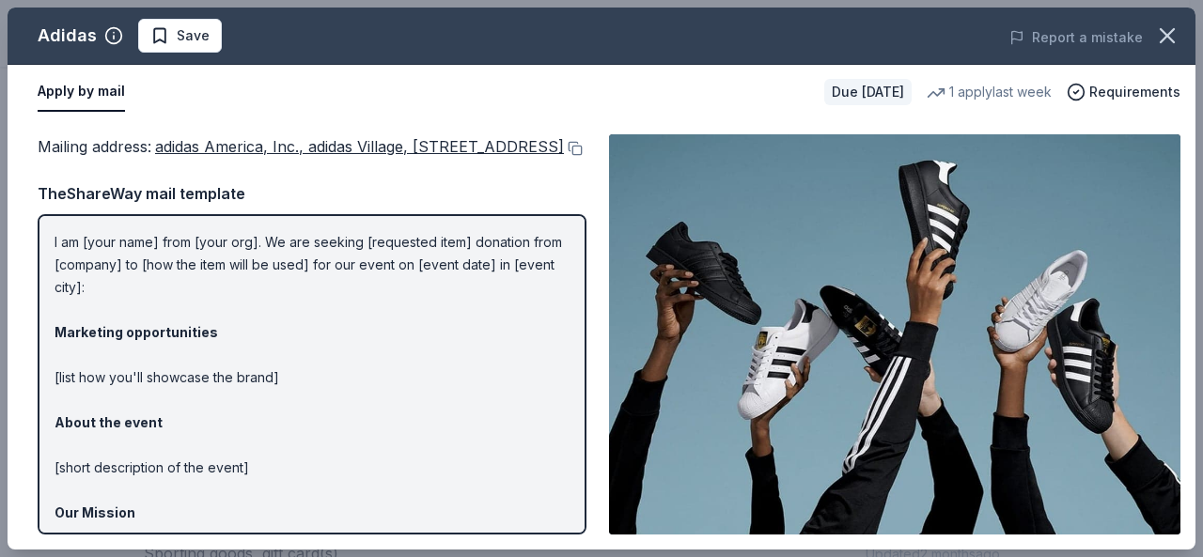
scroll to position [0, 0]
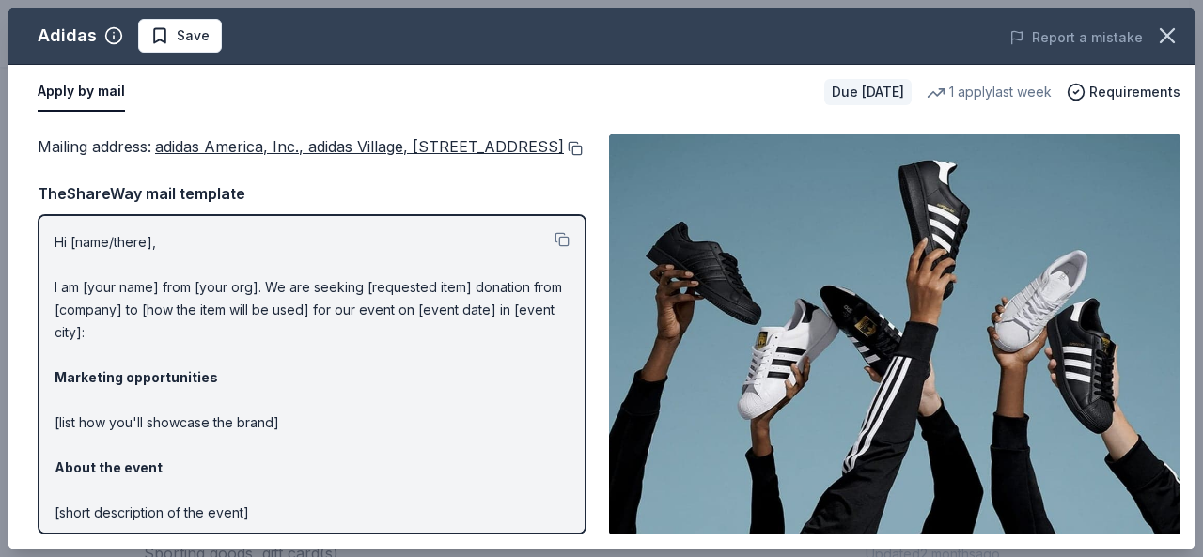
click at [564, 156] on button at bounding box center [573, 148] width 19 height 15
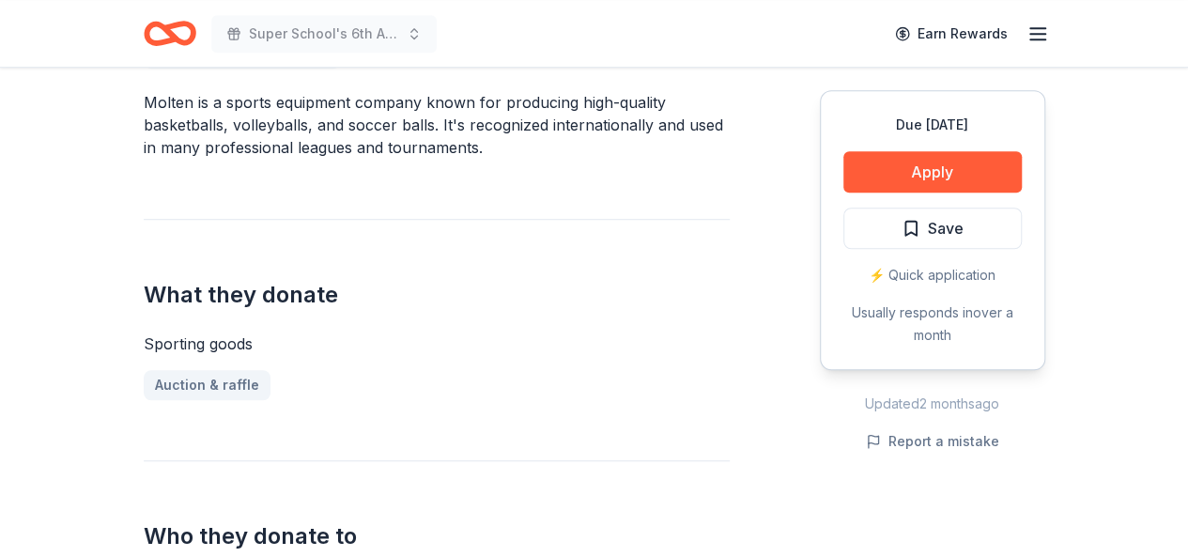
scroll to position [376, 0]
